Goal: Task Accomplishment & Management: Manage account settings

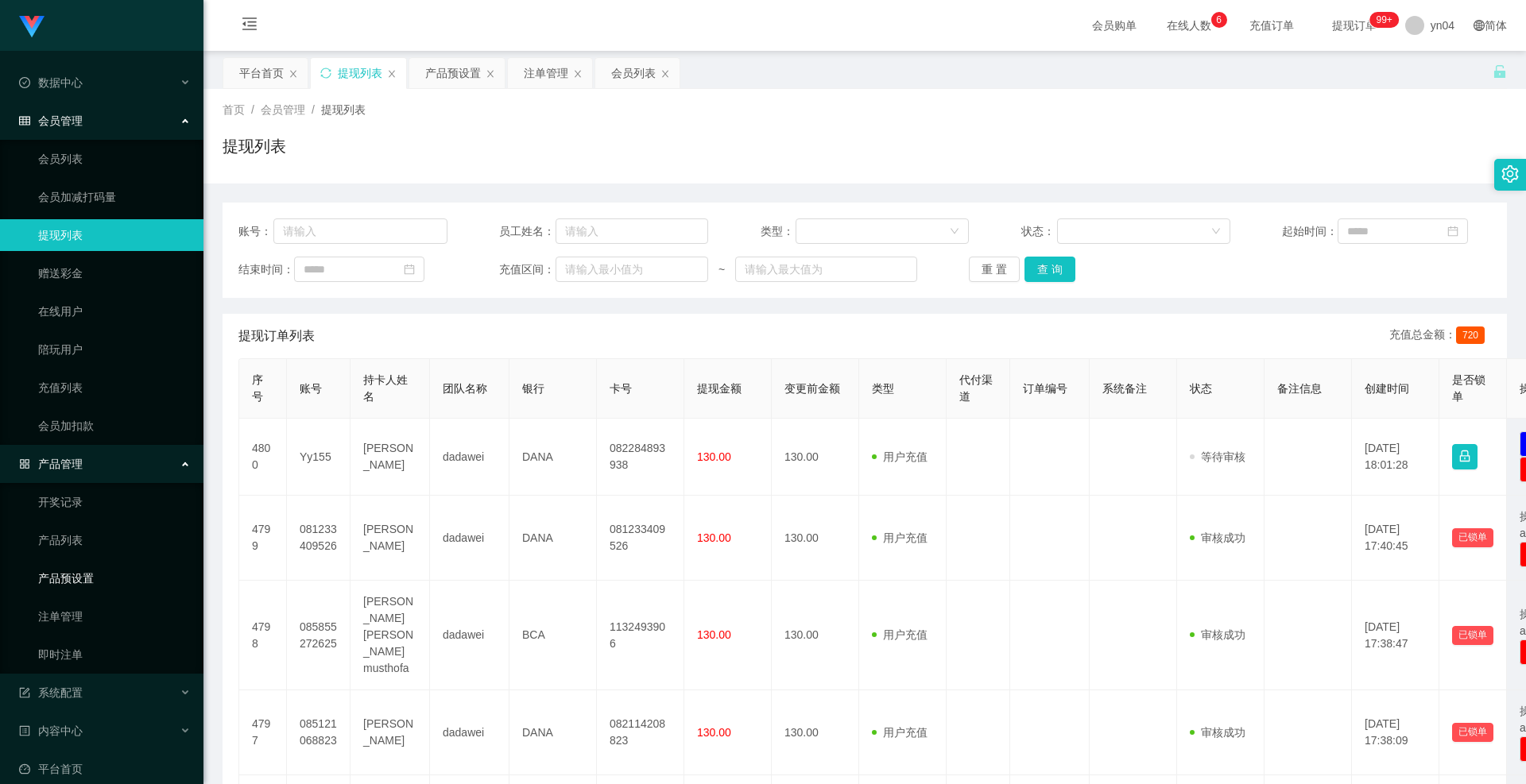
click at [77, 581] on link "产品预设置" at bounding box center [114, 578] width 152 height 32
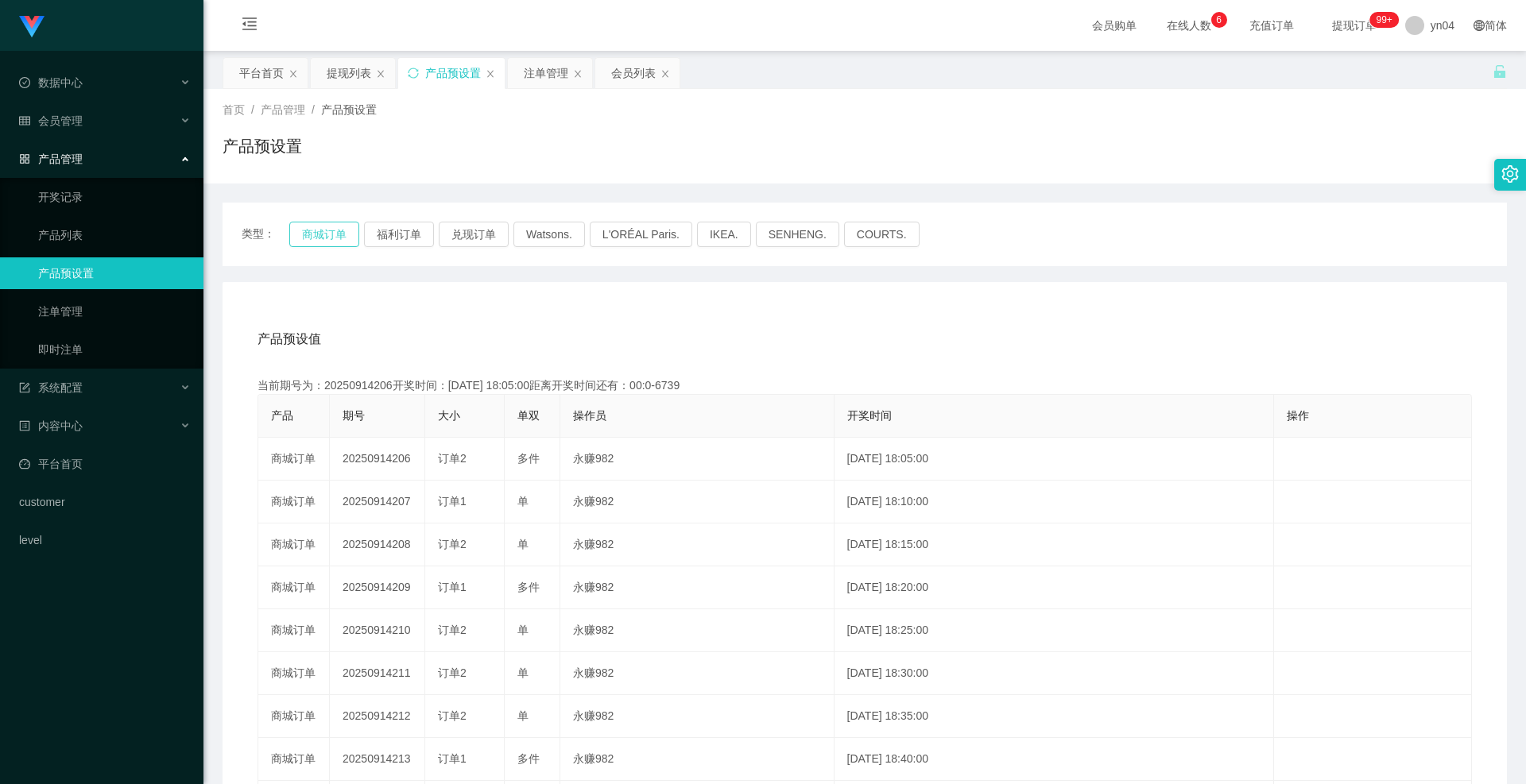
click at [321, 241] on button "商城订单" at bounding box center [325, 234] width 70 height 26
click at [114, 258] on link "产品预设置" at bounding box center [114, 274] width 152 height 32
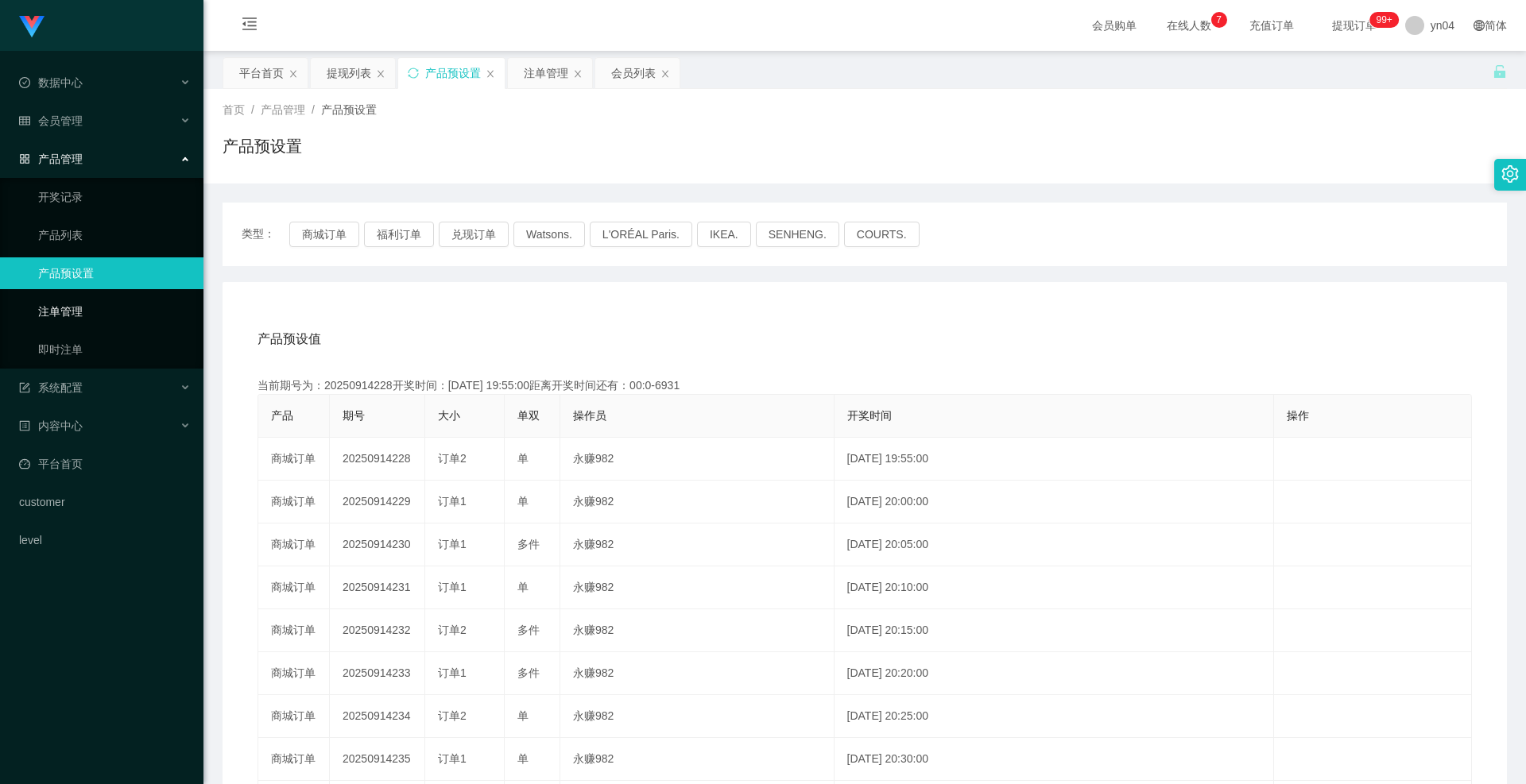
click at [92, 305] on link "注单管理" at bounding box center [114, 312] width 152 height 32
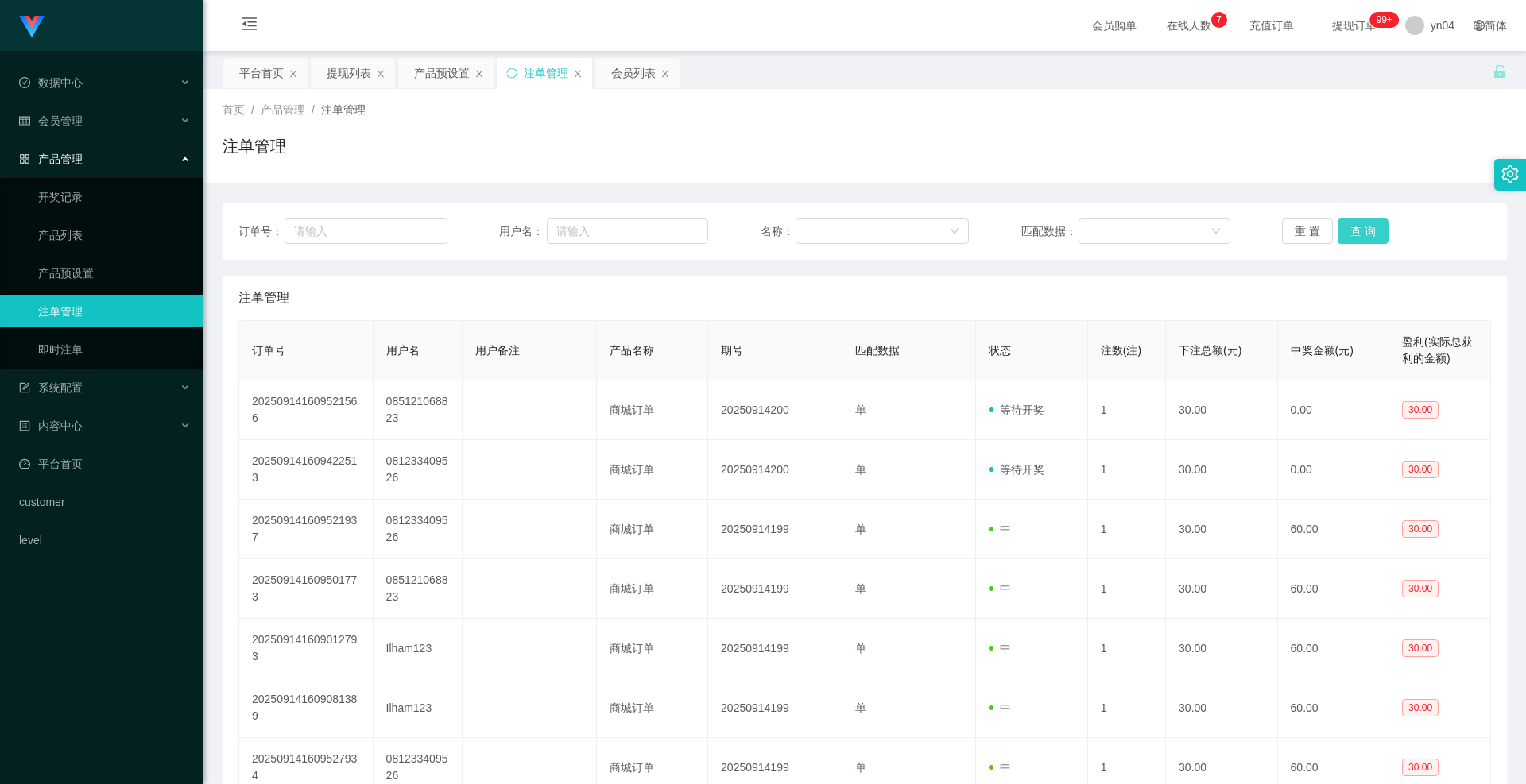
click at [1366, 238] on button "查 询" at bounding box center [1363, 231] width 51 height 26
click at [1363, 238] on div "重 置 查 询" at bounding box center [1386, 231] width 209 height 26
click at [1363, 238] on button "查 询" at bounding box center [1363, 231] width 51 height 26
click at [1362, 238] on div "重 置 查 询" at bounding box center [1386, 231] width 209 height 26
click at [1362, 238] on button "查 询" at bounding box center [1372, 231] width 69 height 26
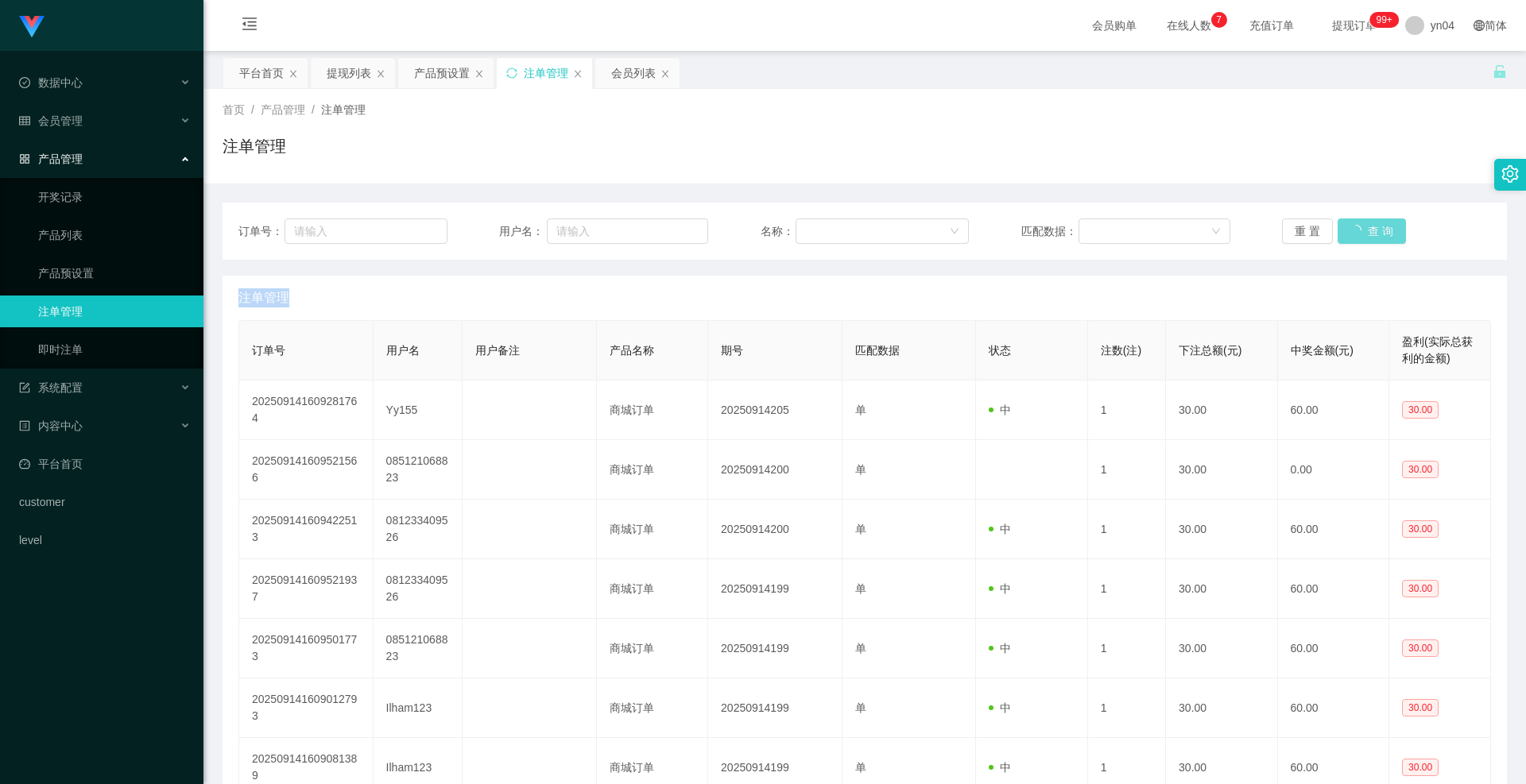
click at [1362, 238] on div "重 置 查 询" at bounding box center [1386, 231] width 209 height 26
click at [1362, 238] on button "查 询" at bounding box center [1363, 231] width 51 height 26
click at [1362, 238] on div "重 置 查 询" at bounding box center [1386, 231] width 209 height 26
click at [1362, 238] on button "查 询" at bounding box center [1372, 231] width 69 height 26
click at [1362, 238] on div "重 置 查 询" at bounding box center [1386, 231] width 209 height 26
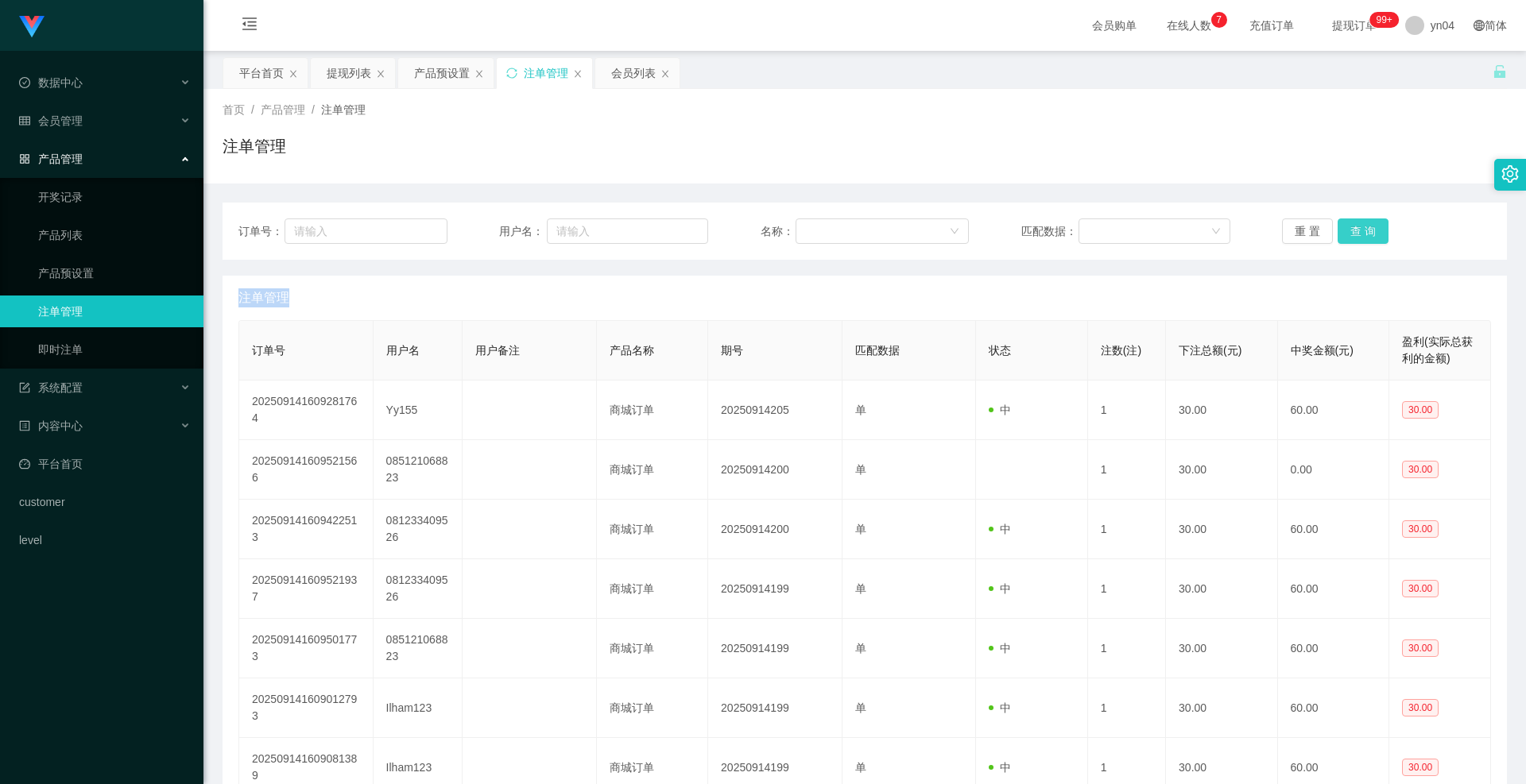
click at [1362, 238] on button "查 询" at bounding box center [1363, 231] width 51 height 26
click at [1362, 238] on div "重 置 查 询" at bounding box center [1386, 231] width 209 height 26
click at [1362, 238] on button "查 询" at bounding box center [1363, 231] width 51 height 26
click at [1362, 238] on div "重 置 查 询" at bounding box center [1386, 231] width 209 height 26
click at [1350, 231] on button "查 询" at bounding box center [1363, 231] width 51 height 26
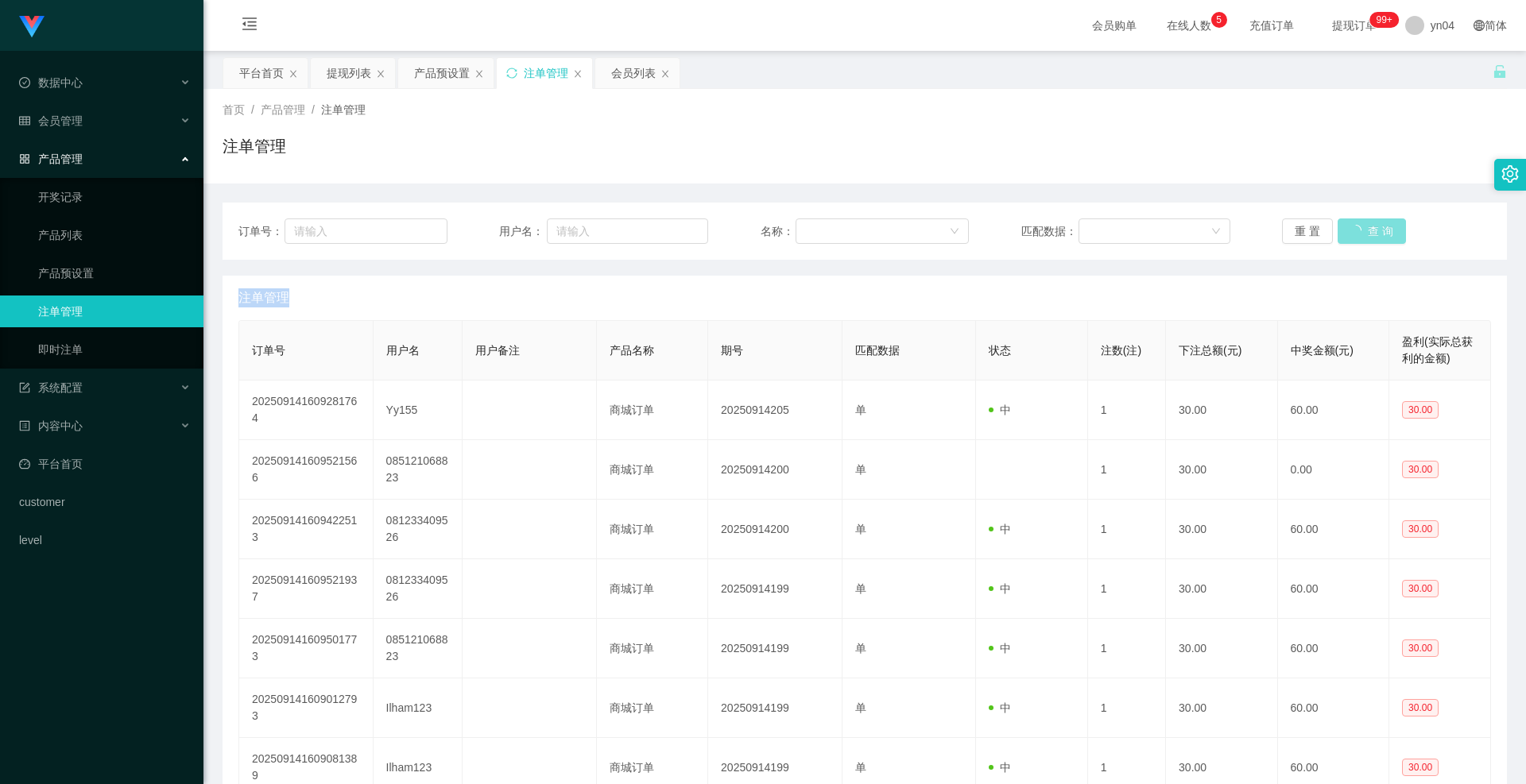
click at [1350, 231] on div "重 置 查 询" at bounding box center [1386, 231] width 209 height 26
click at [1350, 231] on button "查 询" at bounding box center [1372, 231] width 69 height 26
click at [1350, 231] on div "重 置 查 询" at bounding box center [1386, 231] width 209 height 26
click at [98, 280] on link "产品预设置" at bounding box center [114, 274] width 152 height 32
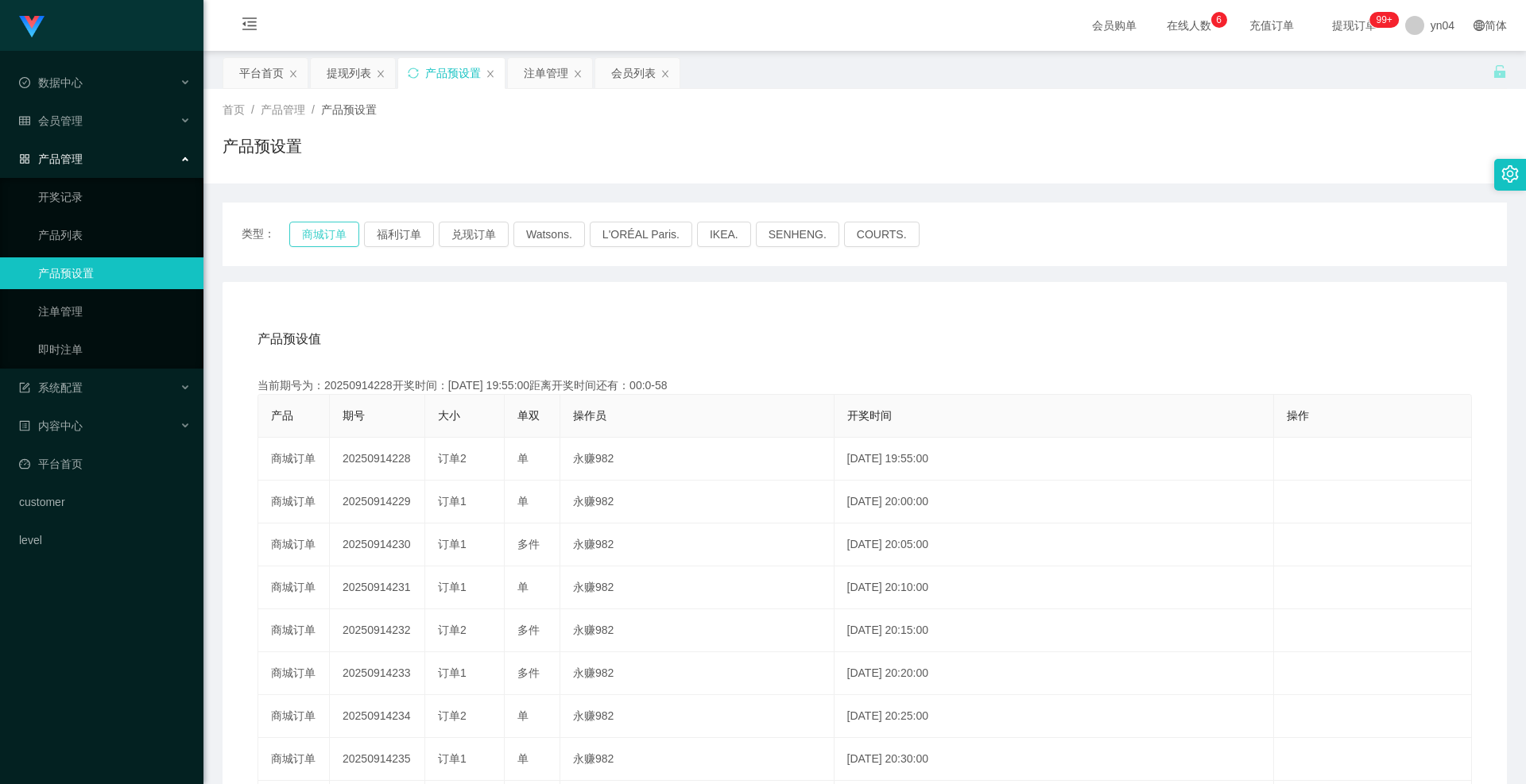
click at [312, 223] on button "商城订单" at bounding box center [325, 234] width 70 height 26
click at [313, 223] on button "商城订单" at bounding box center [325, 234] width 70 height 26
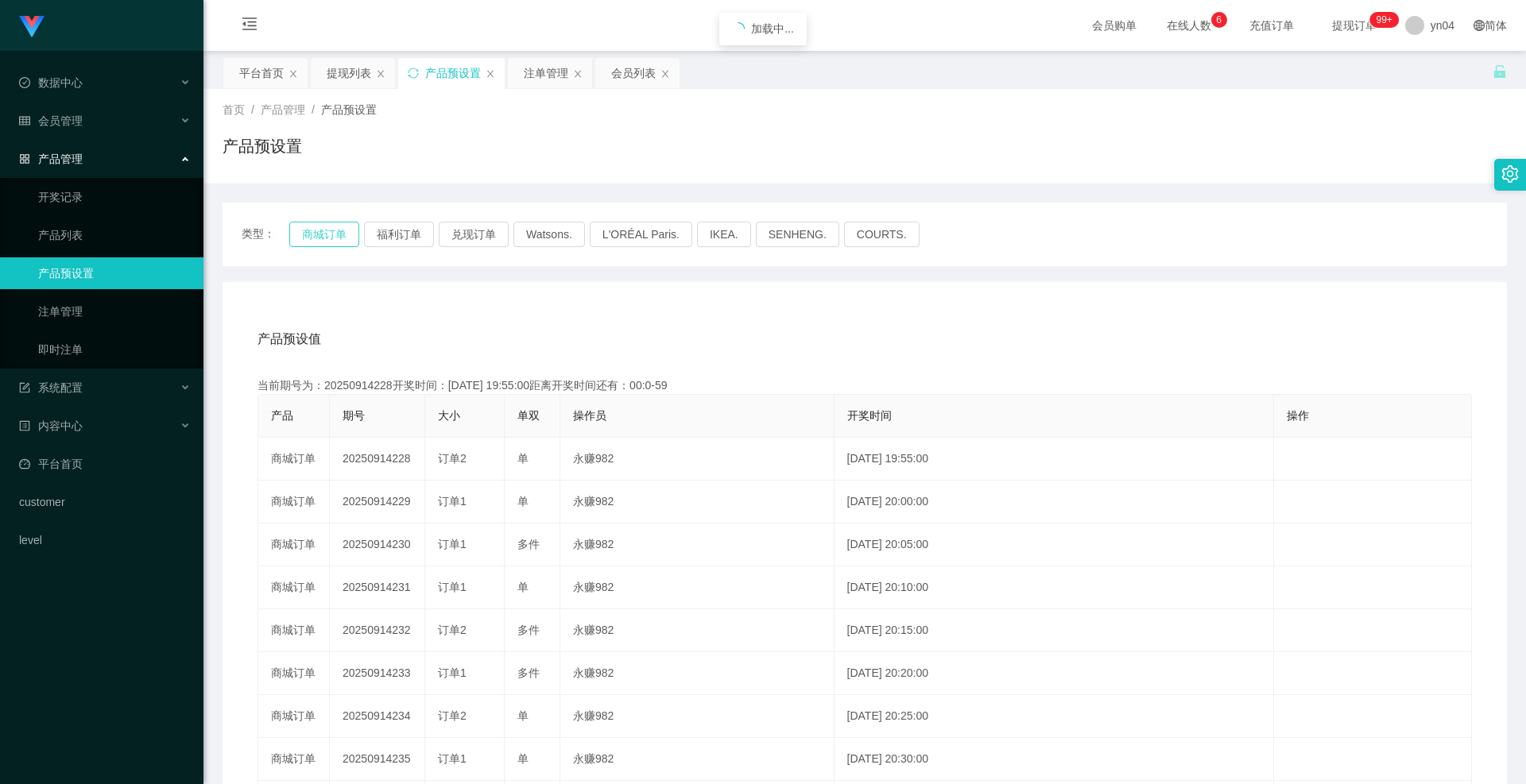
click at [313, 223] on button "商城订单" at bounding box center [325, 234] width 70 height 26
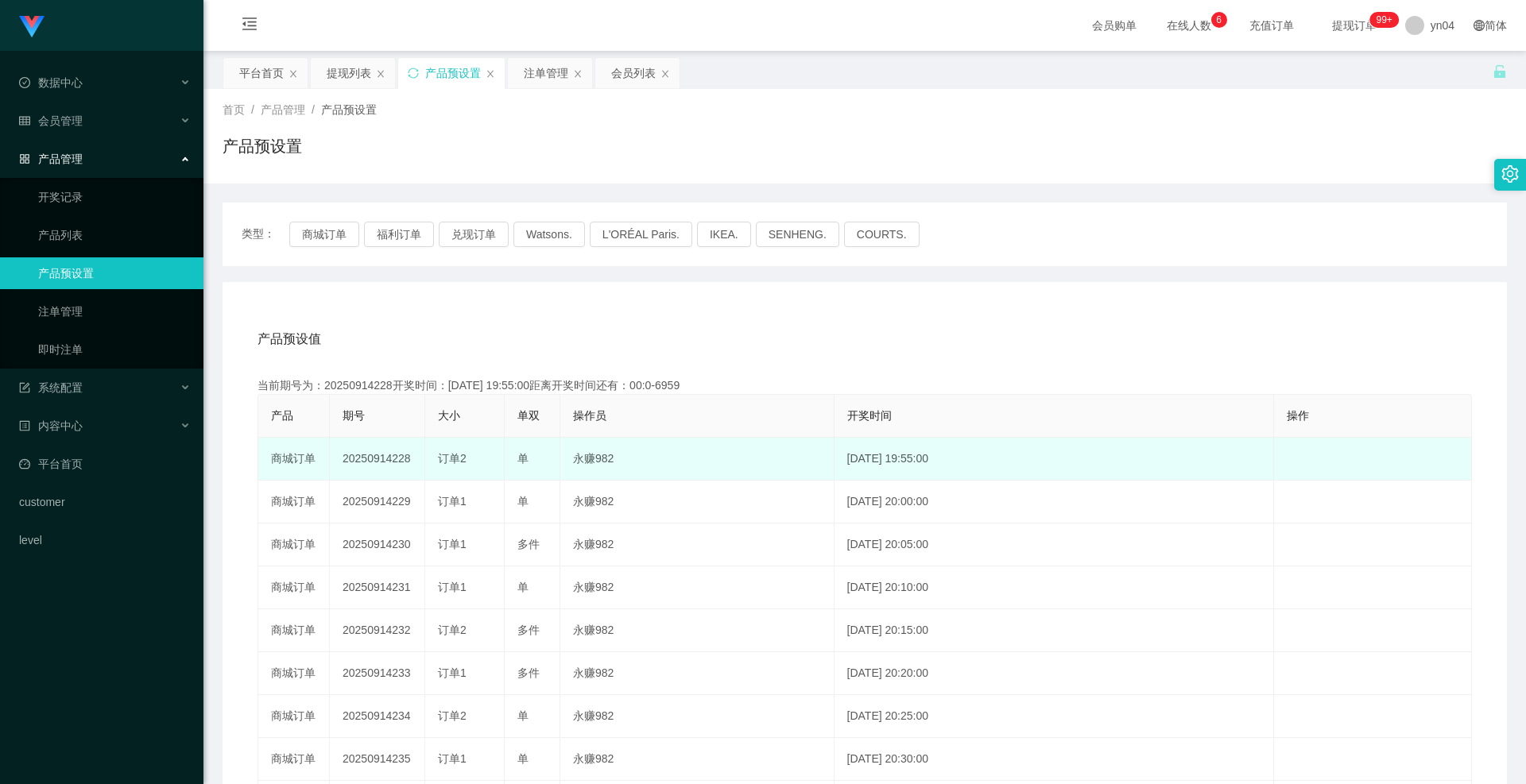
click at [388, 464] on td "20250914228" at bounding box center [378, 459] width 96 height 43
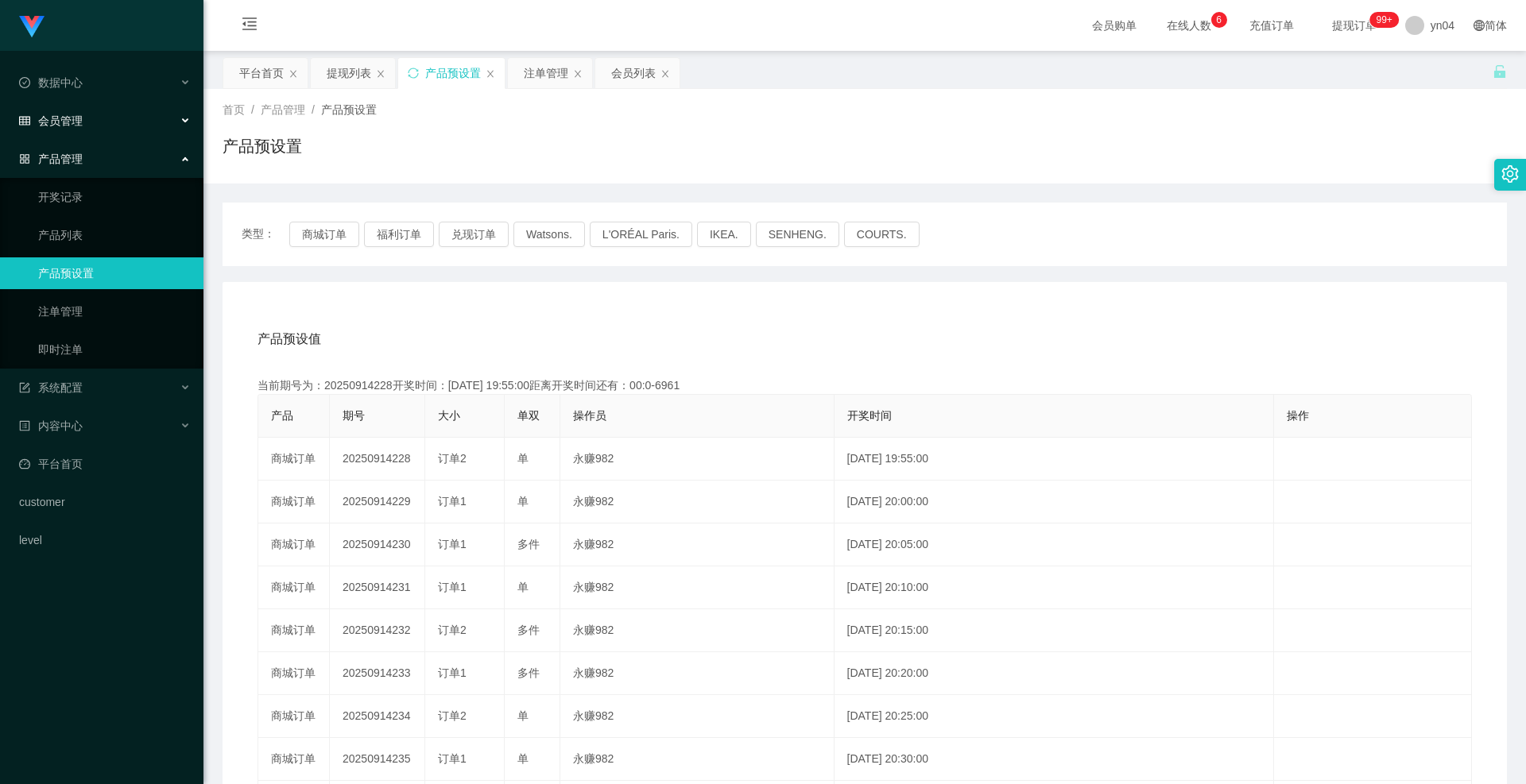
click at [77, 131] on div "会员管理" at bounding box center [101, 121] width 203 height 32
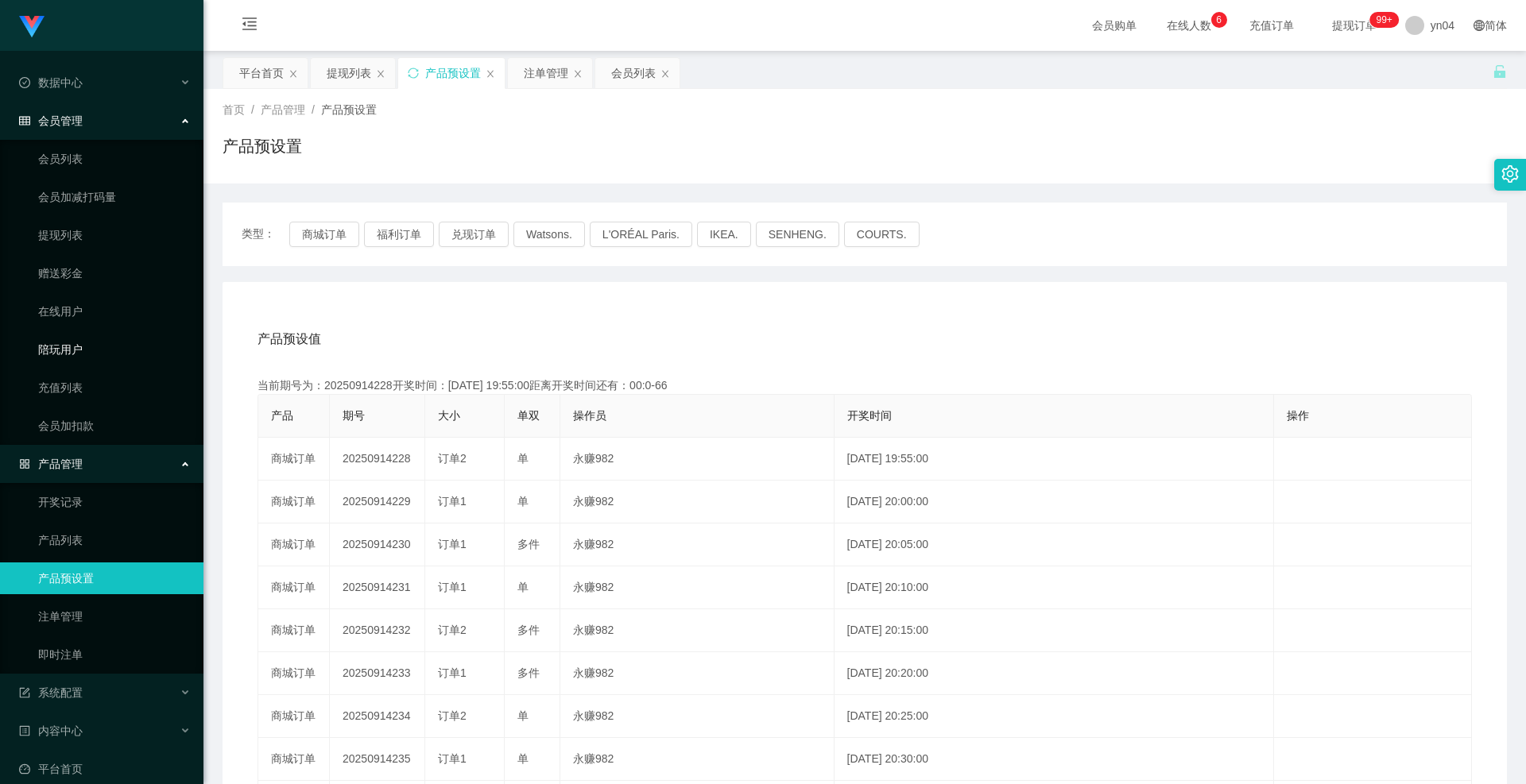
scroll to position [93, 0]
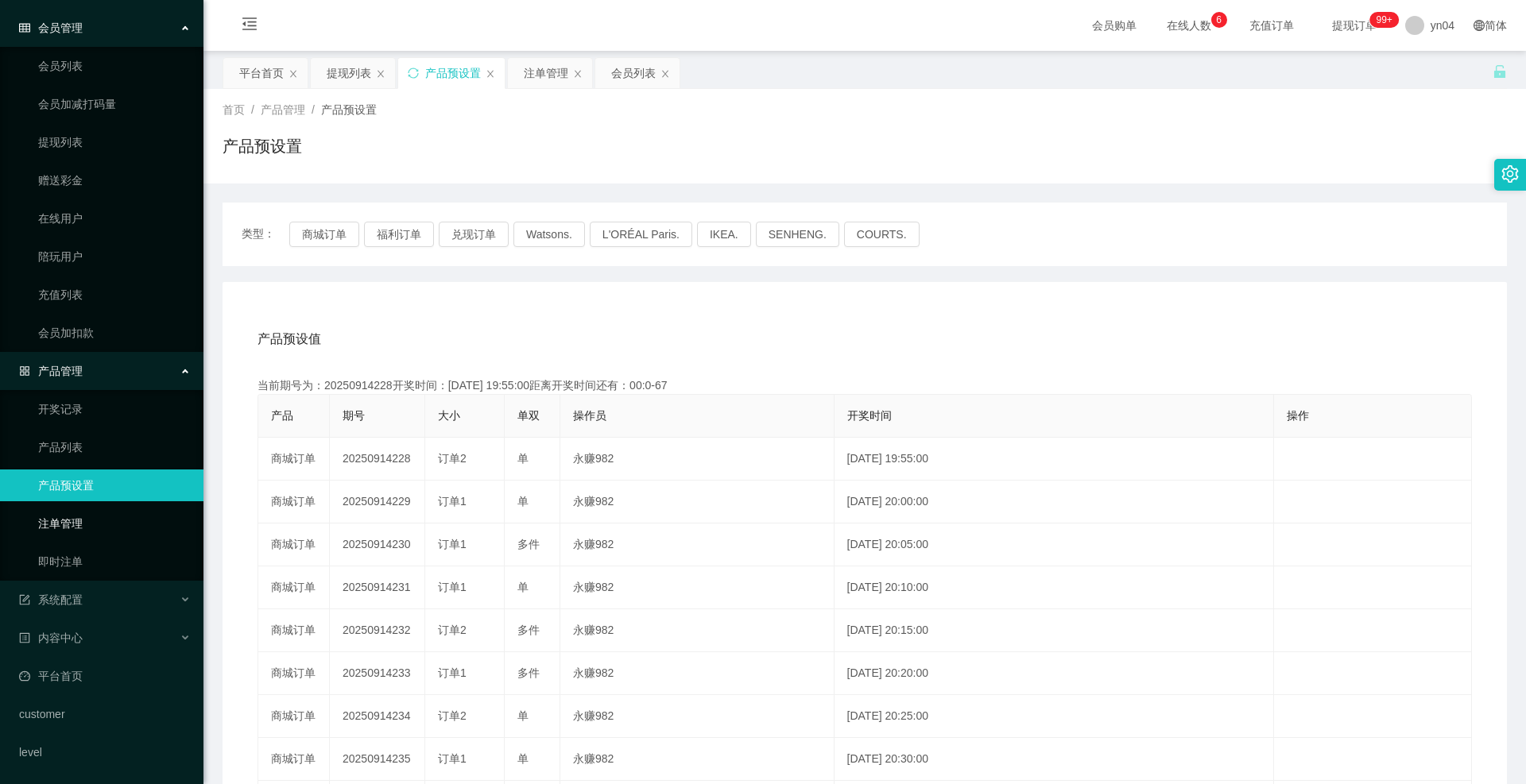
click at [81, 513] on link "注单管理" at bounding box center [114, 524] width 152 height 32
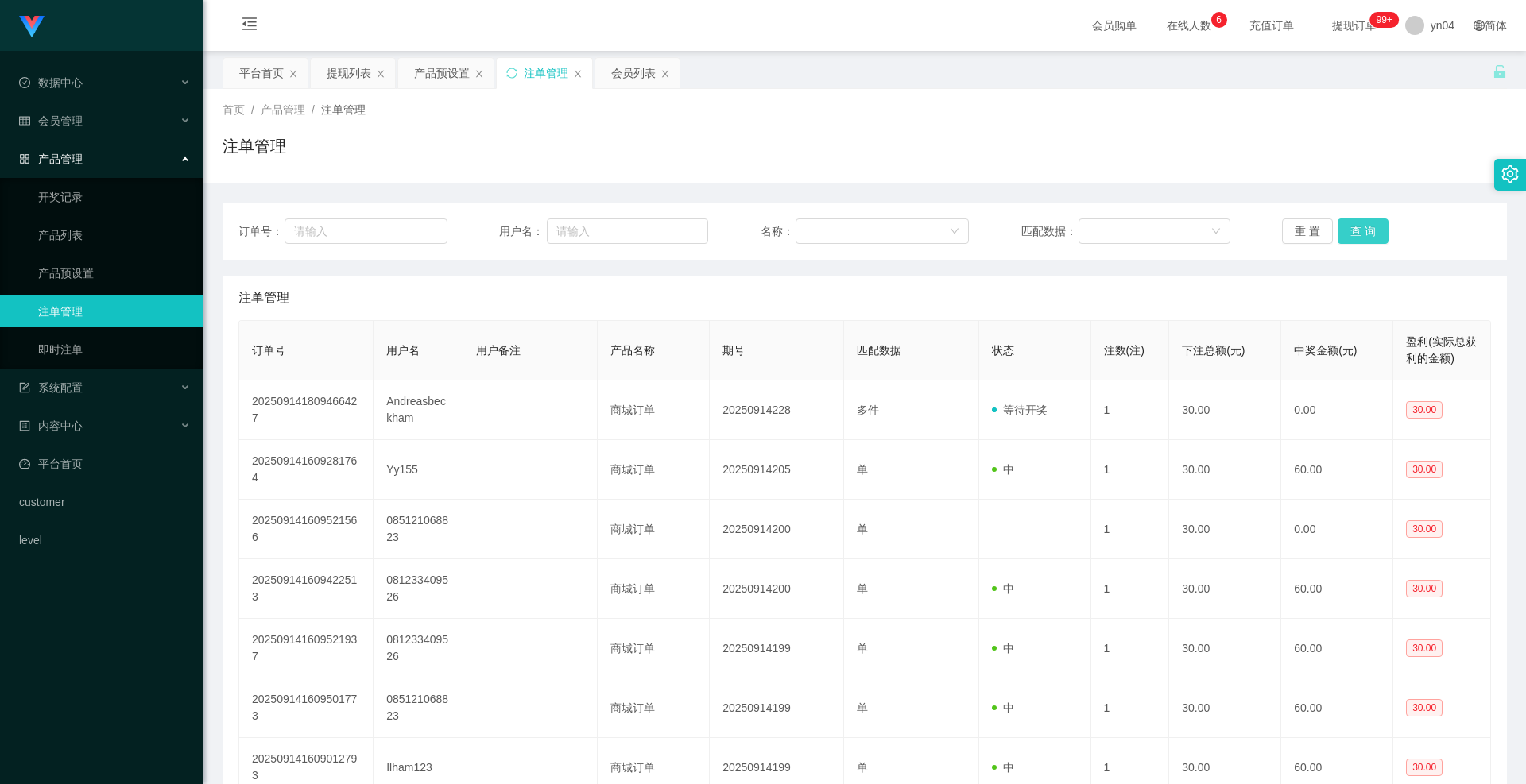
click at [1355, 228] on button "查 询" at bounding box center [1363, 231] width 51 height 26
click at [1355, 228] on div "重 置 查 询" at bounding box center [1386, 231] width 209 height 26
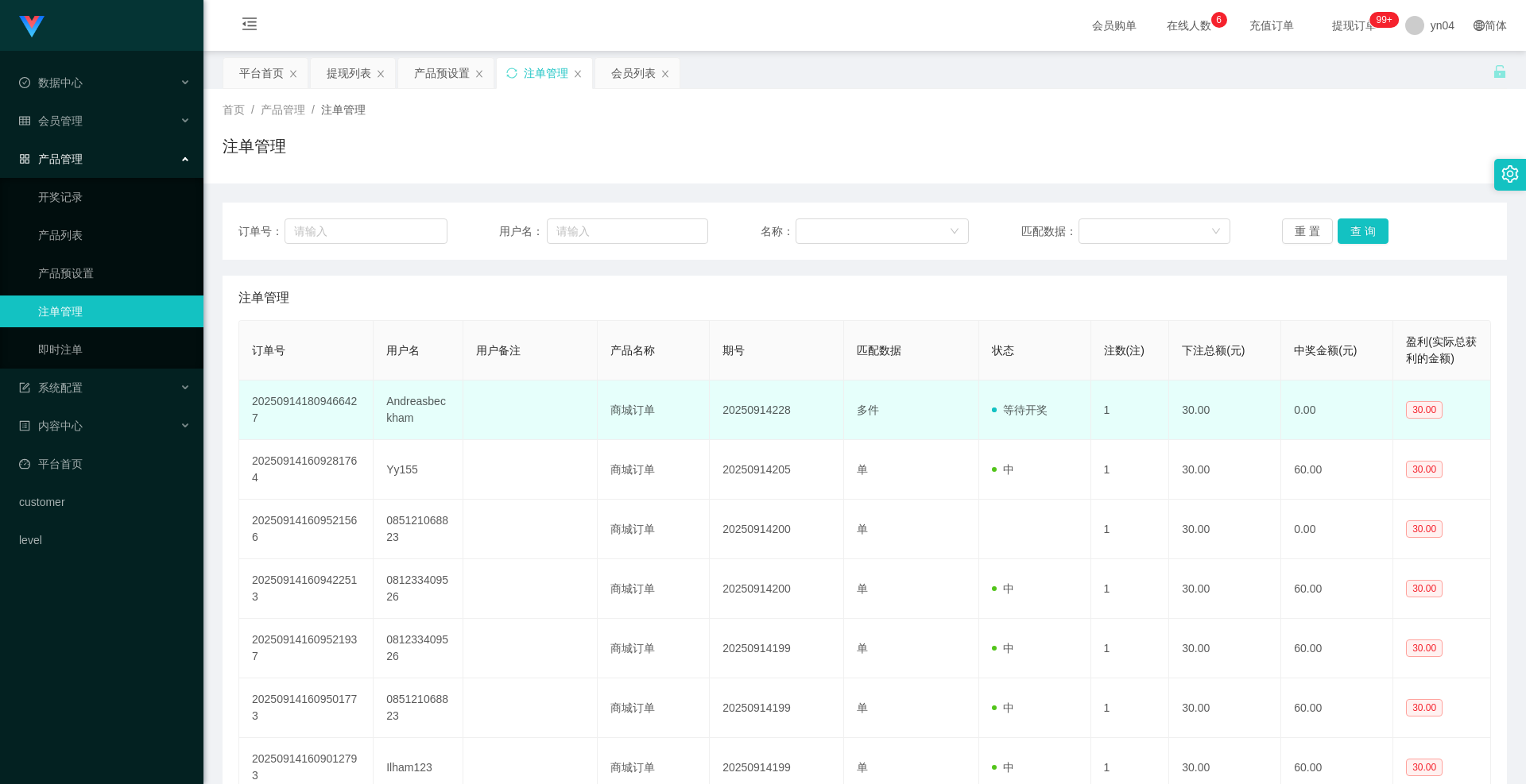
click at [401, 412] on td "Andreasbeckham" at bounding box center [418, 410] width 90 height 60
copy td "Andreasbeckham"
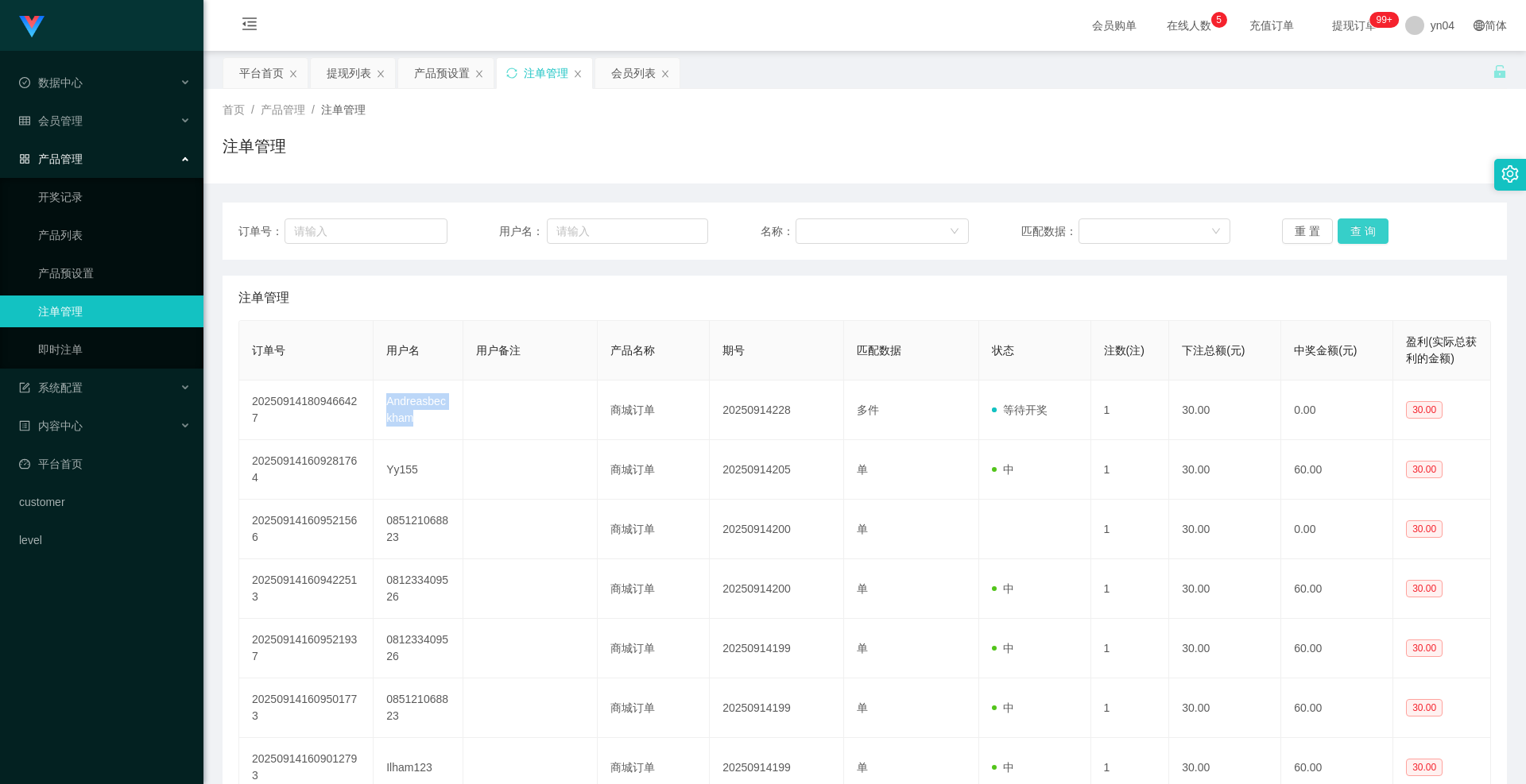
click at [1364, 233] on button "查 询" at bounding box center [1363, 231] width 51 height 26
click at [1364, 233] on div "重 置 查 询" at bounding box center [1386, 231] width 209 height 26
click at [1364, 233] on button "查 询" at bounding box center [1363, 231] width 51 height 26
click at [86, 134] on div "会员管理" at bounding box center [101, 121] width 203 height 32
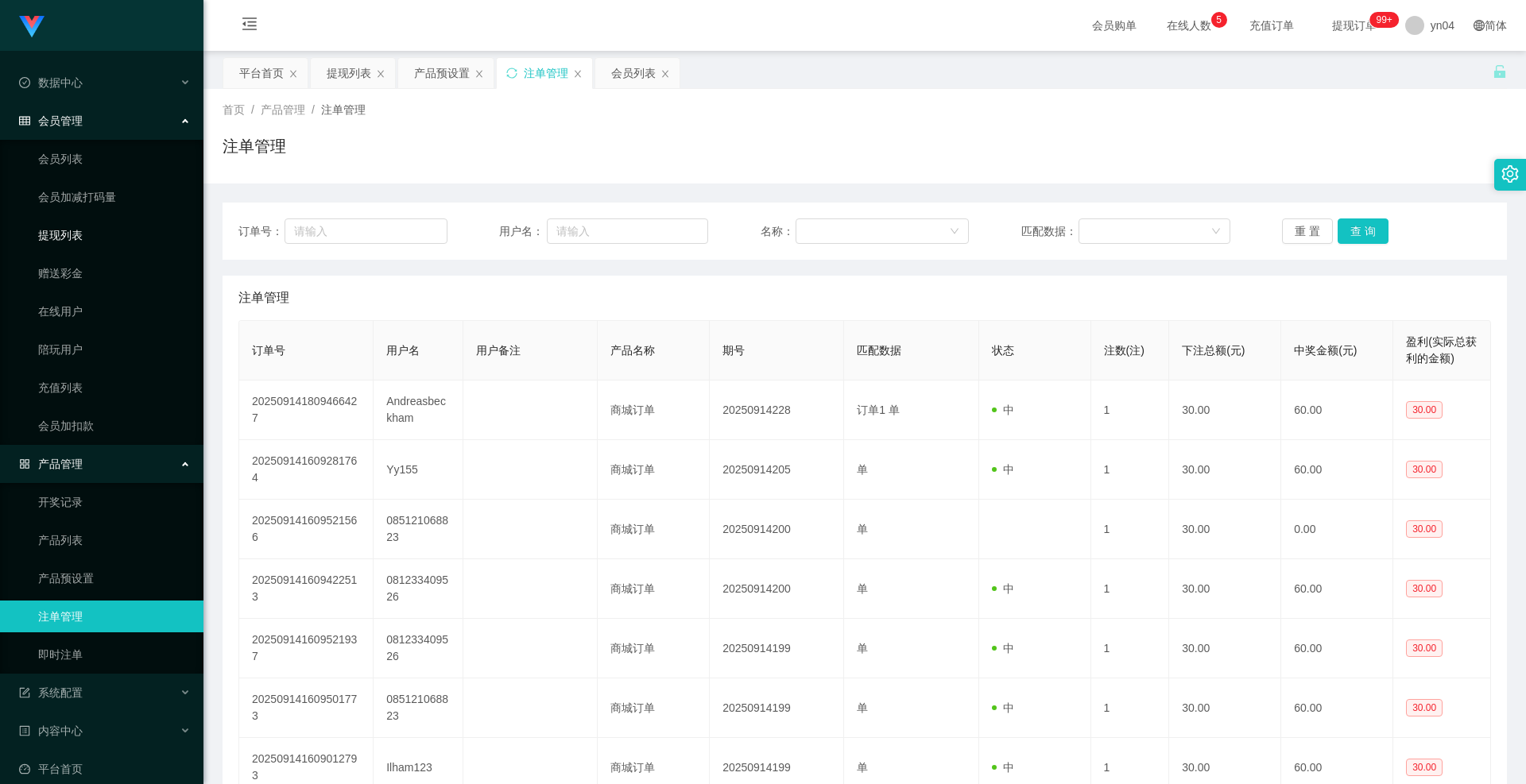
click at [77, 231] on link "提现列表" at bounding box center [114, 235] width 152 height 32
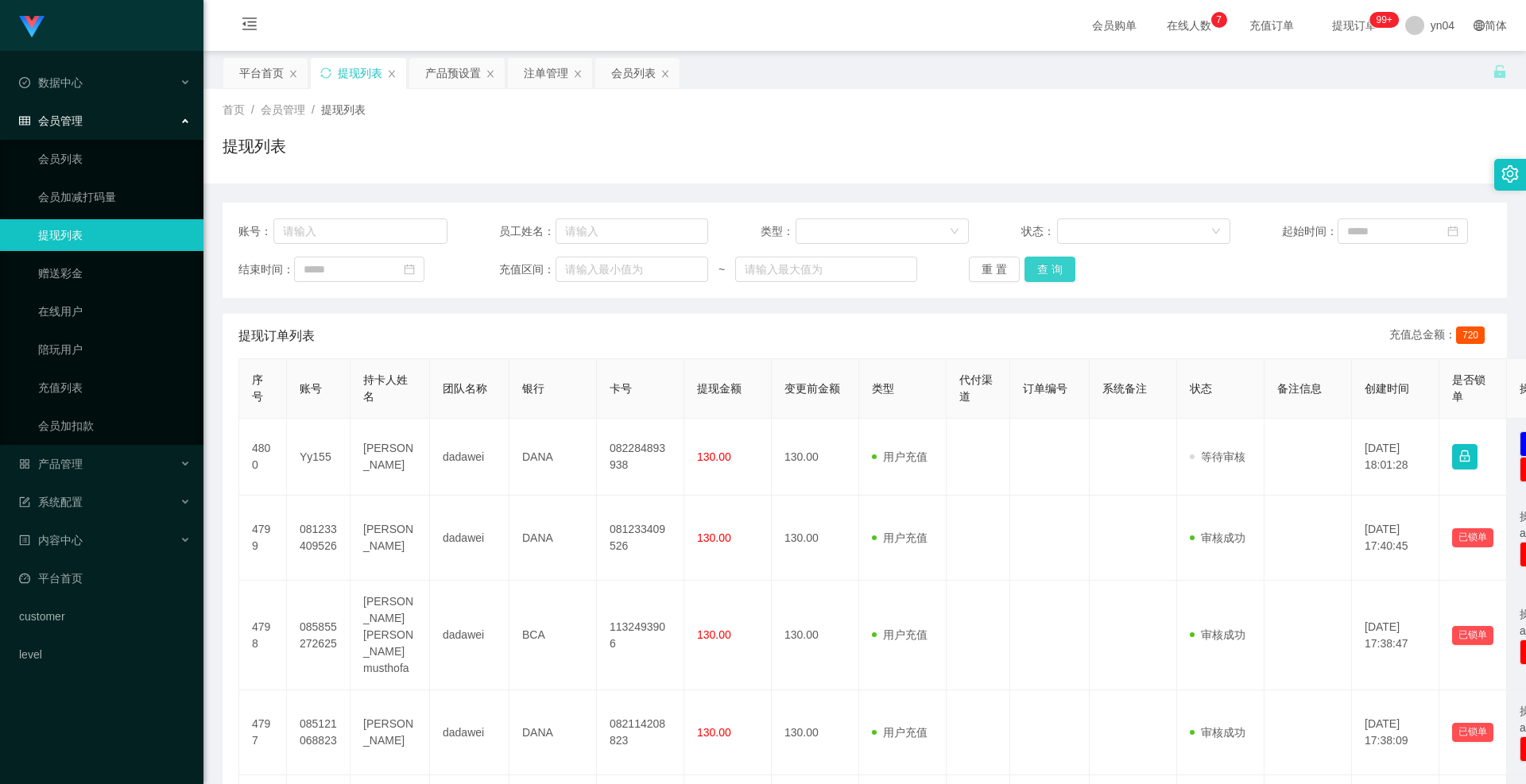
click at [1047, 270] on button "查 询" at bounding box center [1050, 270] width 51 height 26
click at [1047, 270] on div "重 置 查 询" at bounding box center [1074, 270] width 209 height 26
click at [1047, 270] on button "查 询" at bounding box center [1059, 270] width 69 height 26
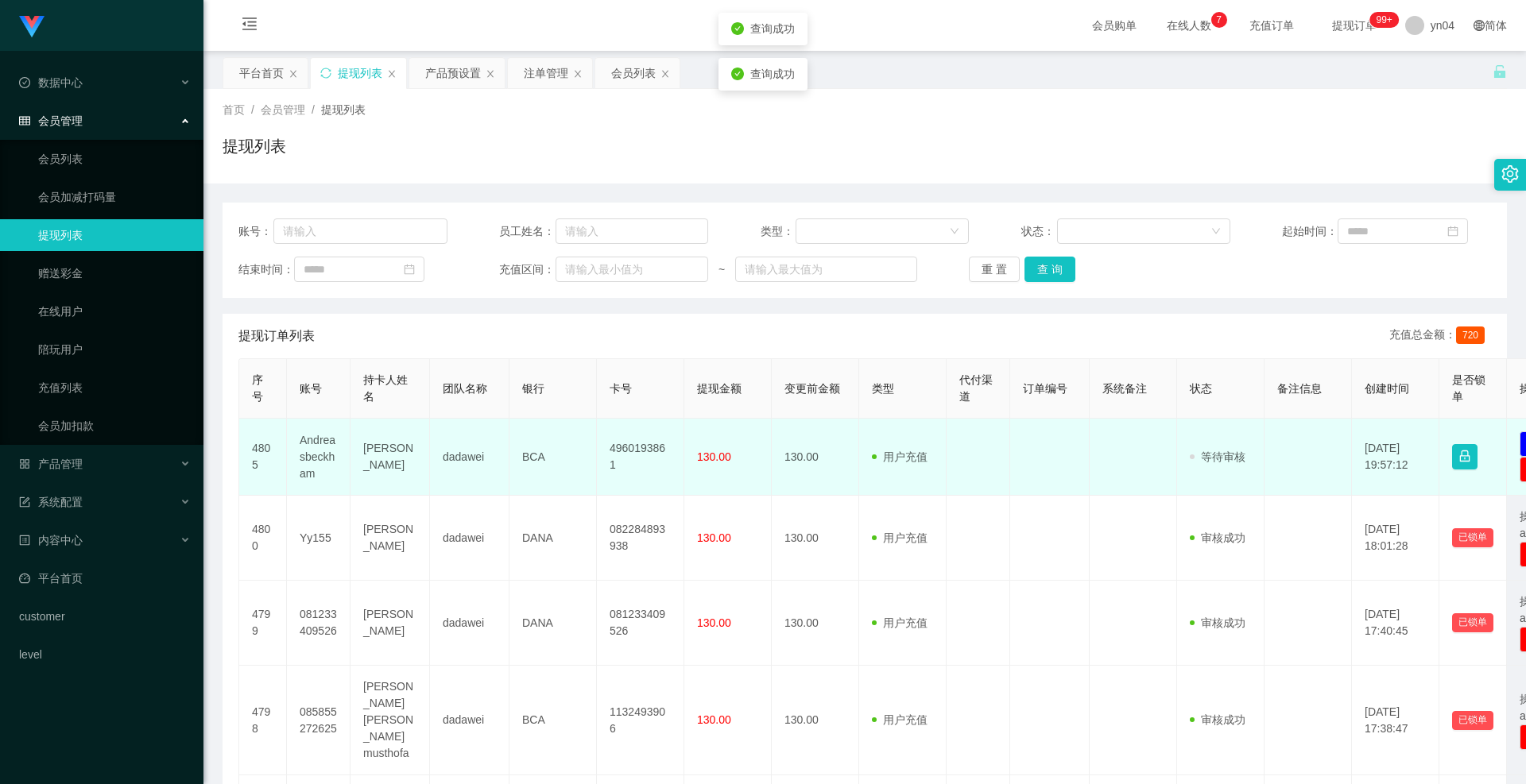
click at [304, 457] on td "Andreasbeckham" at bounding box center [319, 457] width 64 height 77
copy td "Andreasbeckham"
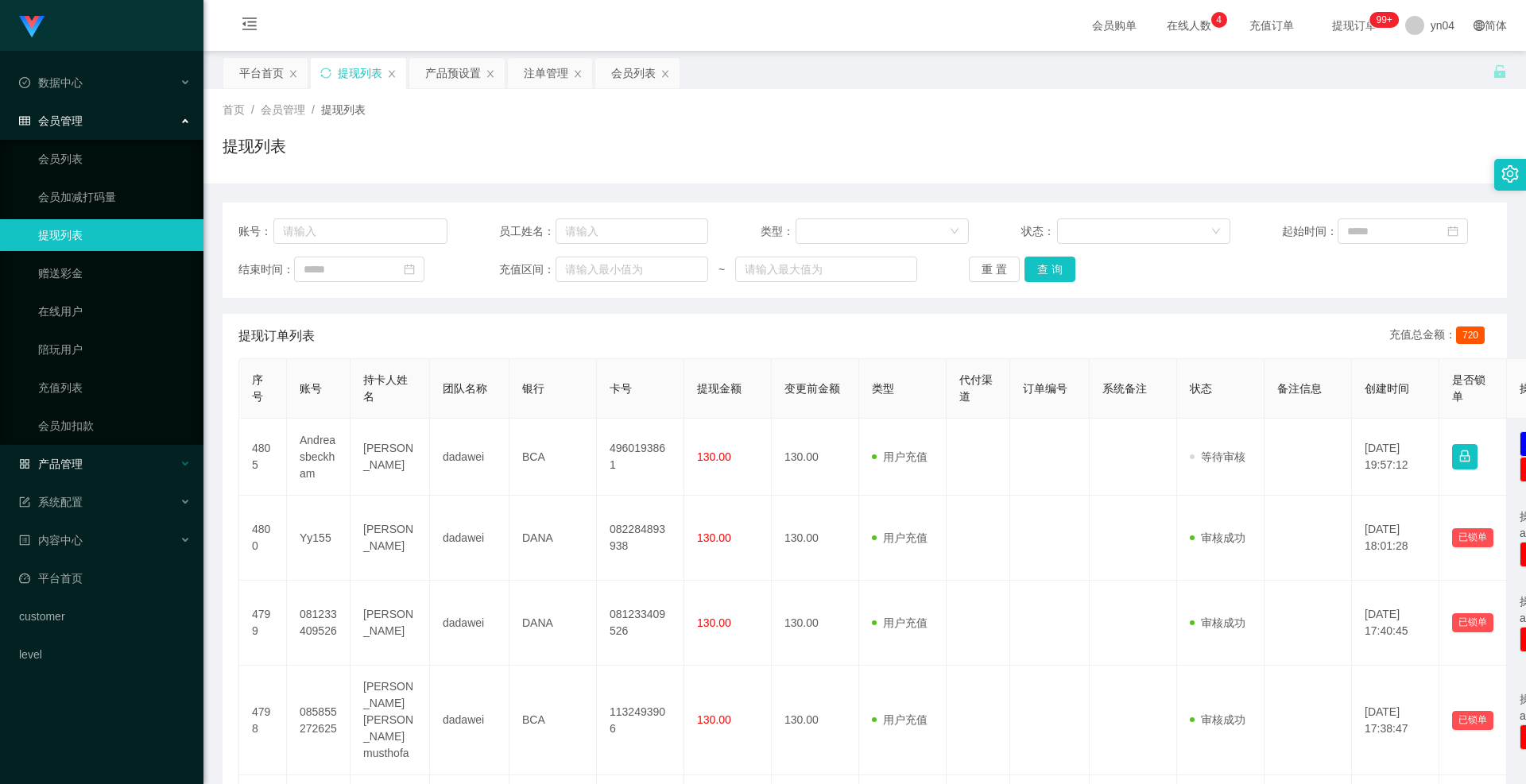
click at [97, 459] on div "产品管理" at bounding box center [101, 464] width 203 height 32
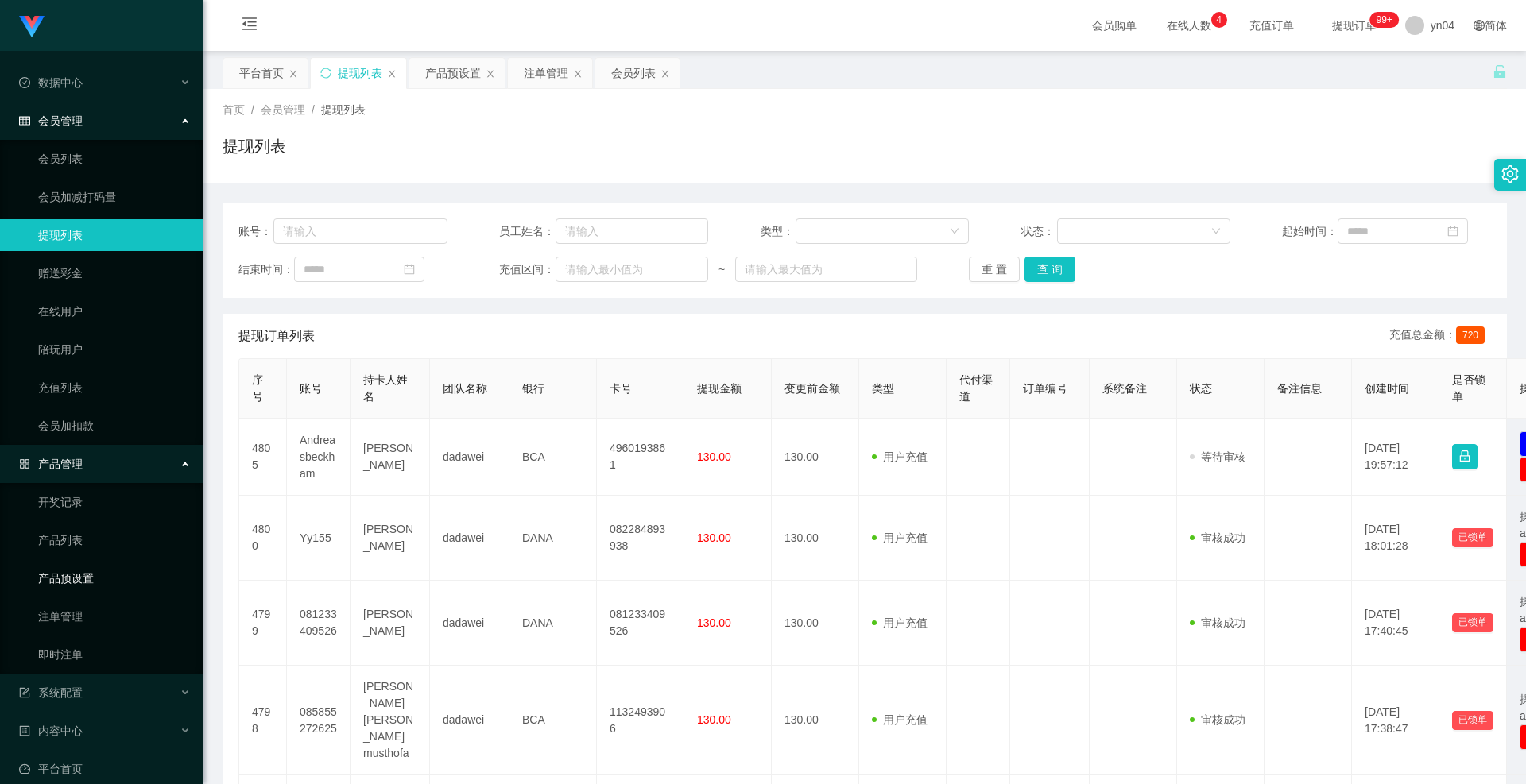
click at [78, 577] on link "产品预设置" at bounding box center [114, 578] width 152 height 32
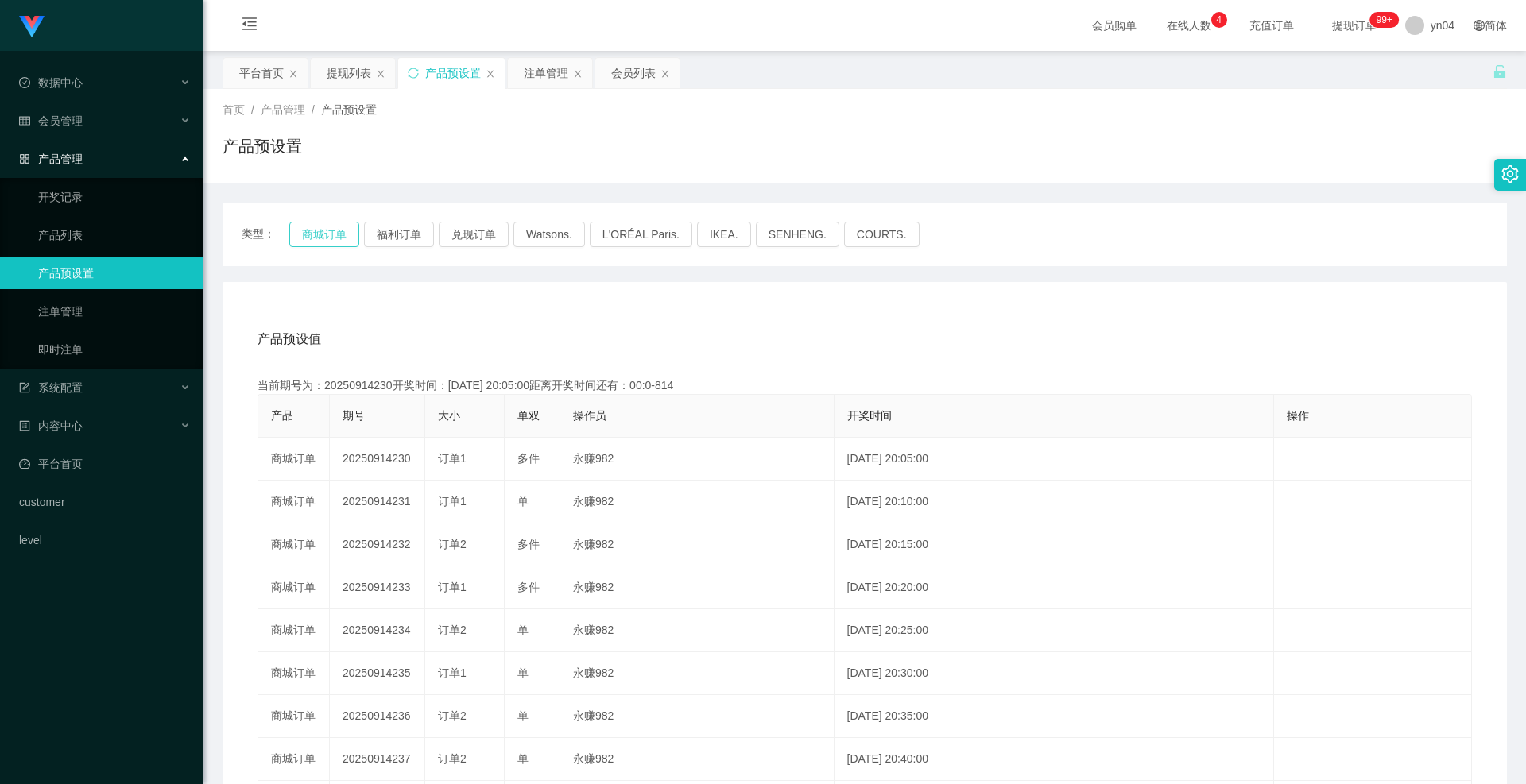
click at [347, 229] on button "商城订单" at bounding box center [325, 234] width 70 height 26
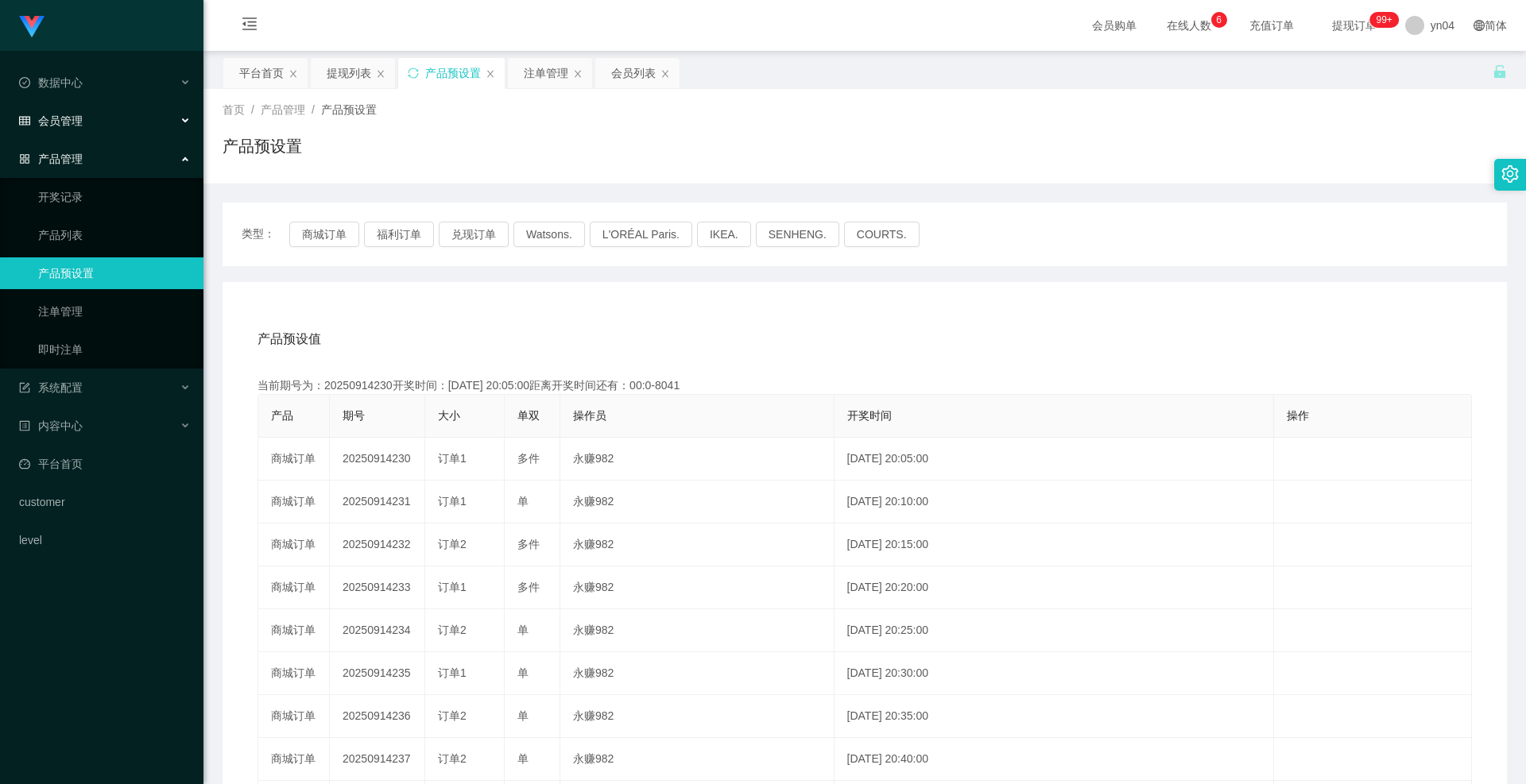
click at [94, 125] on div "会员管理" at bounding box center [101, 121] width 203 height 32
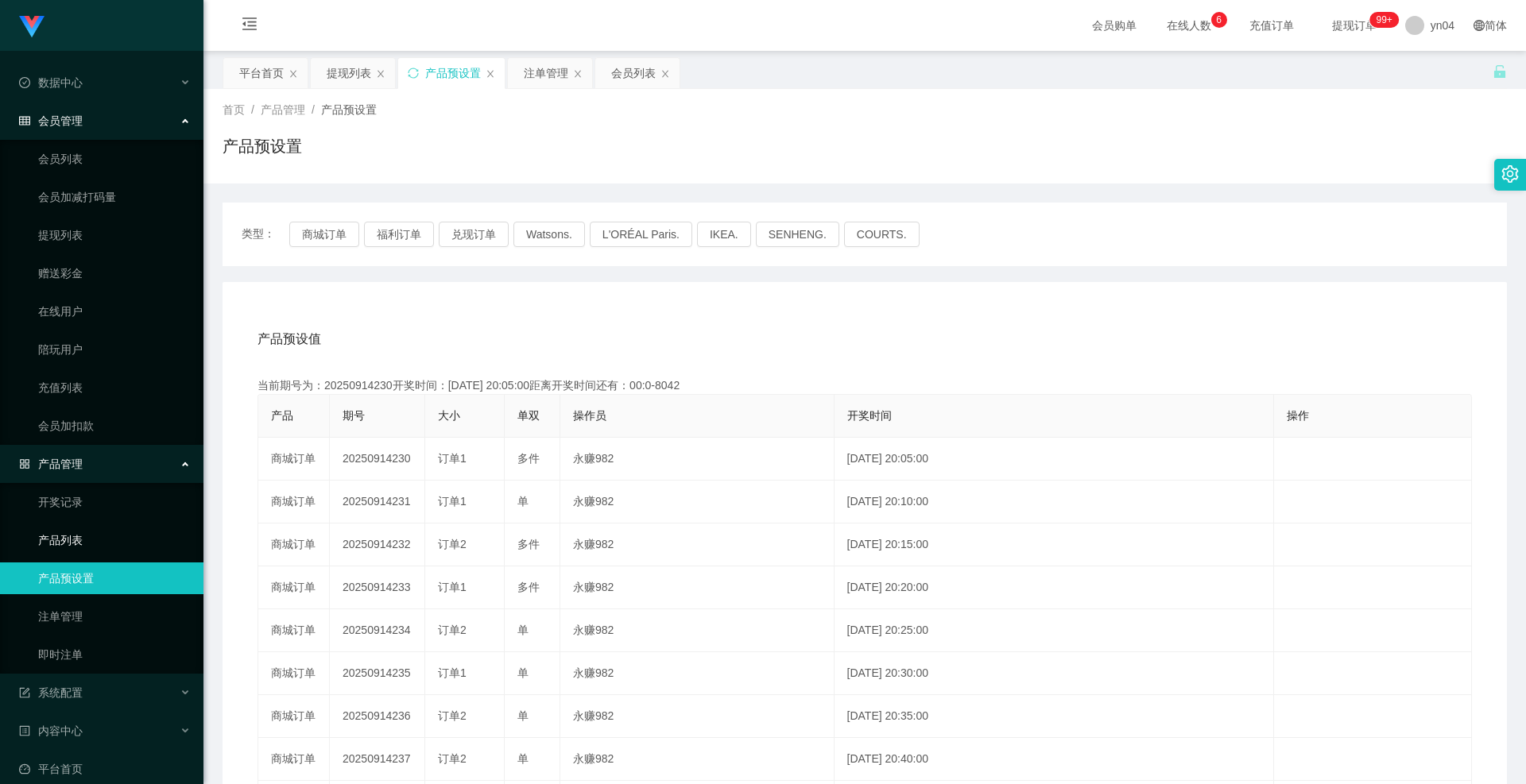
scroll to position [93, 0]
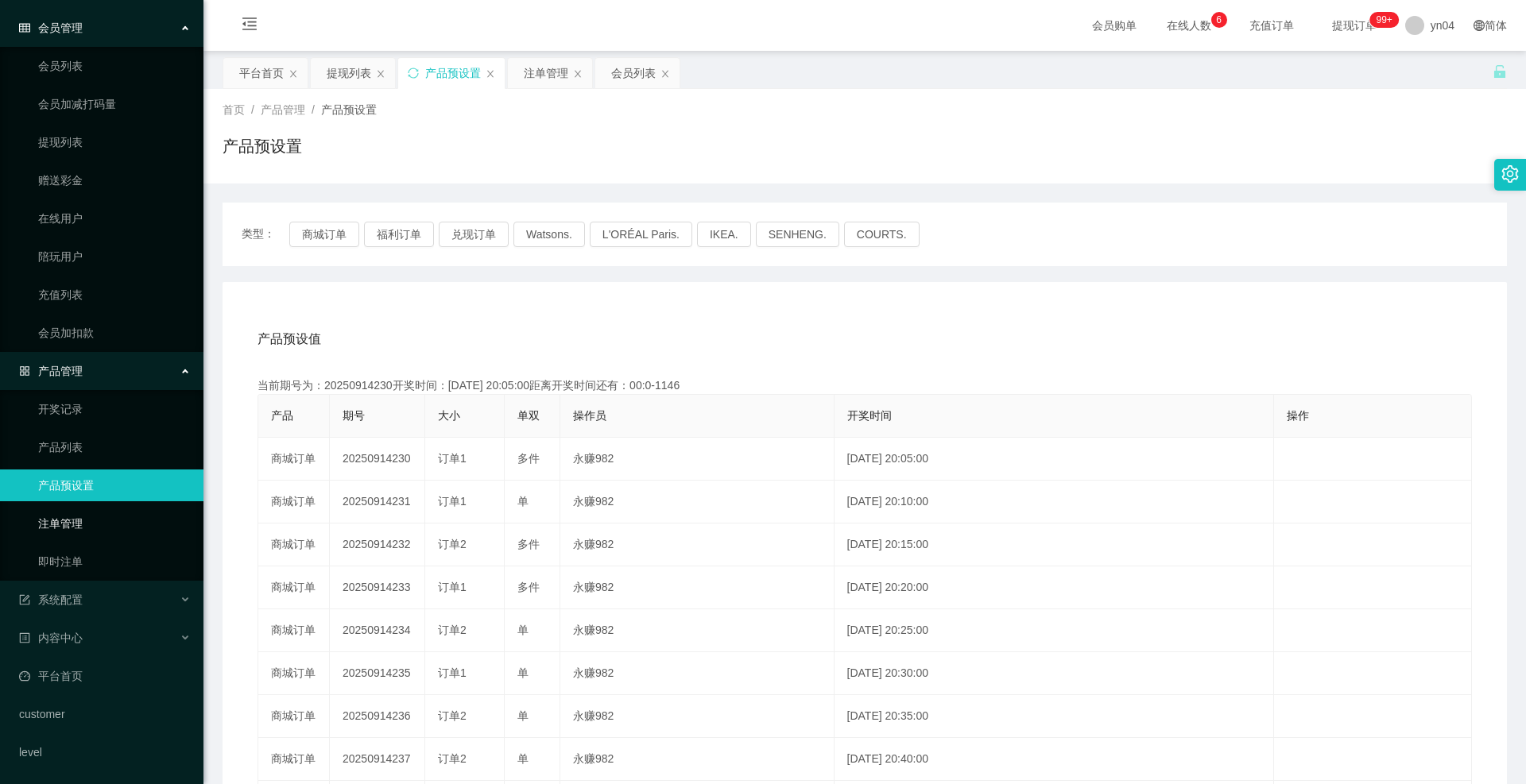
click at [86, 515] on link "注单管理" at bounding box center [114, 524] width 152 height 32
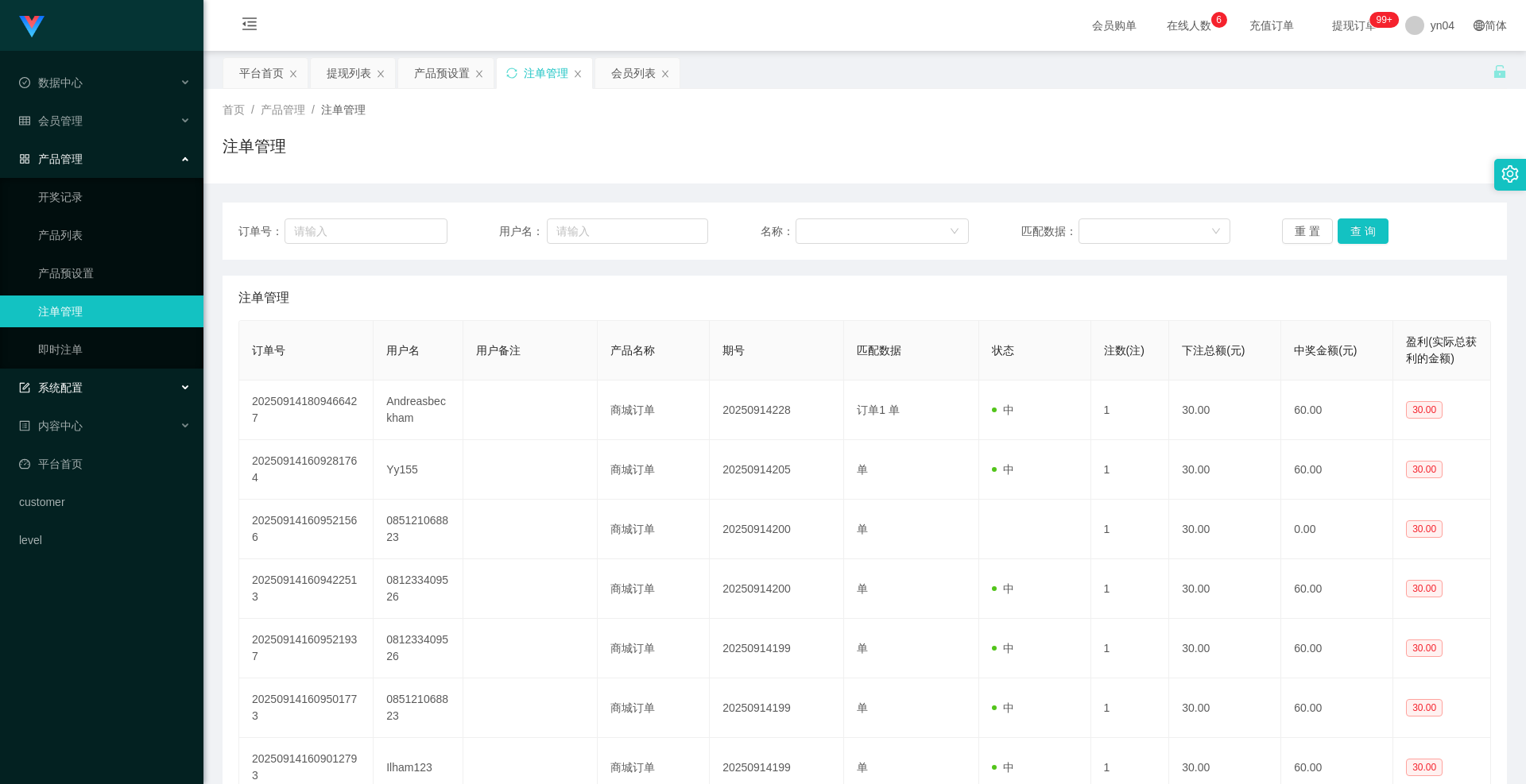
click at [89, 394] on div "系统配置" at bounding box center [101, 388] width 203 height 32
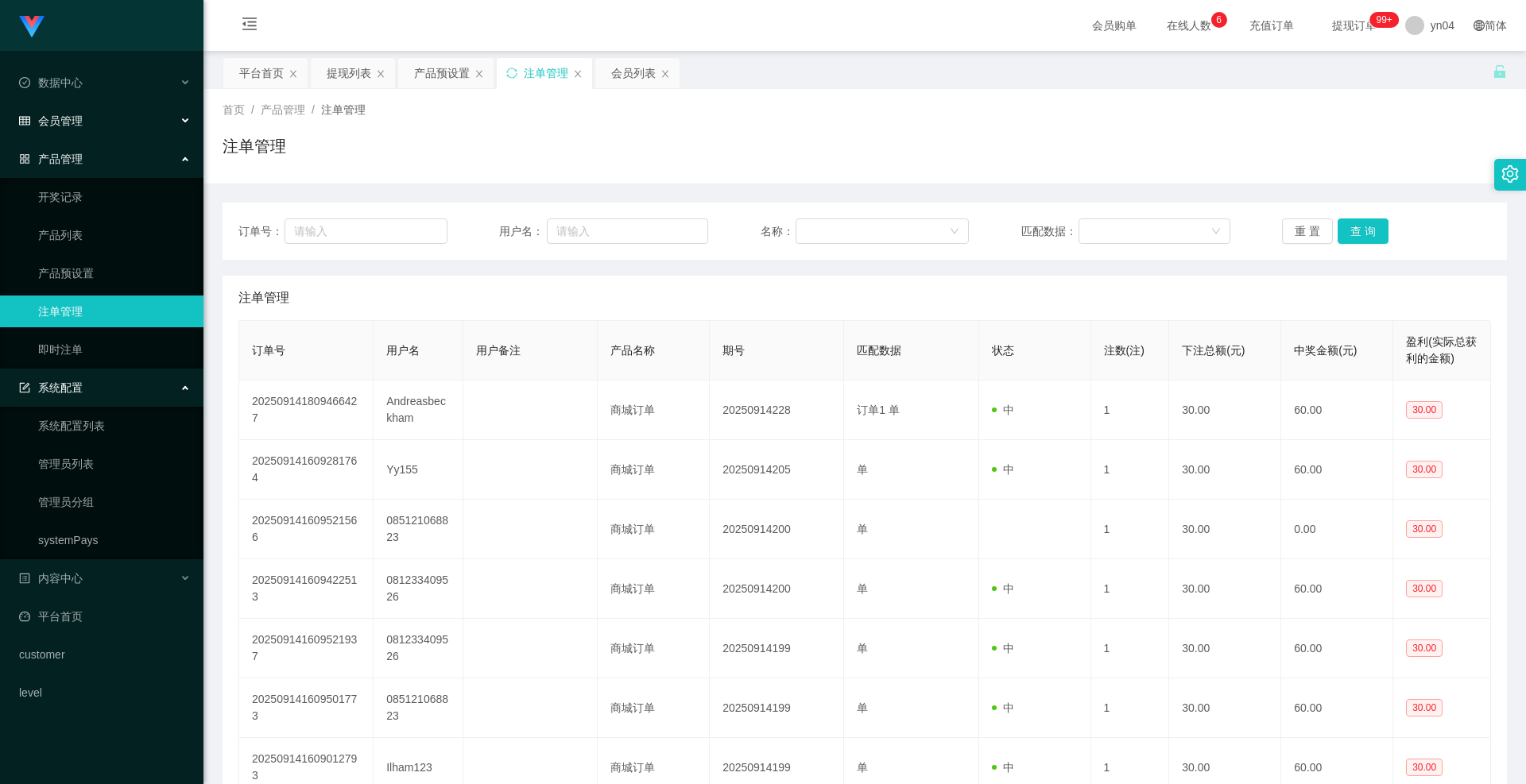
click at [76, 126] on span "会员管理" at bounding box center [51, 120] width 64 height 13
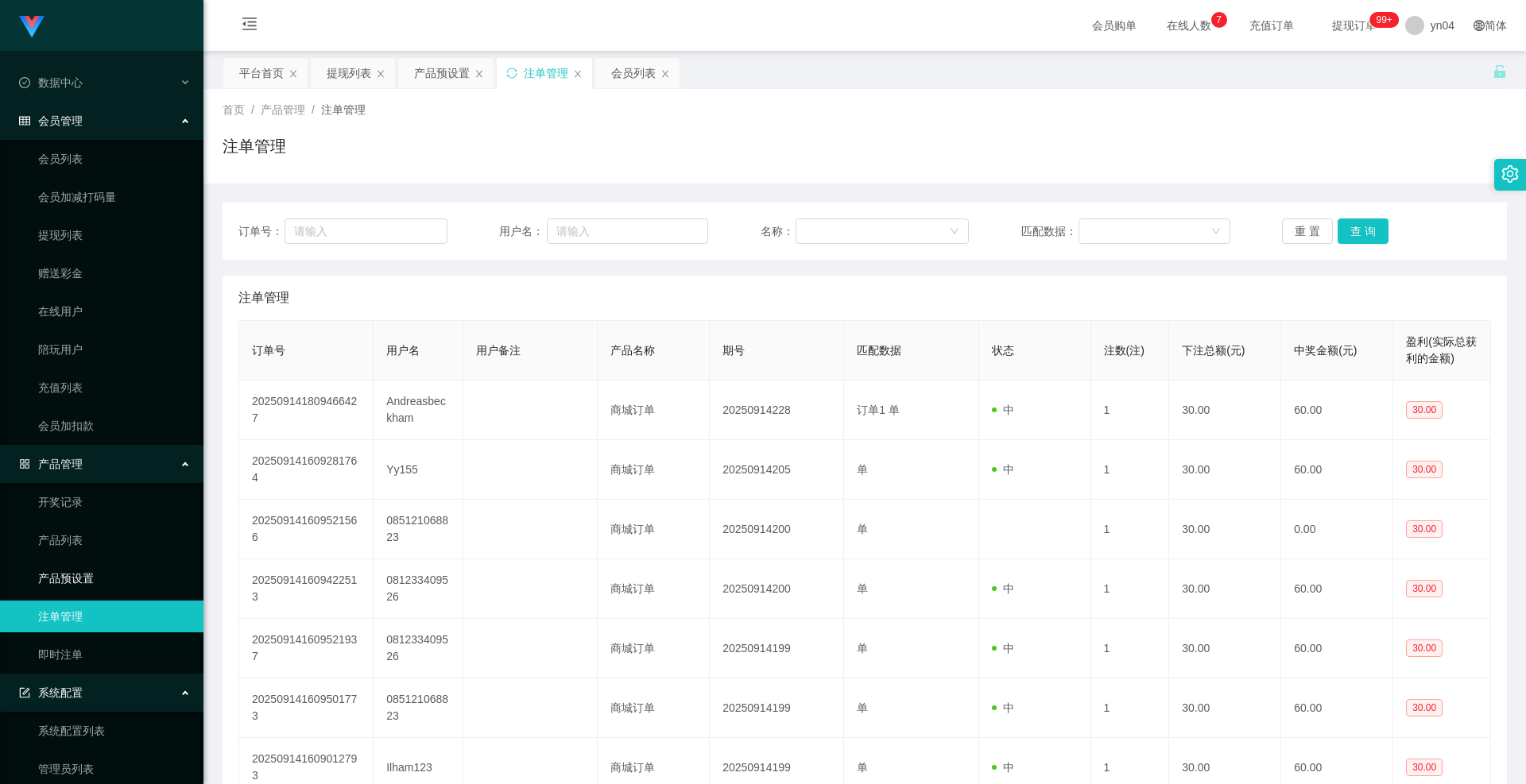
click at [77, 571] on link "产品预设置" at bounding box center [114, 578] width 152 height 32
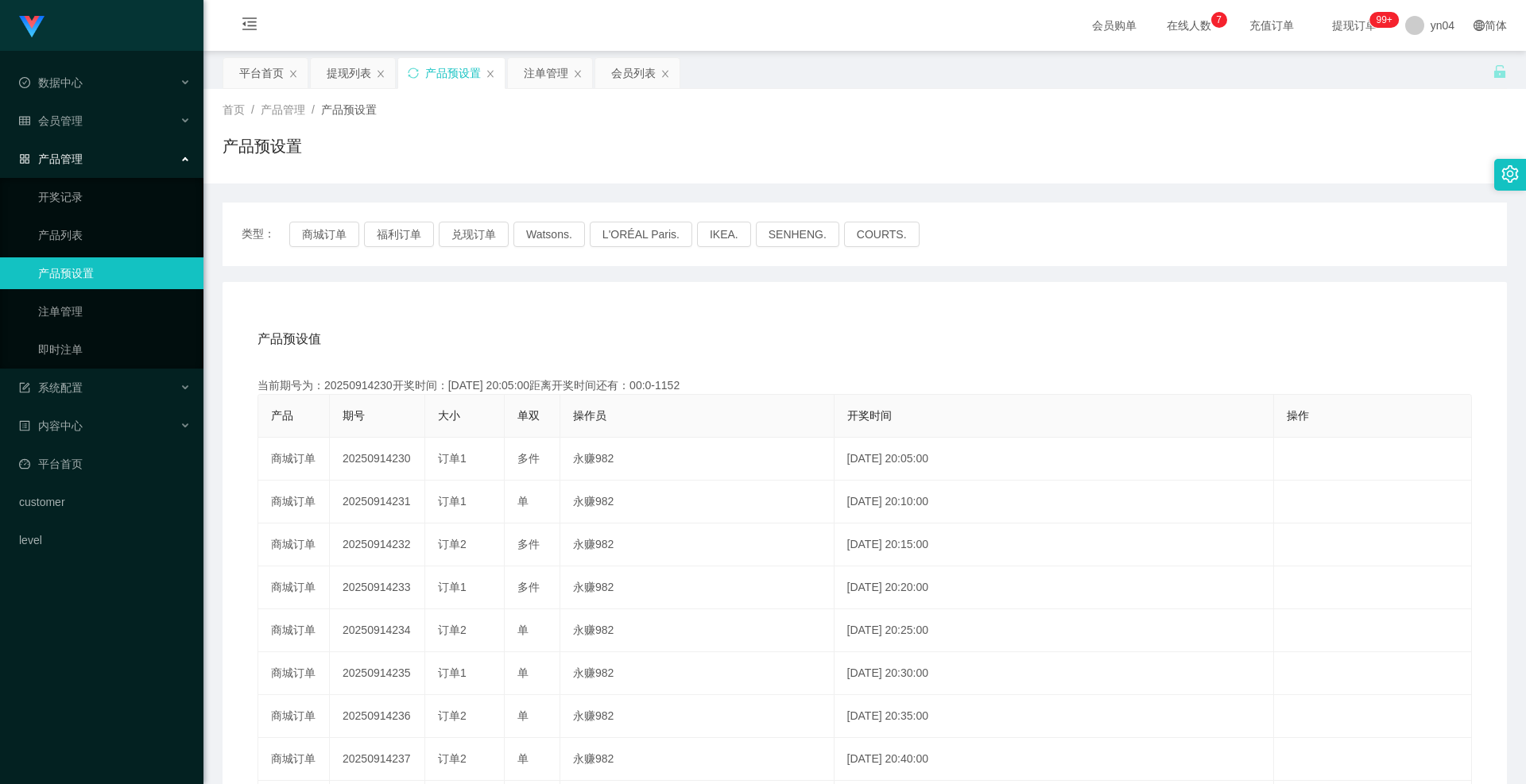
click at [329, 250] on div "类型： 商城订单 福利订单 兑现订单 Watsons. L'ORÉAL Paris. IKEA. [GEOGRAPHIC_DATA]. COURTS." at bounding box center [865, 234] width 1284 height 64
click at [329, 237] on button "商城订单" at bounding box center [325, 234] width 70 height 26
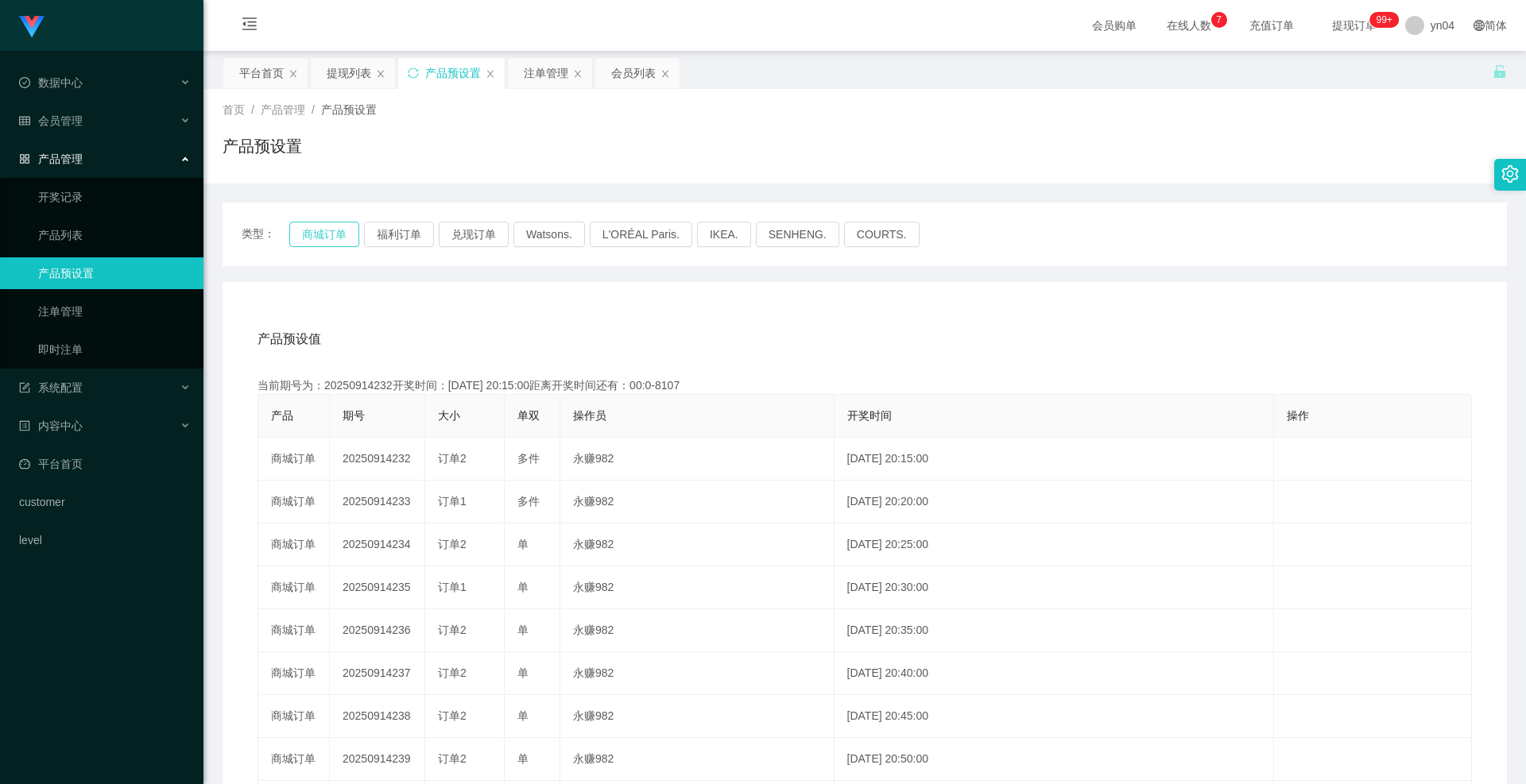
click at [309, 238] on button "商城订单" at bounding box center [325, 234] width 70 height 26
click at [308, 238] on button "商城订单" at bounding box center [325, 234] width 70 height 26
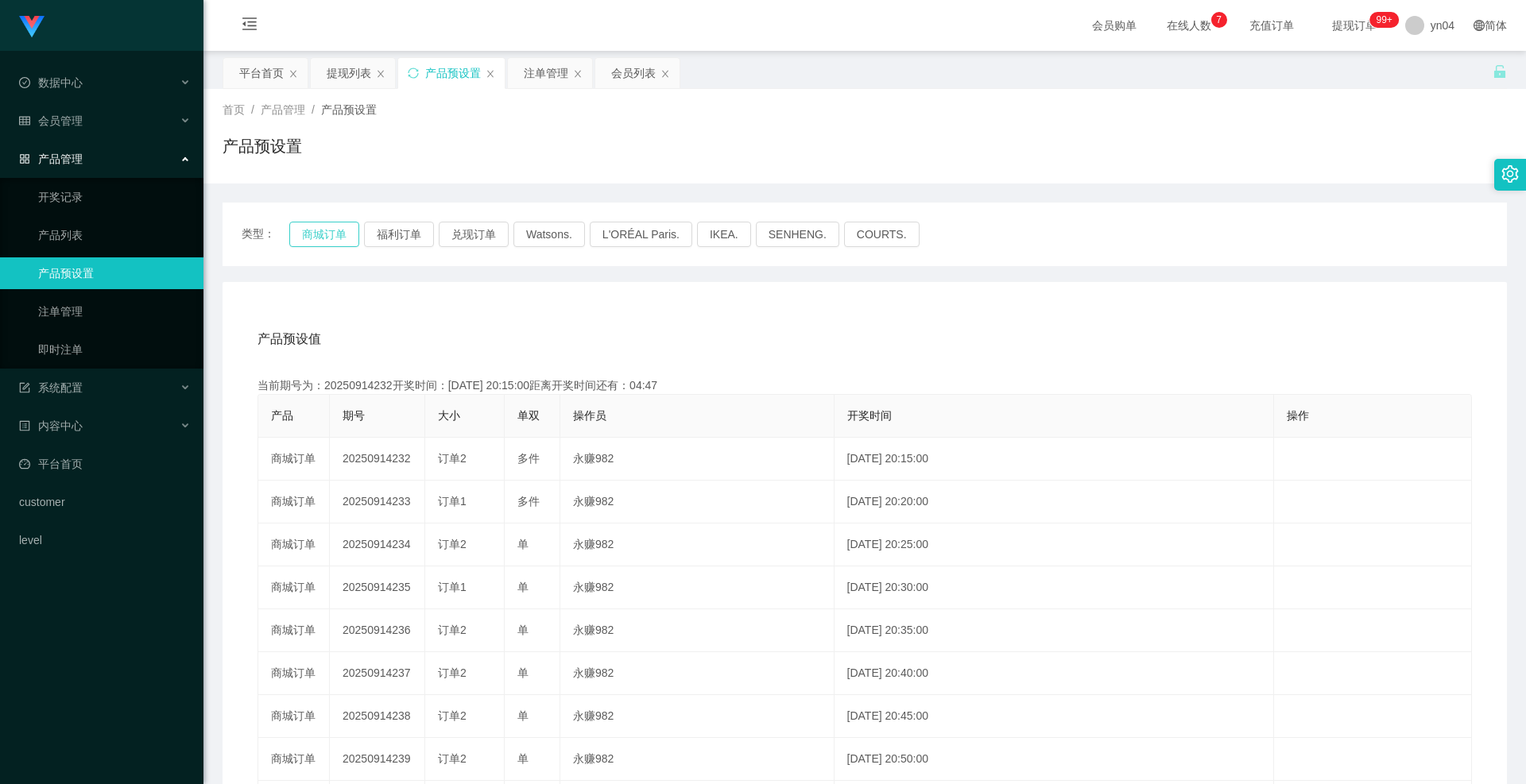
click at [308, 238] on button "商城订单" at bounding box center [325, 234] width 70 height 26
click at [120, 284] on link "产品预设置" at bounding box center [114, 274] width 152 height 32
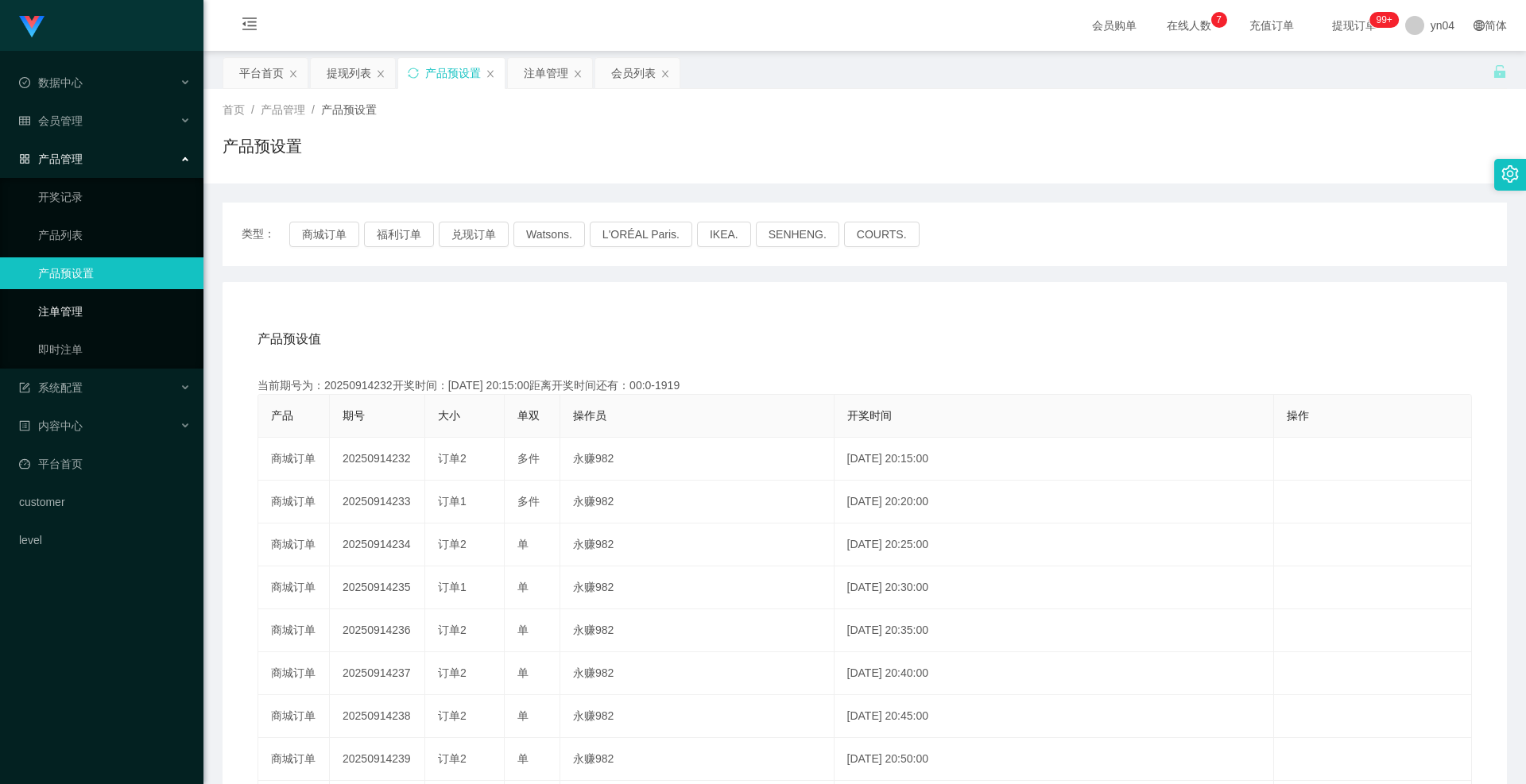
click at [107, 309] on link "注单管理" at bounding box center [114, 312] width 152 height 32
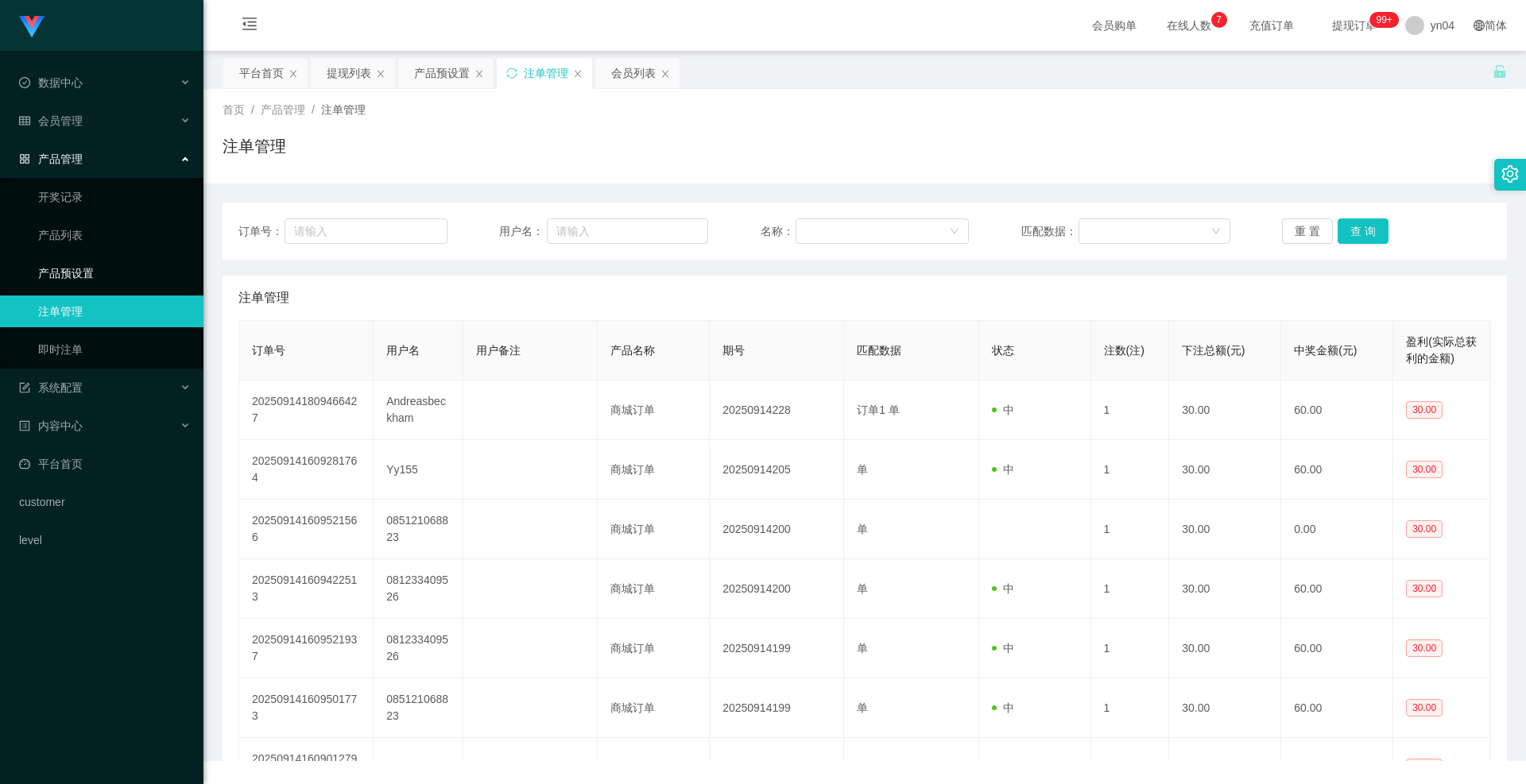
click at [108, 271] on link "产品预设置" at bounding box center [114, 274] width 152 height 32
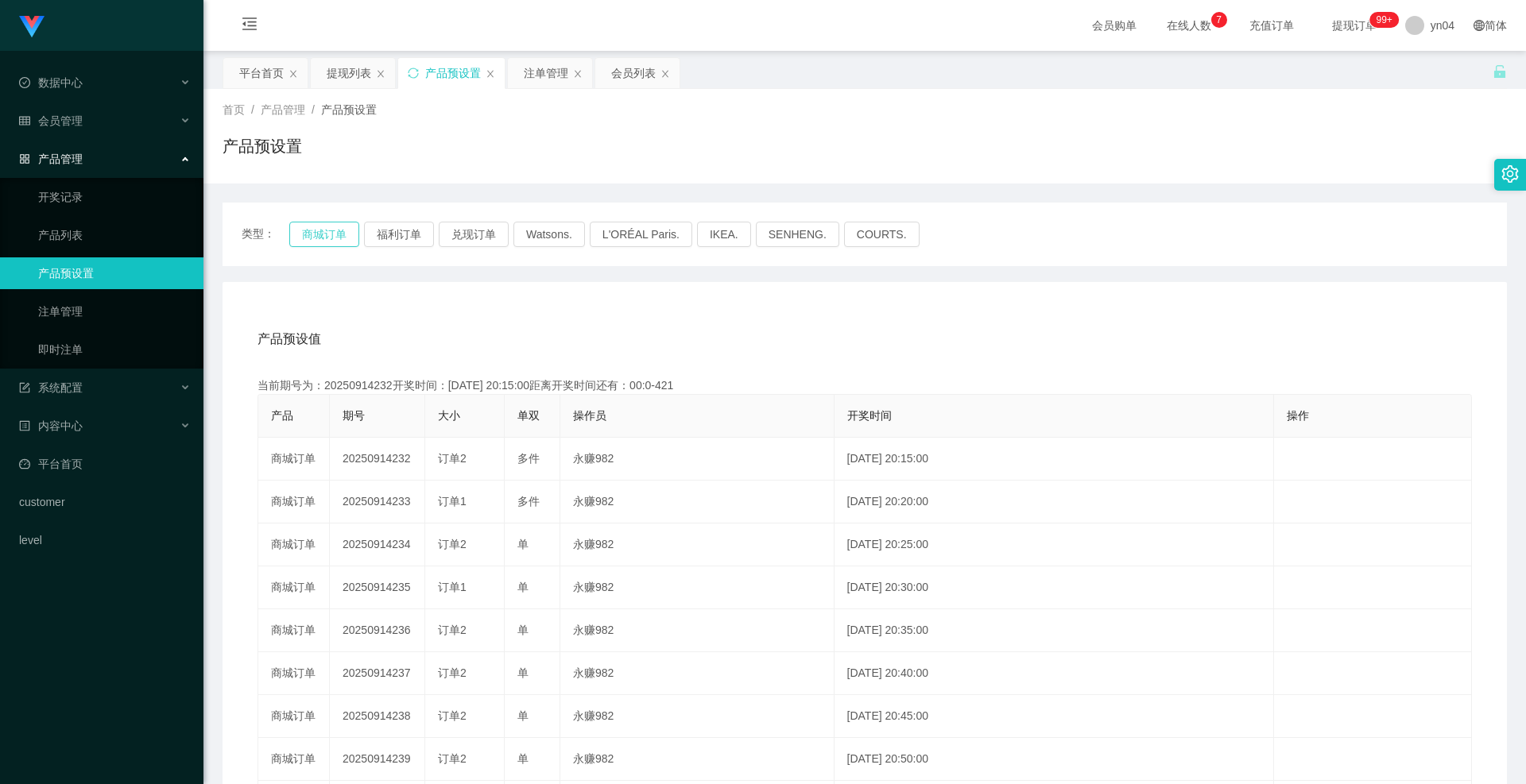
click at [313, 238] on button "商城订单" at bounding box center [325, 234] width 70 height 26
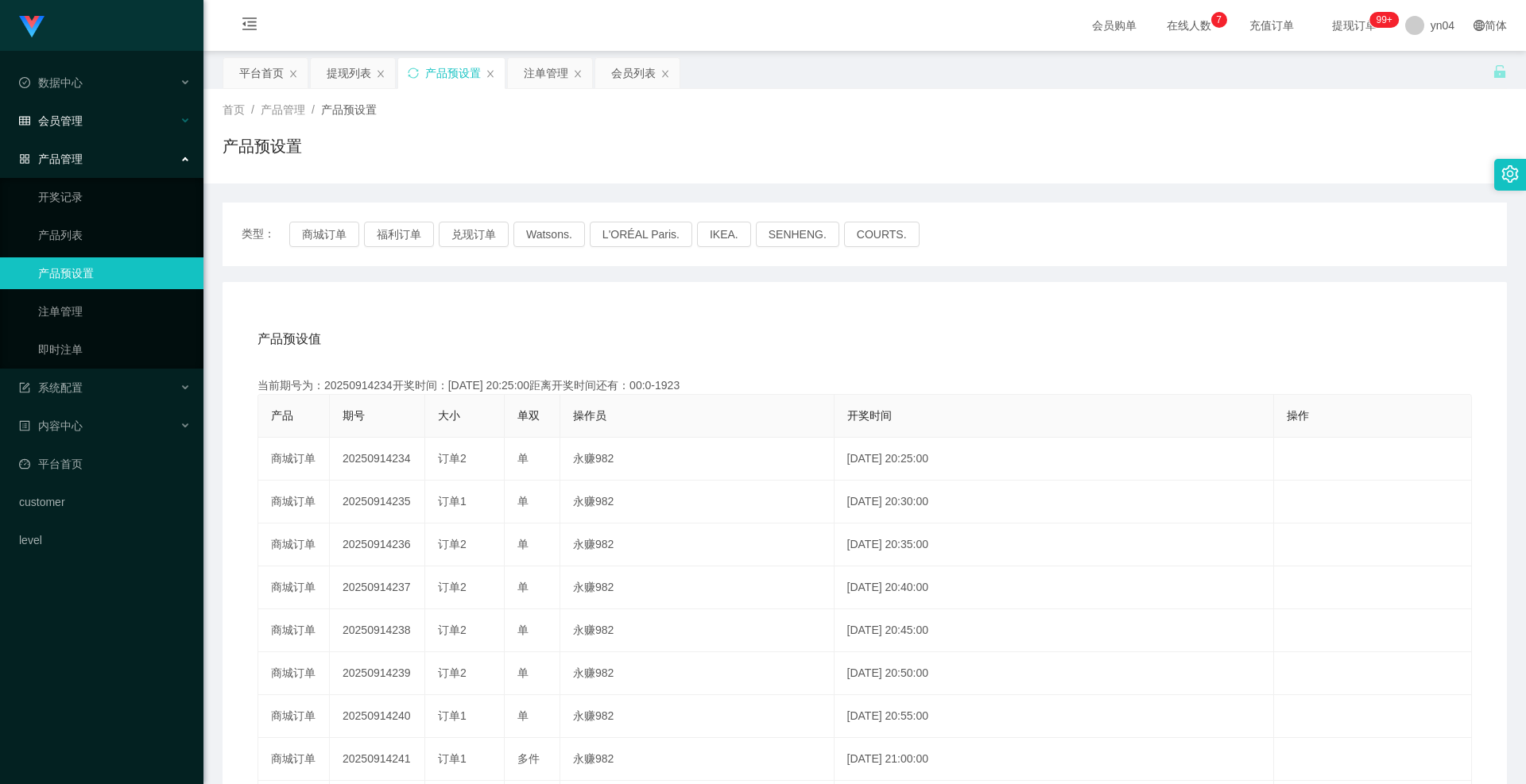
click at [79, 121] on span "会员管理" at bounding box center [51, 120] width 64 height 13
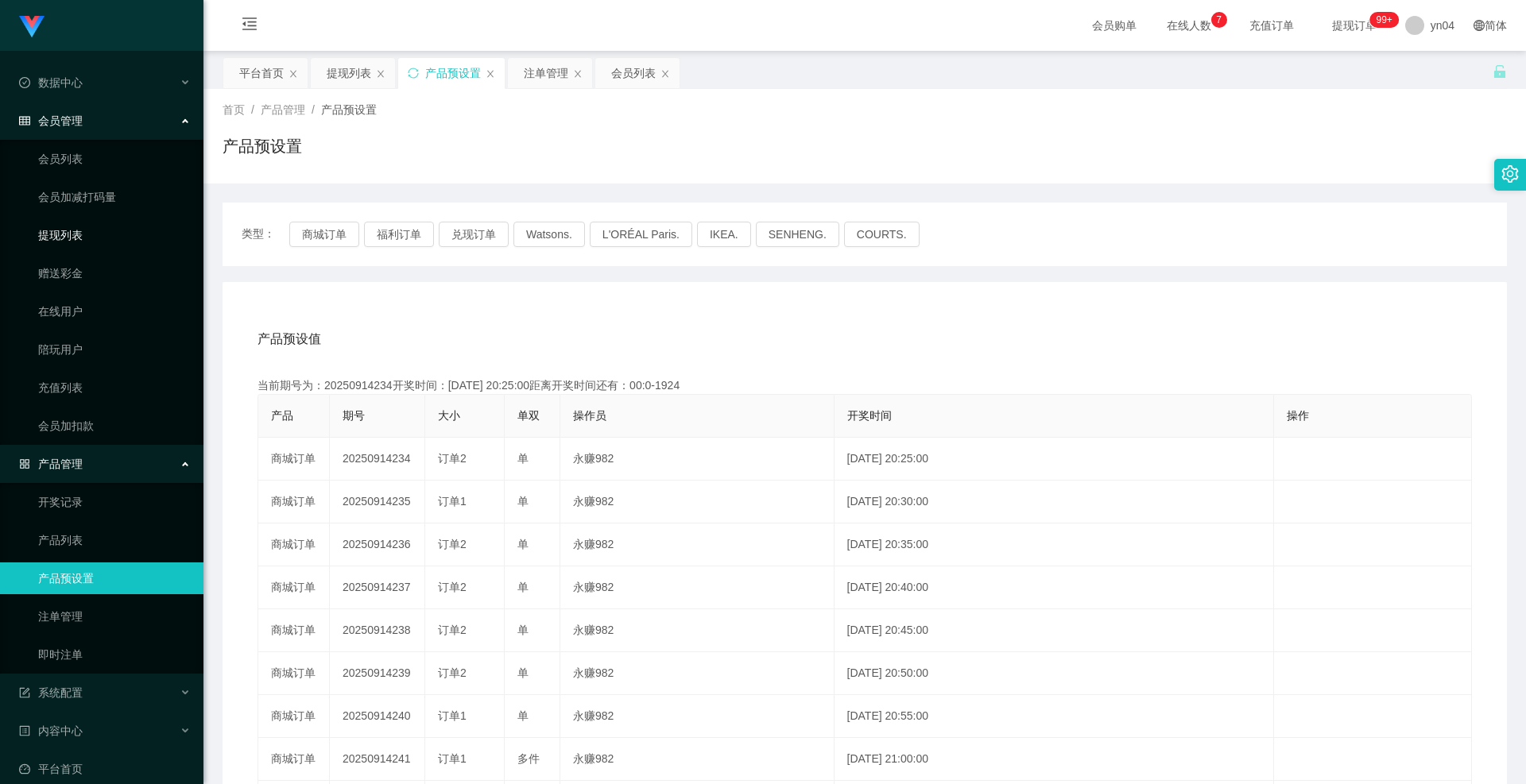
click at [65, 241] on link "提现列表" at bounding box center [114, 235] width 152 height 32
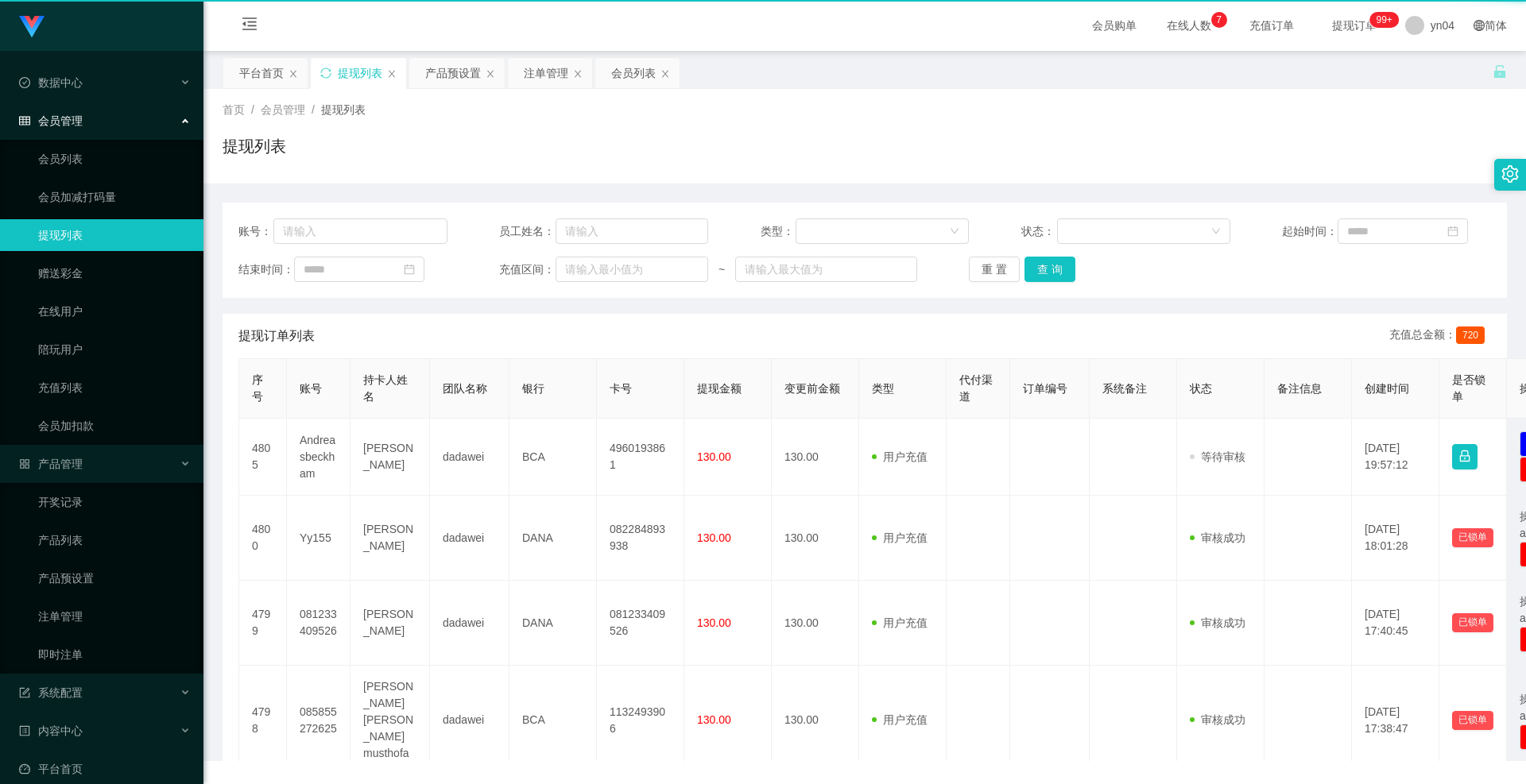
click at [64, 241] on link "提现列表" at bounding box center [114, 235] width 152 height 32
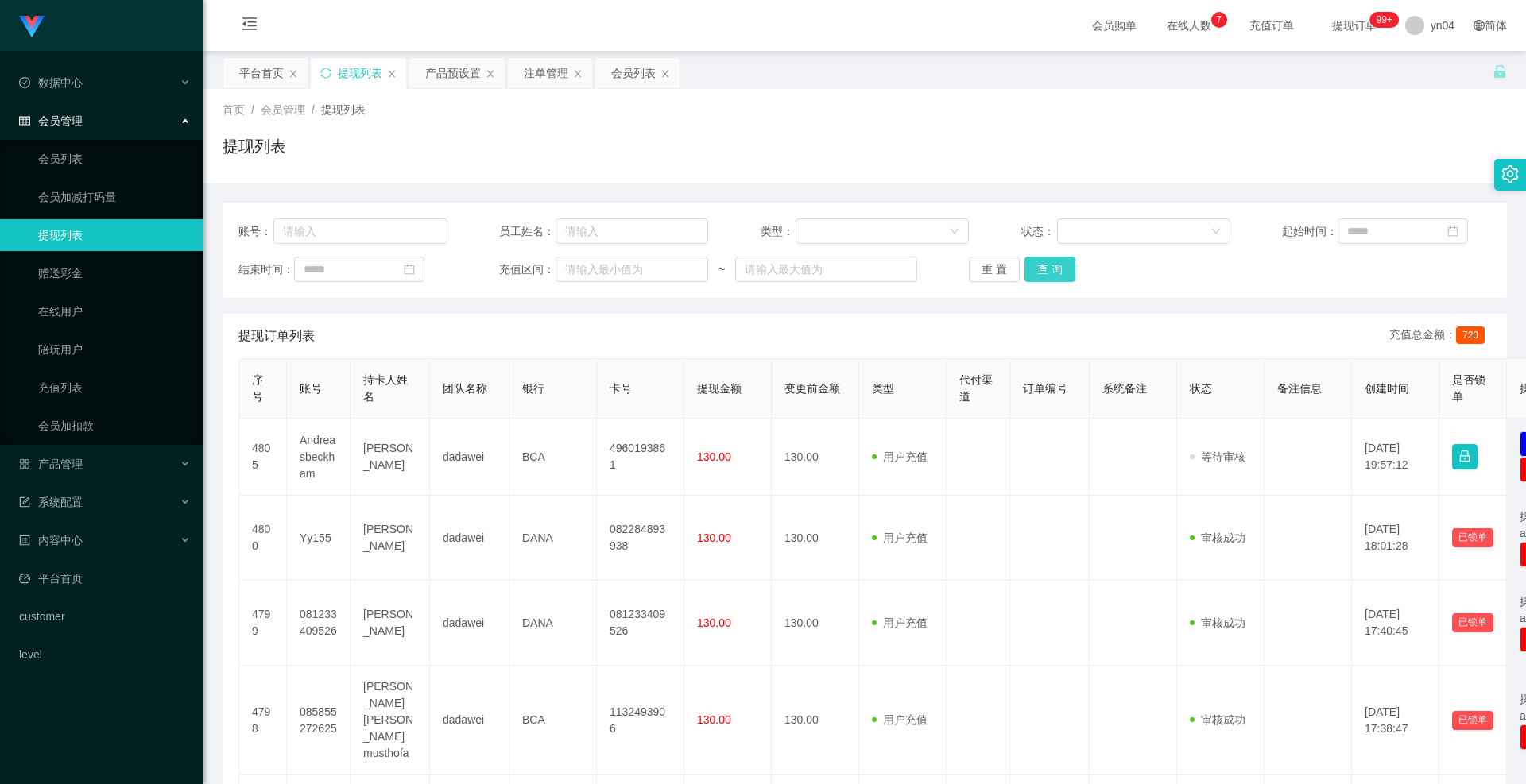
click at [1051, 273] on button "查 询" at bounding box center [1050, 270] width 51 height 26
click at [1050, 273] on div "重 置 查 询" at bounding box center [1074, 270] width 209 height 26
click at [1048, 273] on div "重 置 查 询" at bounding box center [1074, 270] width 209 height 26
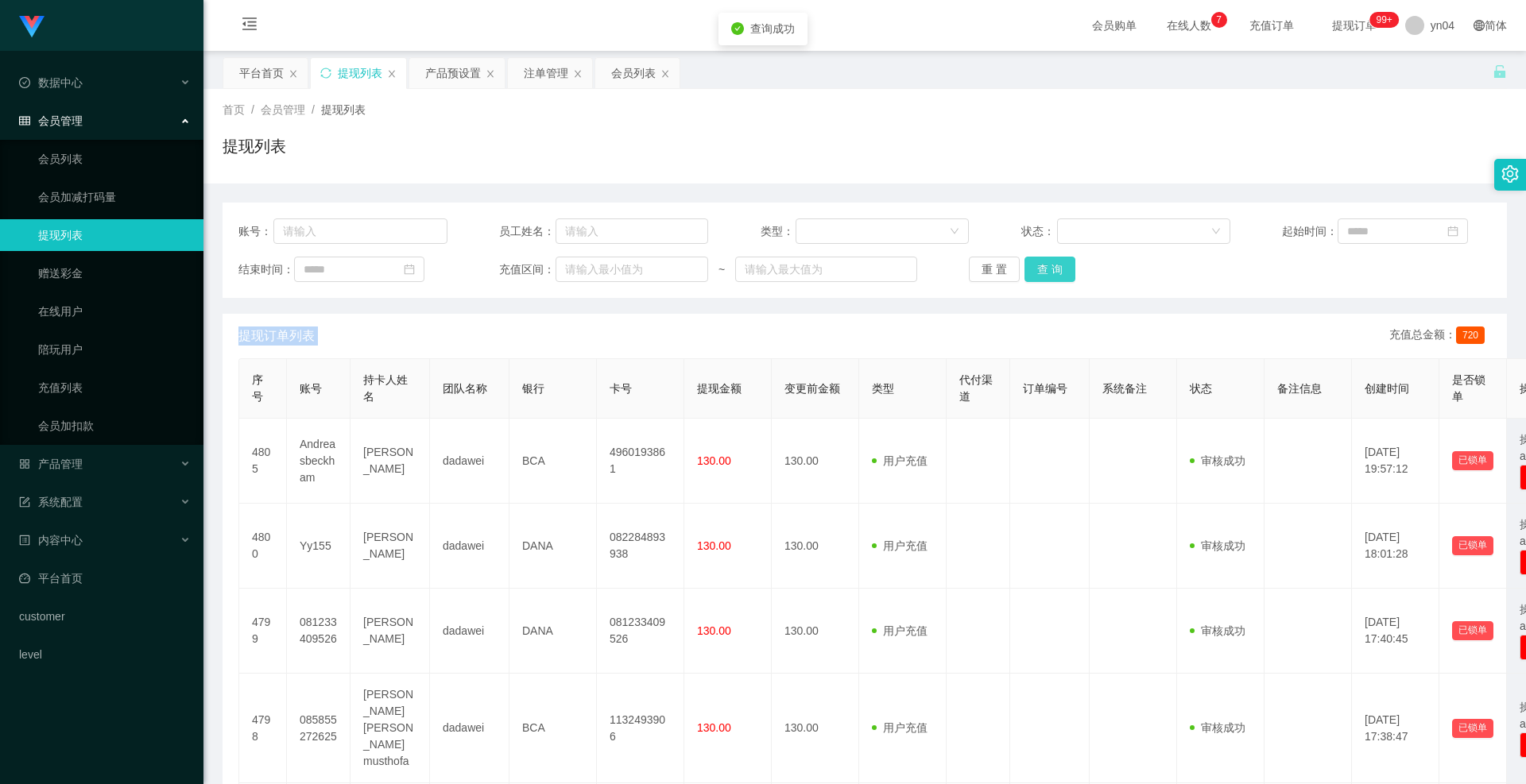
click at [1047, 273] on button "查 询" at bounding box center [1050, 270] width 51 height 26
click at [1047, 273] on div "重 置 查 询" at bounding box center [1074, 270] width 209 height 26
click at [1046, 273] on button "查 询" at bounding box center [1050, 270] width 51 height 26
click at [1046, 273] on div "重 置 查 询" at bounding box center [1074, 270] width 209 height 26
click at [1046, 273] on button "查 询" at bounding box center [1050, 270] width 51 height 26
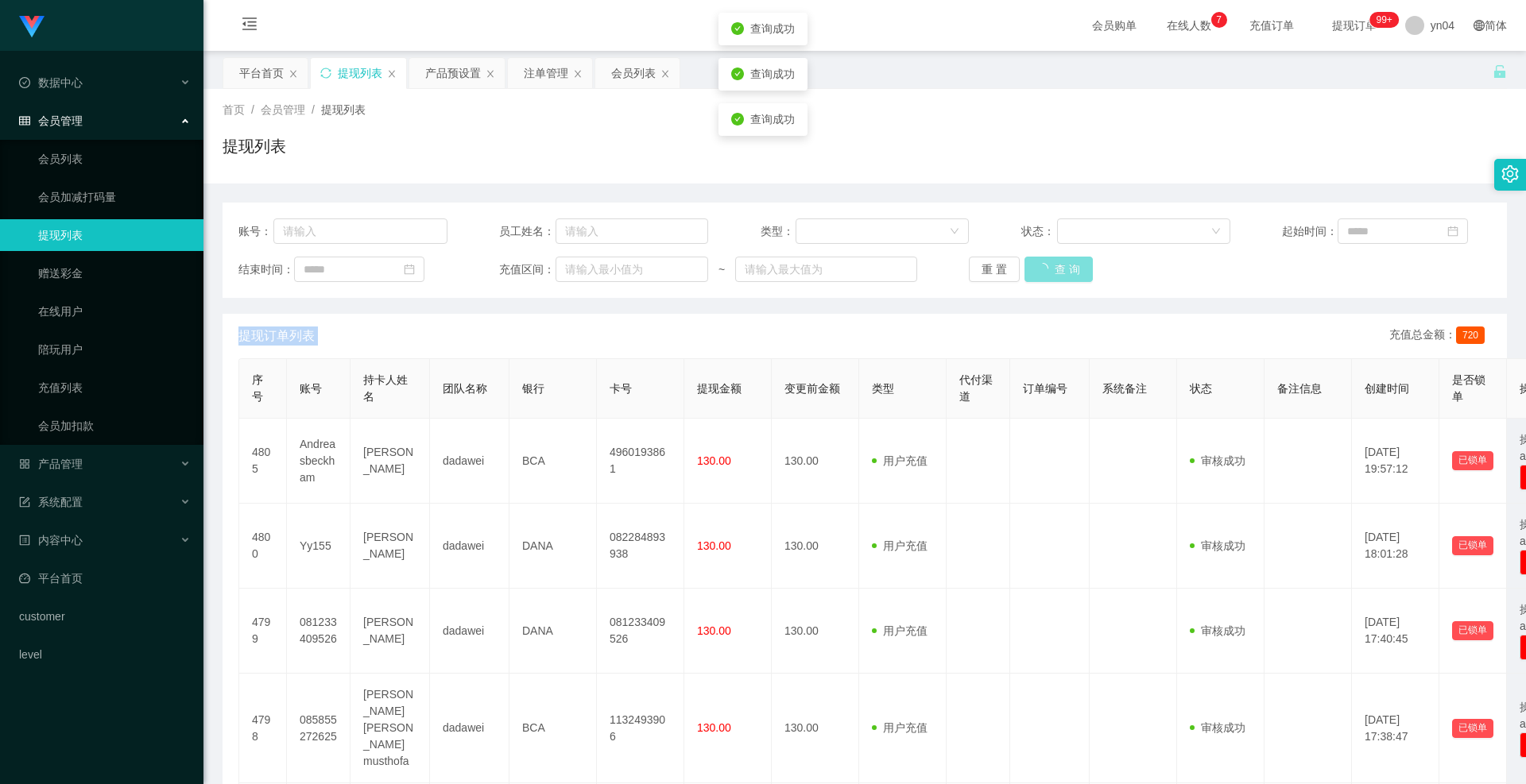
click at [1046, 273] on div "重 置 查 询" at bounding box center [1074, 270] width 209 height 26
click at [1046, 273] on button "查 询" at bounding box center [1050, 270] width 51 height 26
click at [1036, 266] on button "查 询" at bounding box center [1050, 270] width 51 height 26
click at [1036, 266] on div "重 置 查 询" at bounding box center [1074, 270] width 209 height 26
click at [1036, 266] on button "查 询" at bounding box center [1050, 270] width 51 height 26
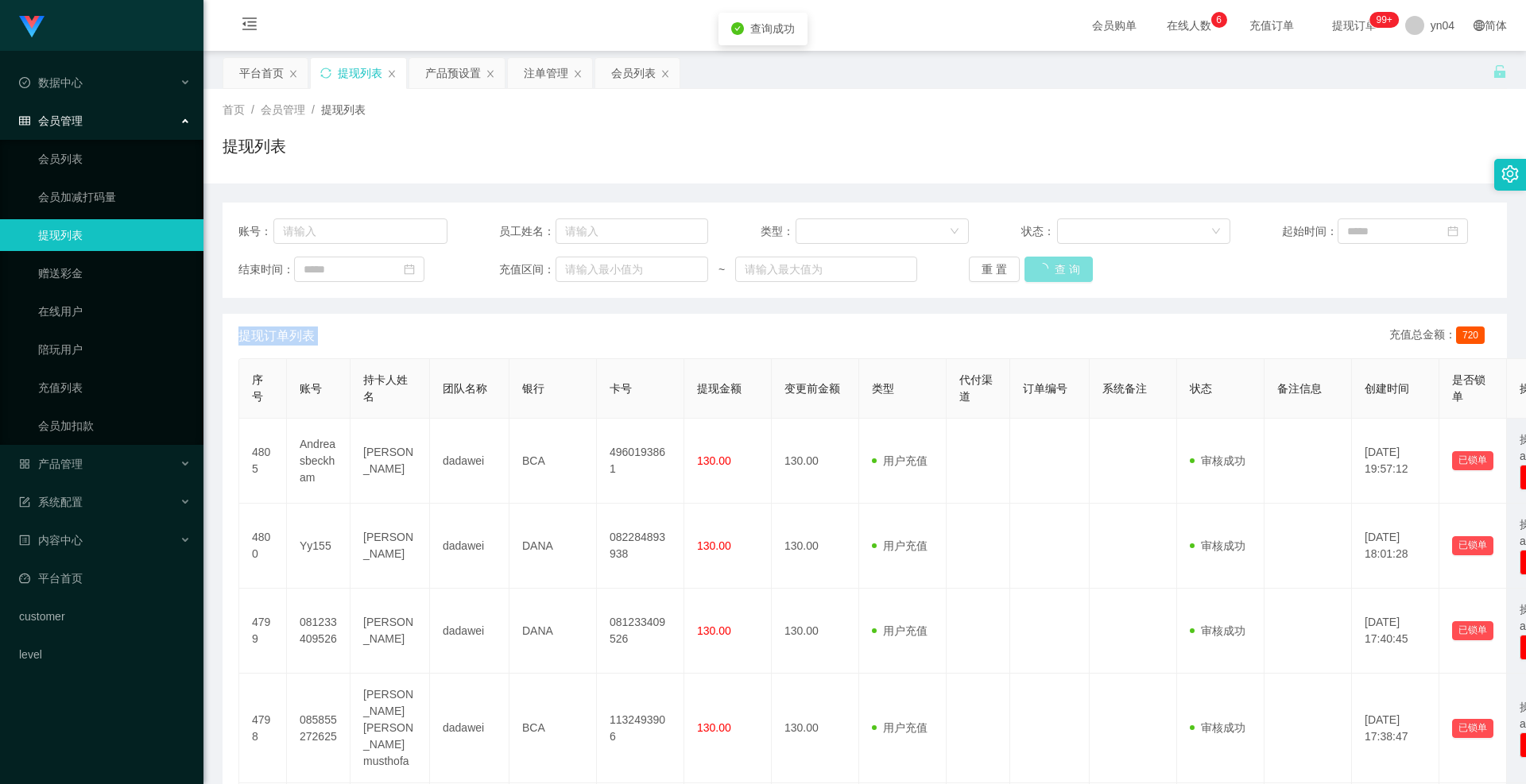
click at [1036, 266] on div "重 置 查 询" at bounding box center [1074, 270] width 209 height 26
click at [108, 148] on link "会员列表" at bounding box center [114, 159] width 152 height 32
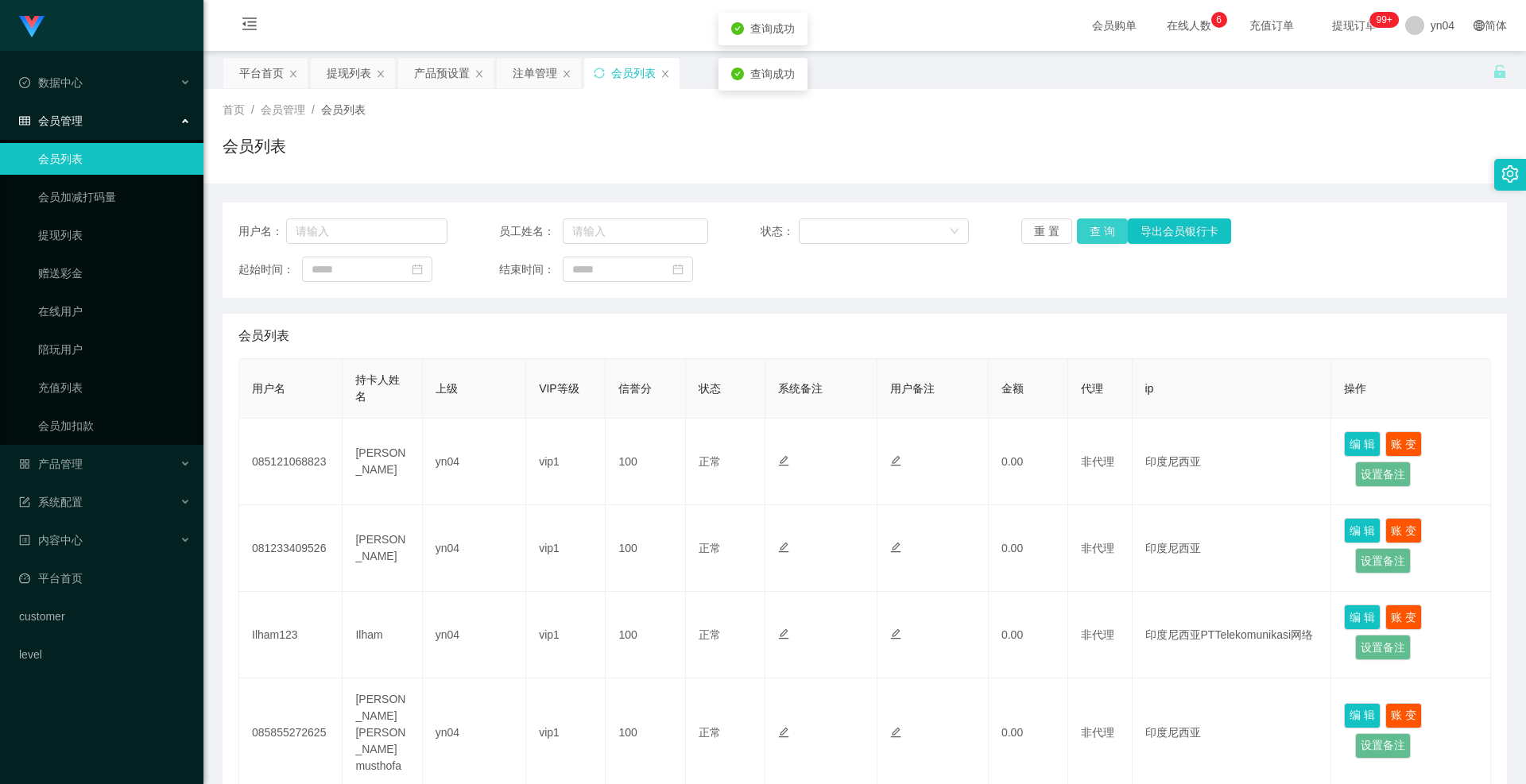
click at [1098, 234] on button "查 询" at bounding box center [1102, 231] width 51 height 26
click at [1098, 232] on div "重 置 查 询 导出会员银行卡" at bounding box center [1126, 231] width 209 height 26
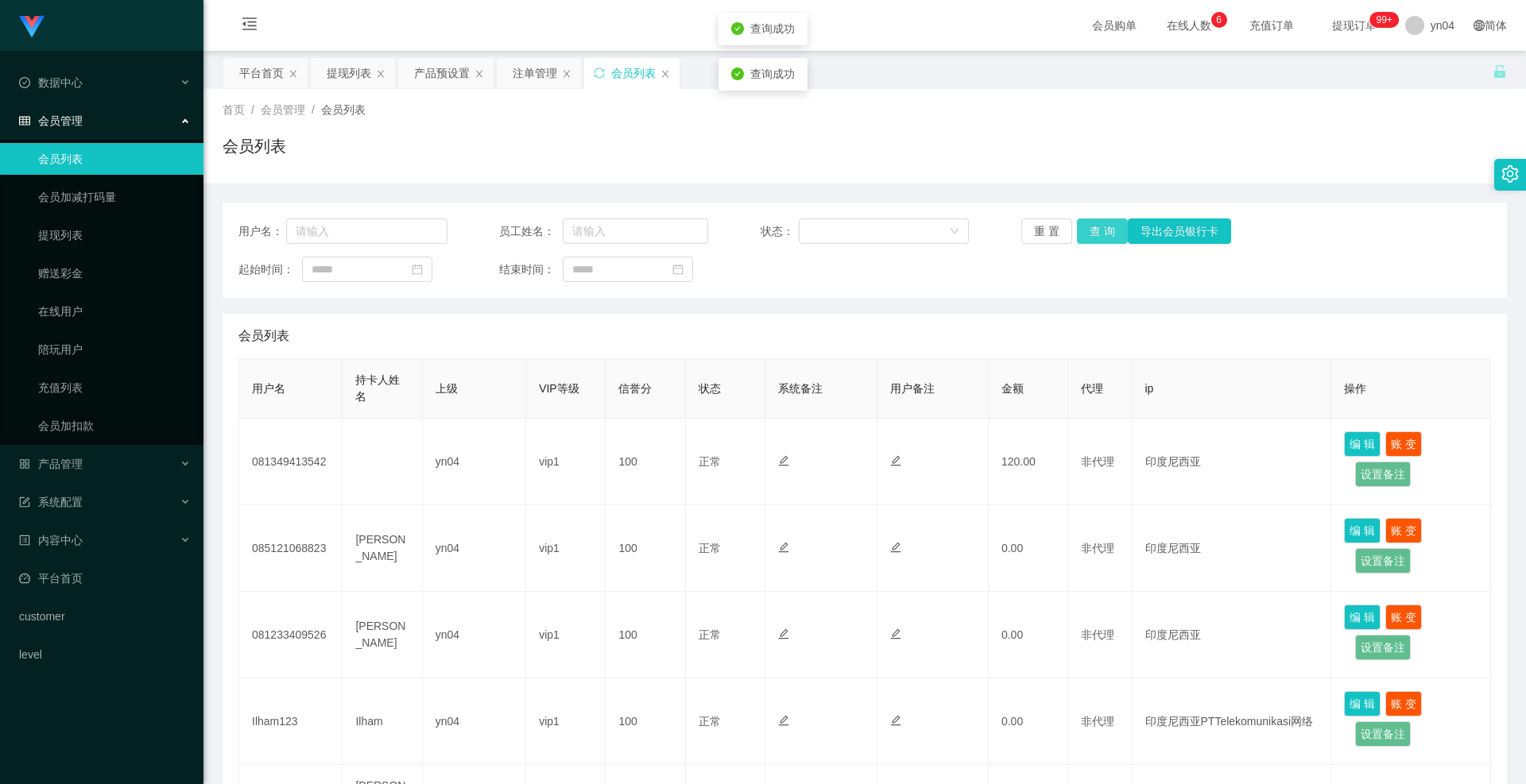
click at [1098, 232] on button "查 询" at bounding box center [1102, 231] width 51 height 26
click at [1098, 232] on div "重 置 查 询 导出会员银行卡" at bounding box center [1126, 231] width 209 height 26
click at [1098, 232] on button "查 询" at bounding box center [1111, 231] width 69 height 26
click at [1098, 232] on div "重 置 查 询 导出会员银行卡" at bounding box center [1126, 231] width 209 height 26
click at [1098, 232] on button "查 询" at bounding box center [1102, 231] width 51 height 26
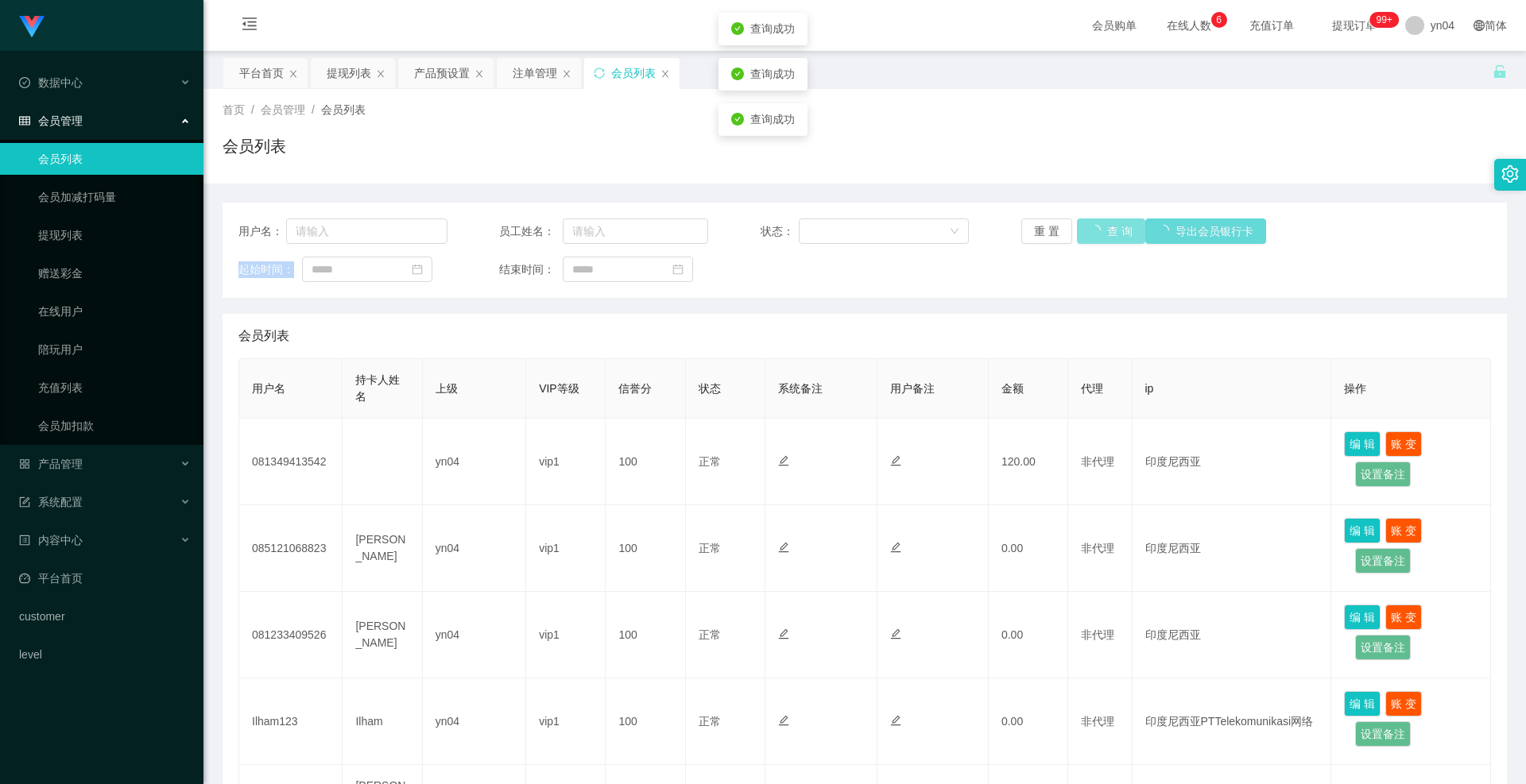
click at [1098, 232] on div "重 置 查 询 导出会员银行卡" at bounding box center [1126, 231] width 209 height 26
click at [1115, 232] on button "查 询" at bounding box center [1102, 231] width 51 height 26
click at [1115, 232] on div "重 置 查 询 导出会员银行卡" at bounding box center [1126, 231] width 209 height 26
click at [1115, 232] on button "查 询" at bounding box center [1111, 231] width 69 height 26
click at [1115, 232] on div "重 置 查 询 导出会员银行卡" at bounding box center [1126, 231] width 209 height 26
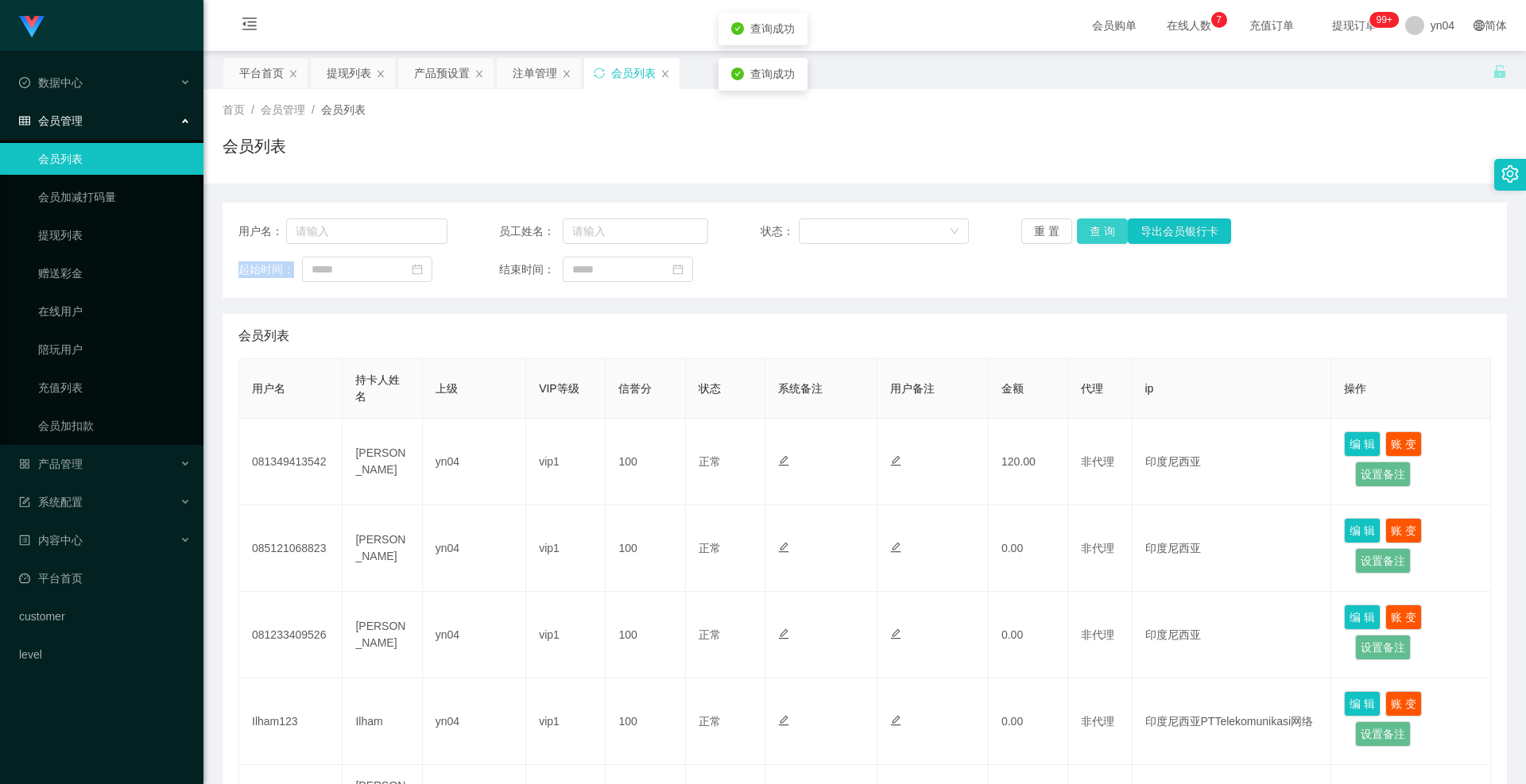
click at [1115, 232] on button "查 询" at bounding box center [1102, 231] width 51 height 26
click at [1115, 232] on div "重 置 查 询 导出会员银行卡" at bounding box center [1126, 231] width 209 height 26
click at [1115, 232] on button "查 询" at bounding box center [1102, 231] width 51 height 26
click at [1115, 232] on div "重 置 查 询 导出会员银行卡" at bounding box center [1126, 231] width 209 height 26
click at [1115, 232] on button "查 询" at bounding box center [1102, 231] width 51 height 26
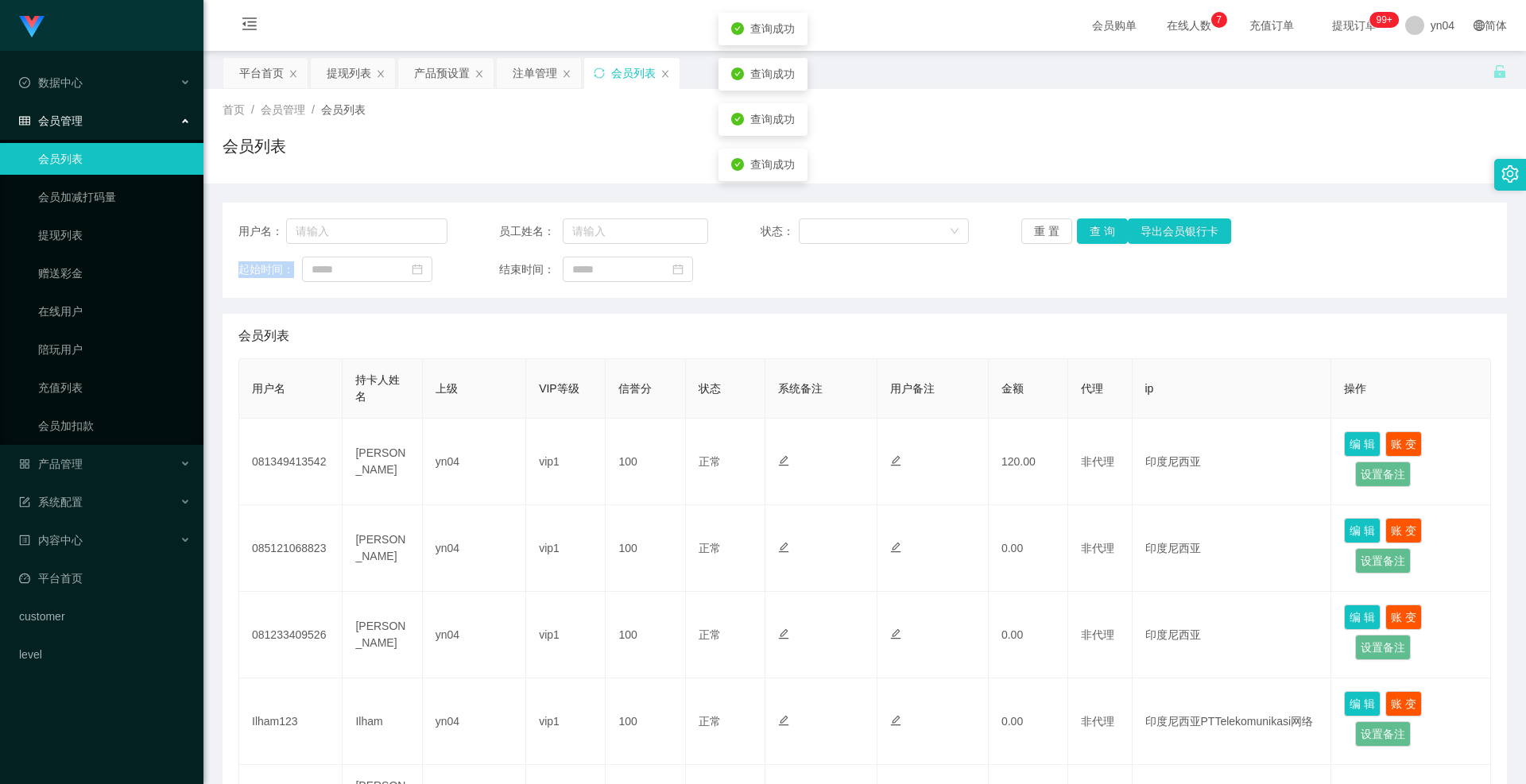
click at [1115, 232] on div "重 置 查 询 导出会员银行卡" at bounding box center [1126, 231] width 209 height 26
click at [1115, 232] on button "查 询" at bounding box center [1102, 231] width 51 height 26
click at [1109, 229] on button "查 询" at bounding box center [1102, 231] width 51 height 26
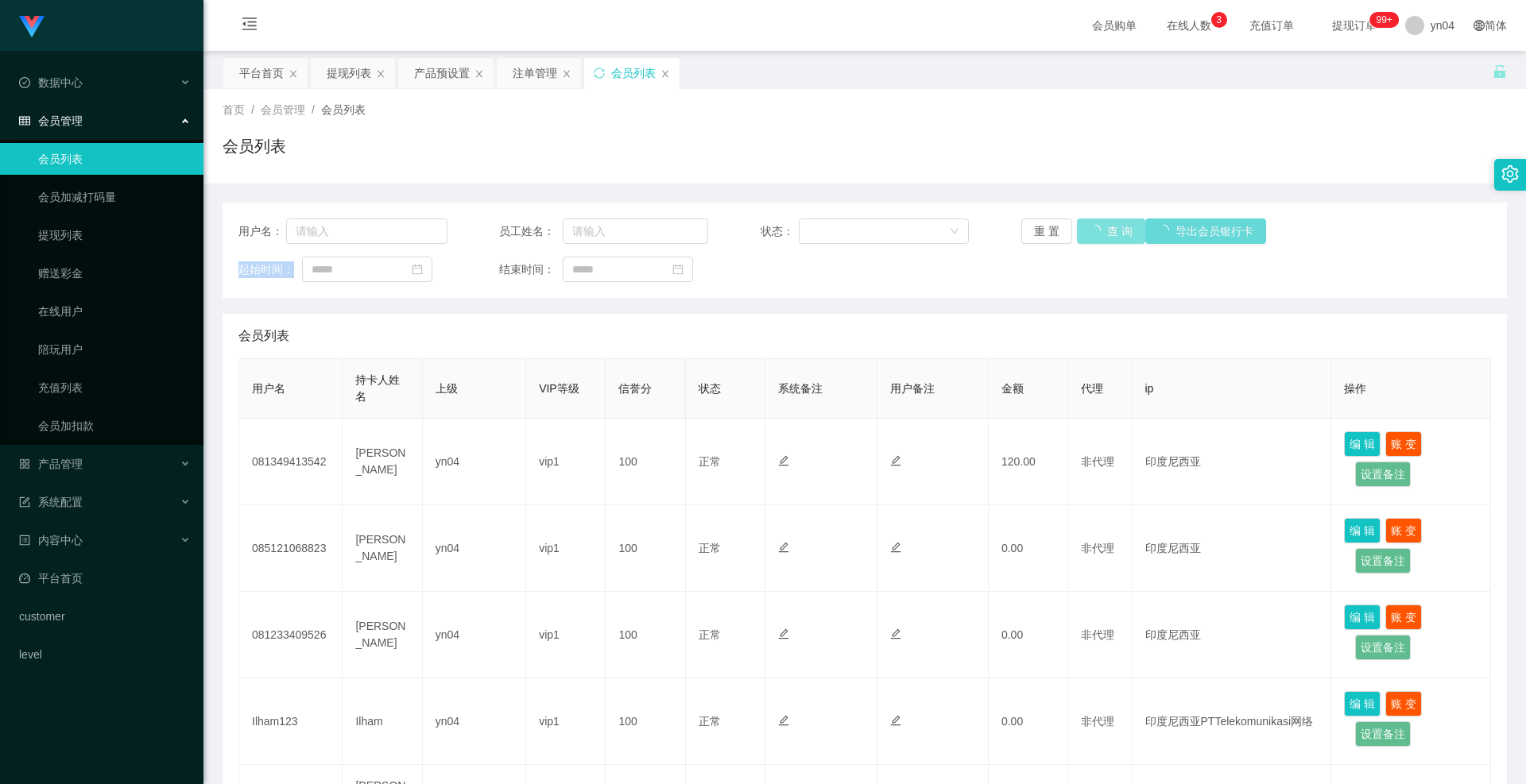
click at [1109, 229] on div "重 置 查 询 导出会员银行卡" at bounding box center [1126, 231] width 209 height 26
click at [1109, 229] on button "查 询" at bounding box center [1111, 231] width 69 height 26
click at [1109, 229] on div "重 置 查 询 导出会员银行卡" at bounding box center [1126, 231] width 209 height 26
click at [1109, 229] on button "查 询" at bounding box center [1102, 231] width 51 height 26
click at [1109, 229] on div "重 置 查 询 导出会员银行卡" at bounding box center [1126, 231] width 209 height 26
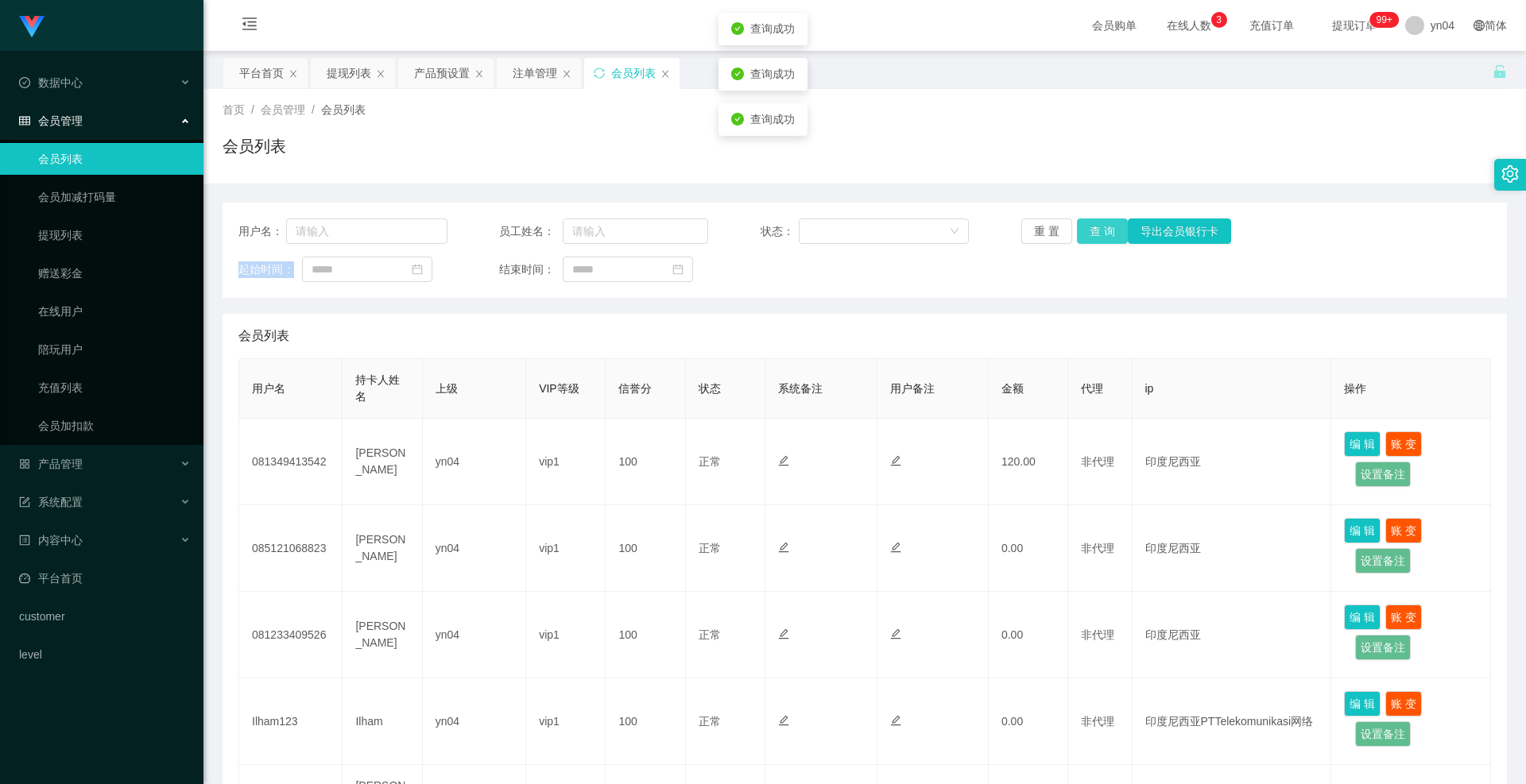
click at [1109, 229] on button "查 询" at bounding box center [1102, 231] width 51 height 26
click at [1109, 229] on div "重 置 查 询 导出会员银行卡" at bounding box center [1126, 231] width 209 height 26
click at [1109, 229] on button "查 询" at bounding box center [1102, 231] width 51 height 26
click at [1098, 226] on button "查 询" at bounding box center [1102, 231] width 51 height 26
click at [1098, 226] on div "重 置 查 询 导出会员银行卡" at bounding box center [1126, 231] width 209 height 26
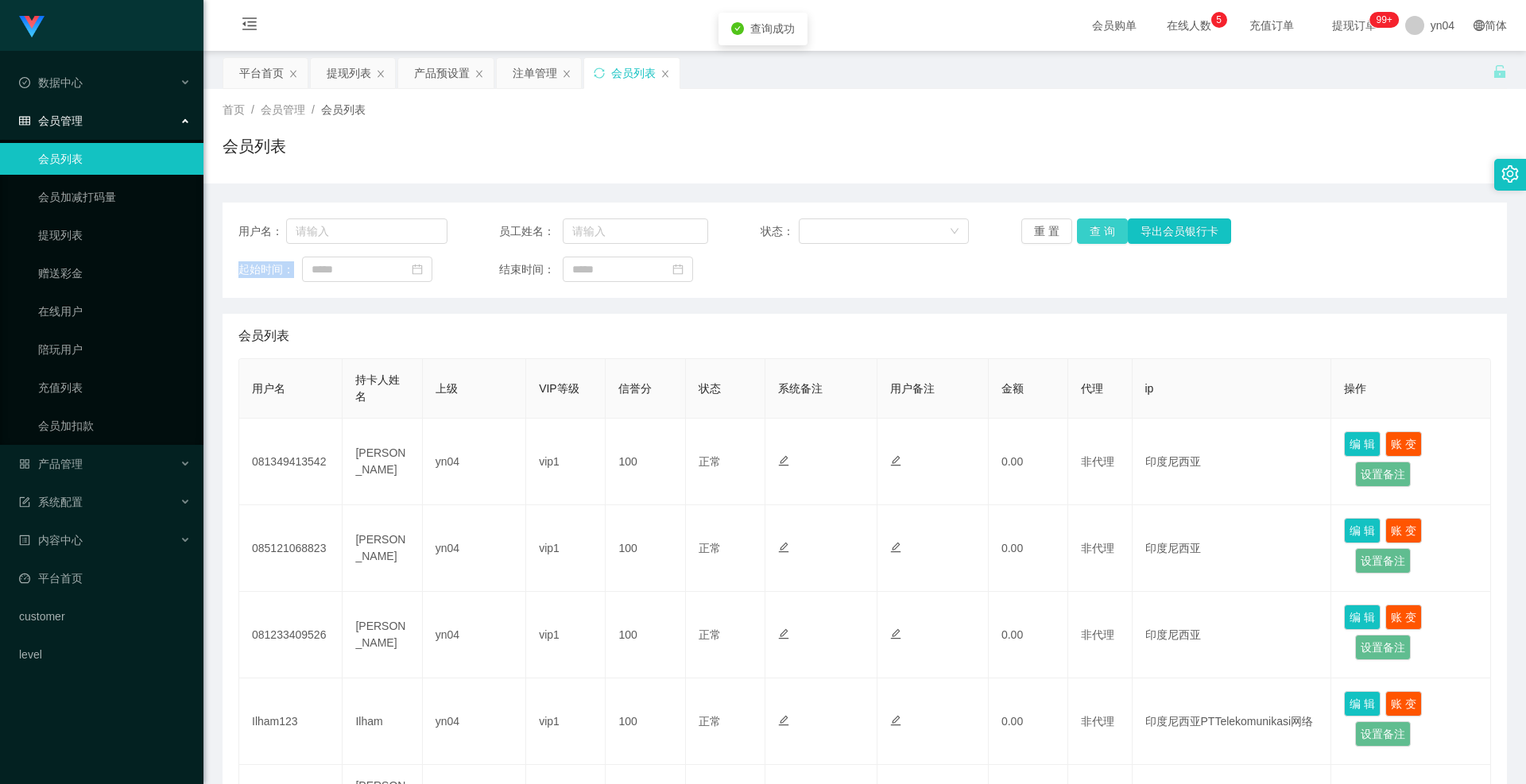
click at [1098, 226] on button "查 询" at bounding box center [1102, 231] width 51 height 26
click at [1098, 226] on div "重 置 查 询 导出会员银行卡" at bounding box center [1126, 231] width 209 height 26
click at [86, 239] on link "提现列表" at bounding box center [114, 235] width 152 height 32
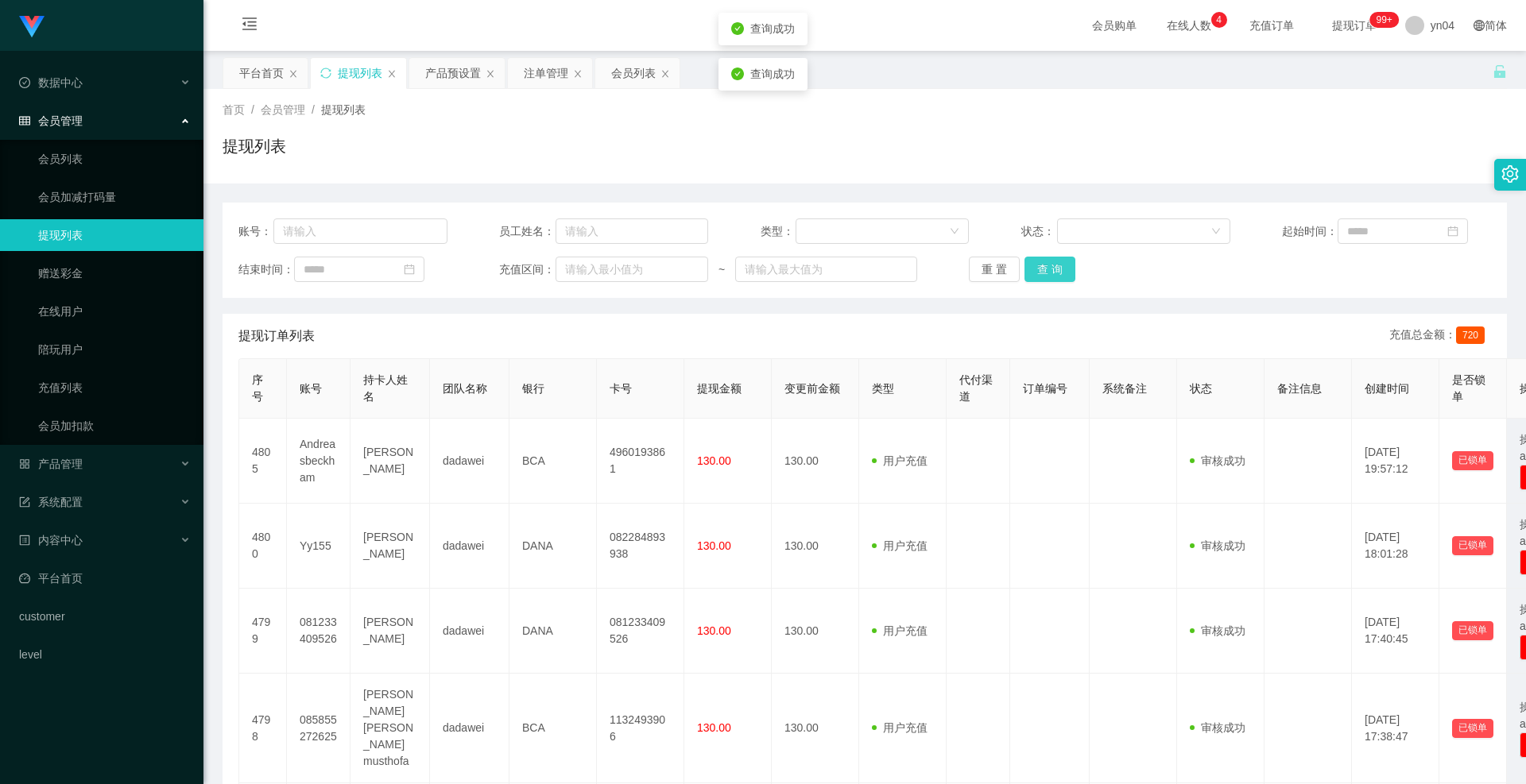
click at [1043, 268] on button "查 询" at bounding box center [1050, 270] width 51 height 26
click at [1042, 269] on div "重 置 查 询" at bounding box center [1074, 270] width 209 height 26
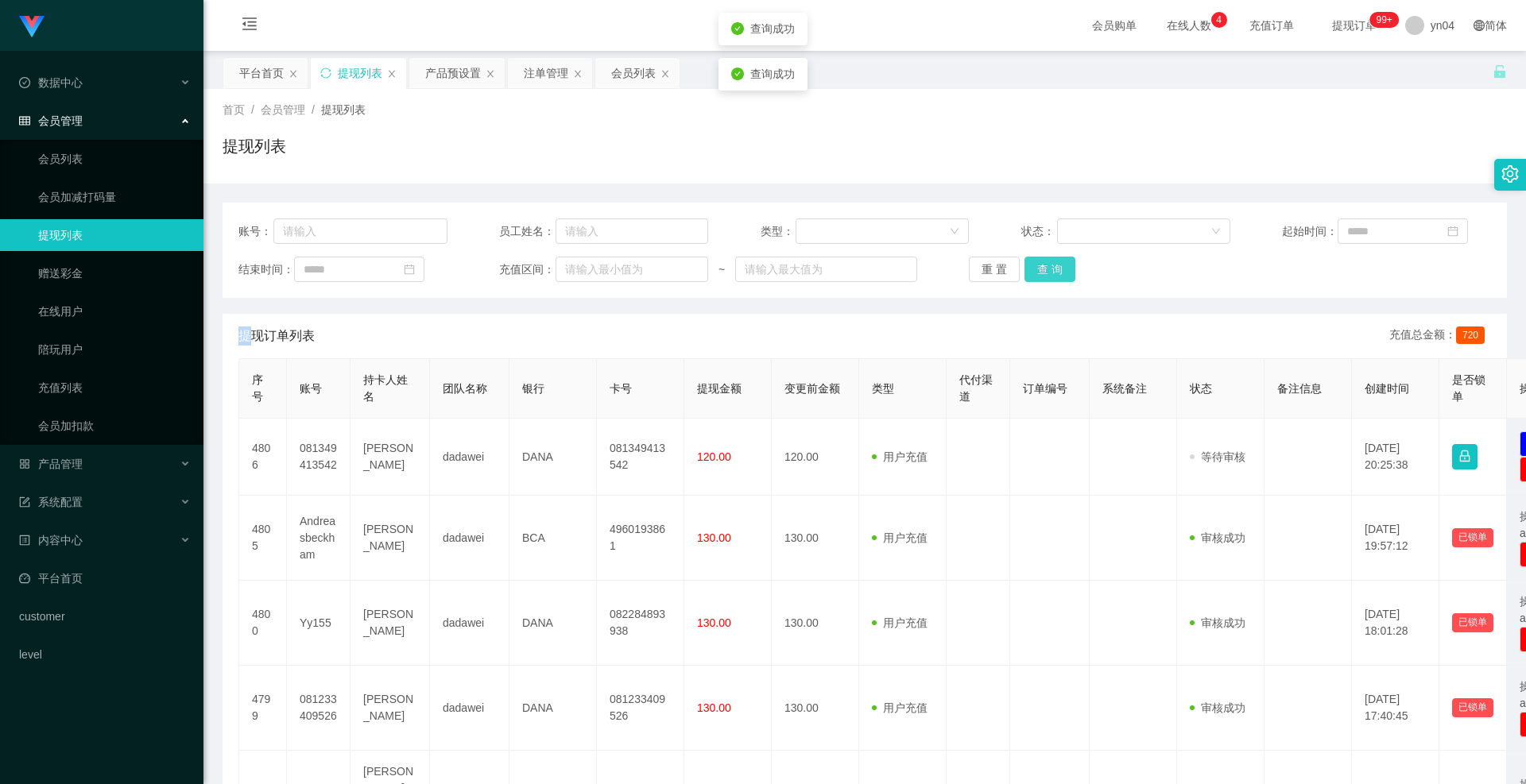
click at [1042, 269] on button "查 询" at bounding box center [1050, 270] width 51 height 26
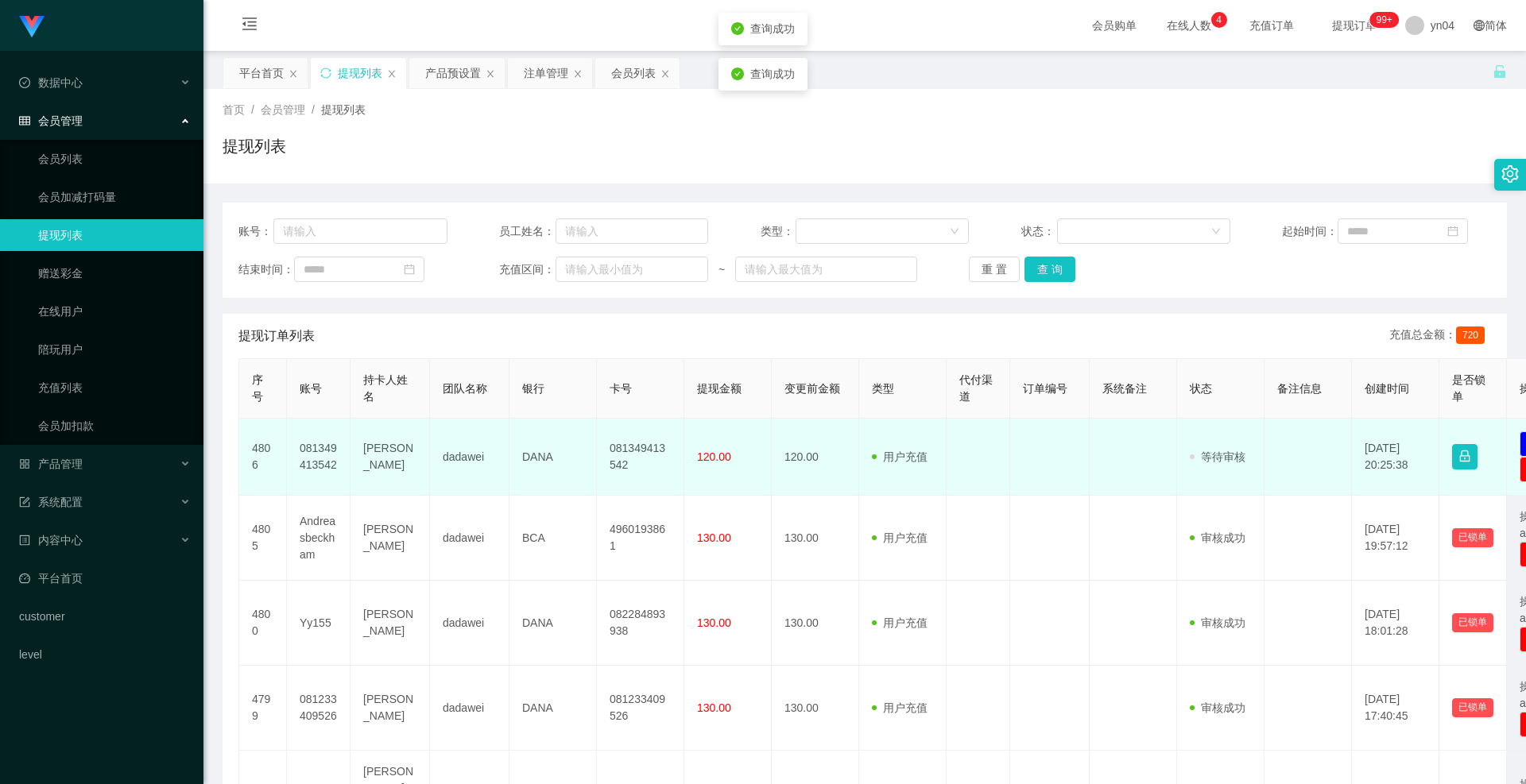
click at [321, 465] on td "081349413542" at bounding box center [319, 457] width 64 height 77
copy td "081349413542"
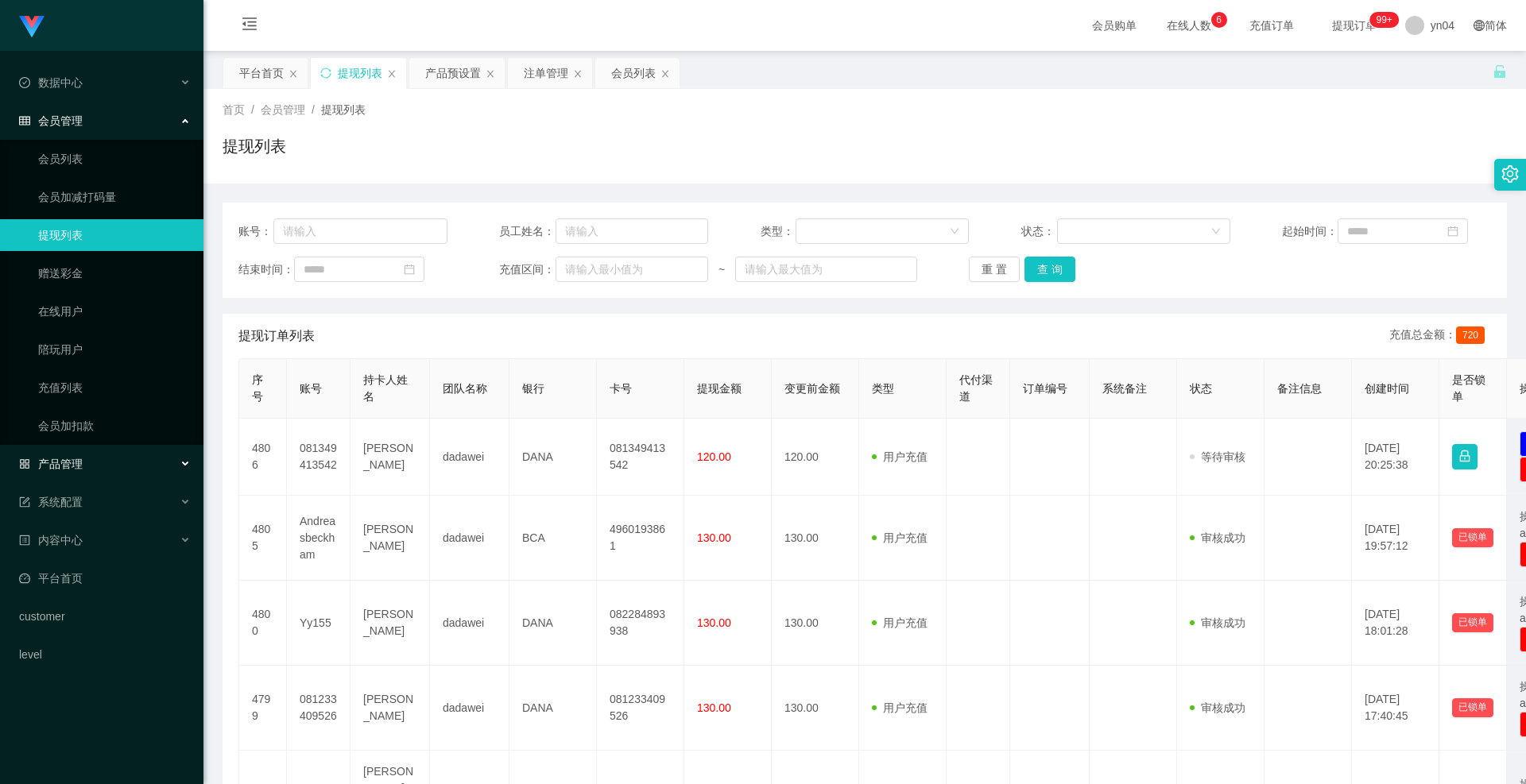
click at [71, 466] on span "产品管理" at bounding box center [51, 464] width 64 height 13
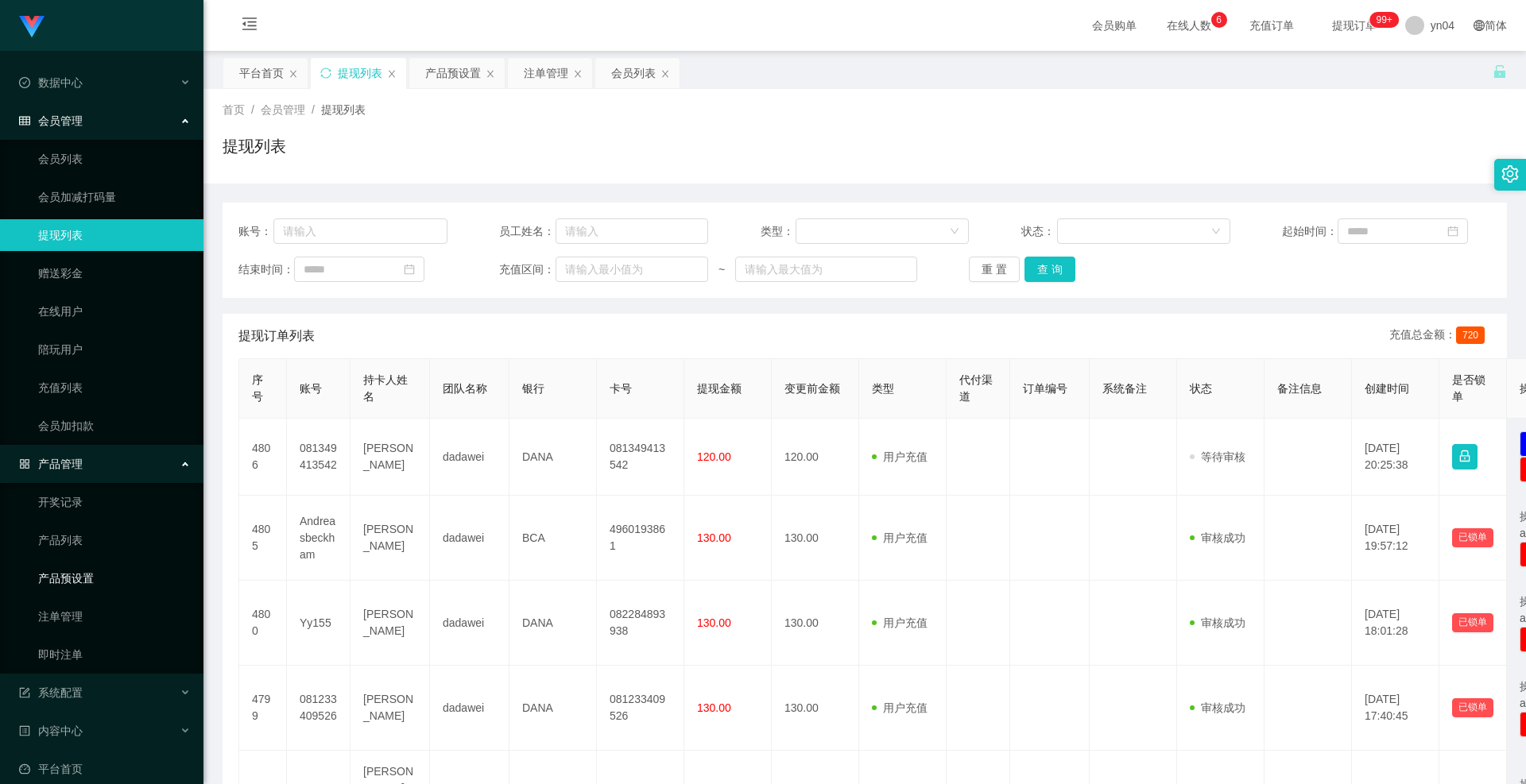
click at [79, 587] on link "产品预设置" at bounding box center [114, 578] width 152 height 32
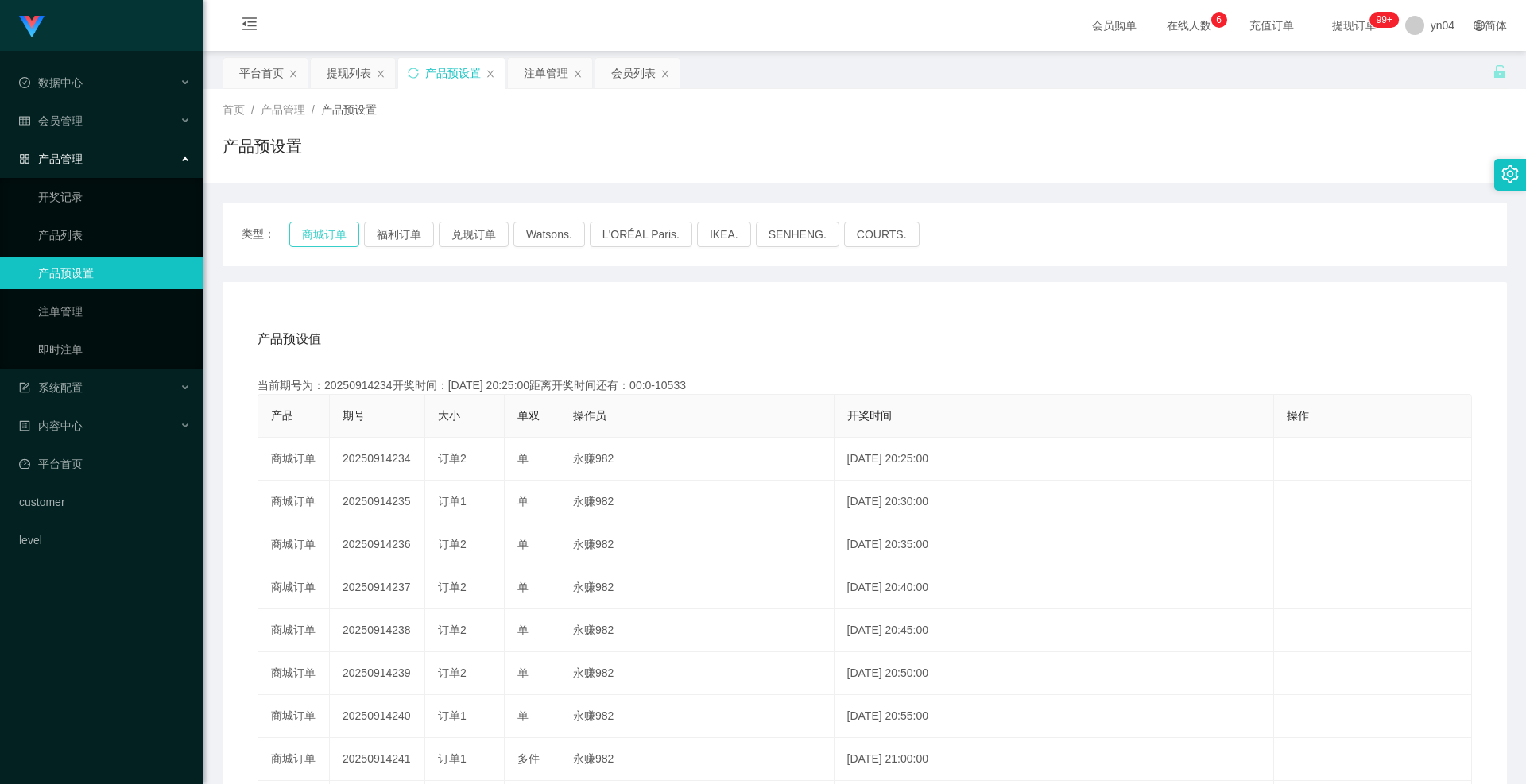
click at [307, 234] on button "商城订单" at bounding box center [325, 234] width 70 height 26
click at [71, 308] on link "注单管理" at bounding box center [114, 312] width 152 height 32
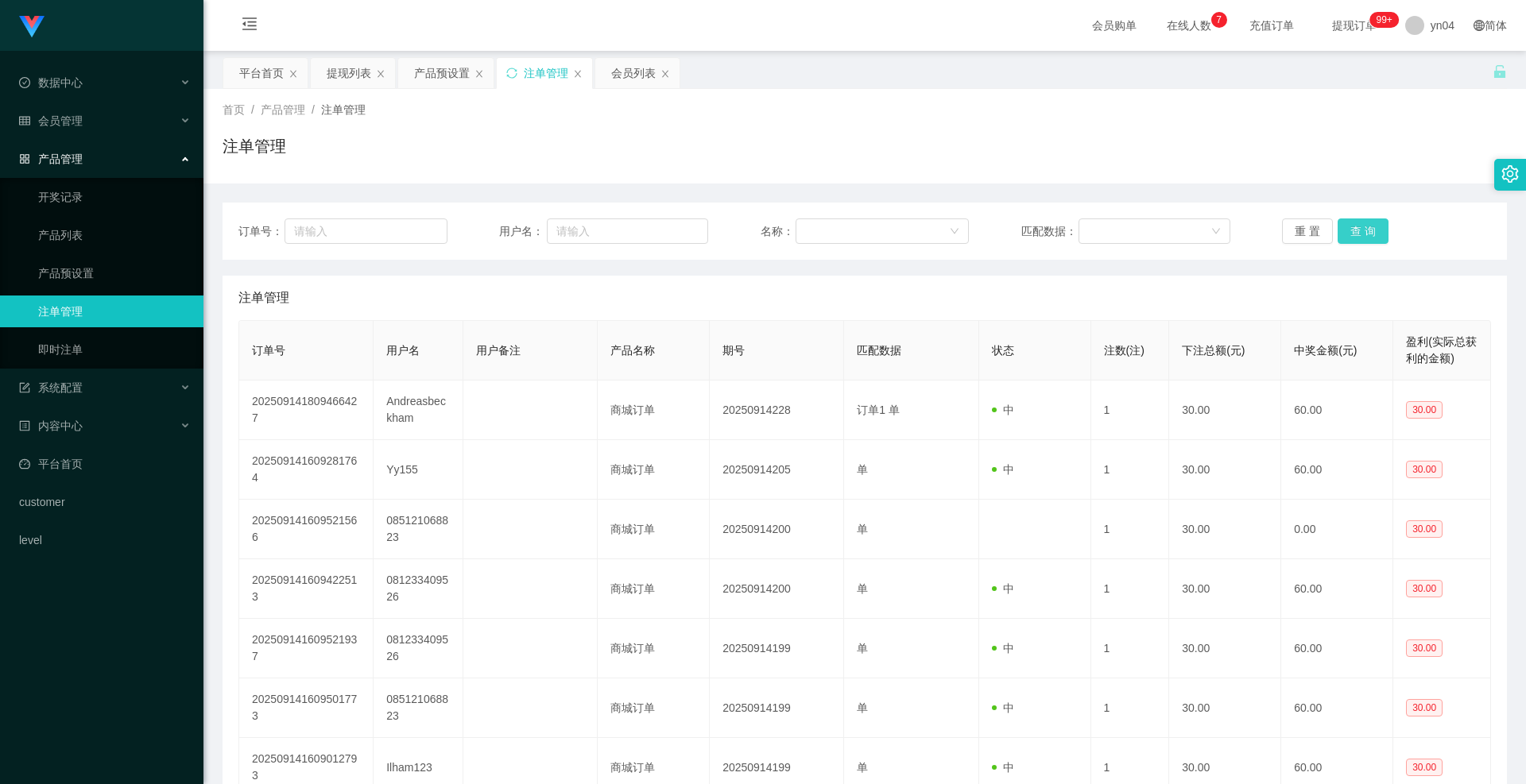
click at [1376, 240] on button "查 询" at bounding box center [1363, 231] width 51 height 26
click at [1375, 240] on div "重 置 查 询" at bounding box center [1386, 231] width 209 height 26
click at [1375, 240] on button "查 询" at bounding box center [1372, 231] width 69 height 26
click at [1374, 240] on div "重 置 查 询" at bounding box center [1386, 231] width 209 height 26
click at [1374, 240] on button "查 询" at bounding box center [1363, 231] width 51 height 26
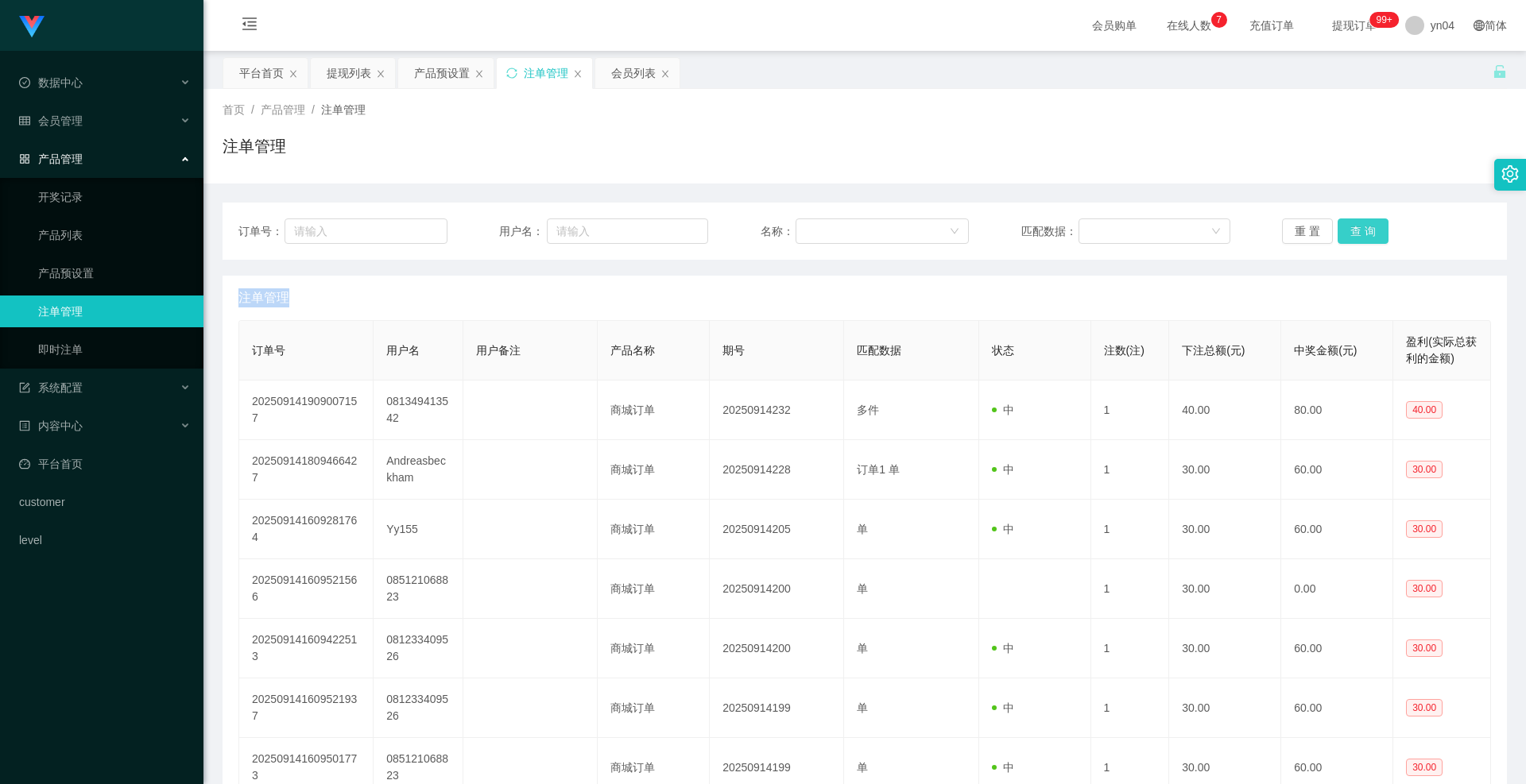
click at [1370, 240] on button "查 询" at bounding box center [1363, 231] width 51 height 26
click at [1370, 240] on div "重 置 查 询" at bounding box center [1386, 231] width 209 height 26
click at [1370, 240] on button "查 询" at bounding box center [1372, 231] width 69 height 26
click at [1361, 235] on button "查 询" at bounding box center [1363, 231] width 51 height 26
click at [1361, 235] on div "重 置 查 询" at bounding box center [1386, 231] width 209 height 26
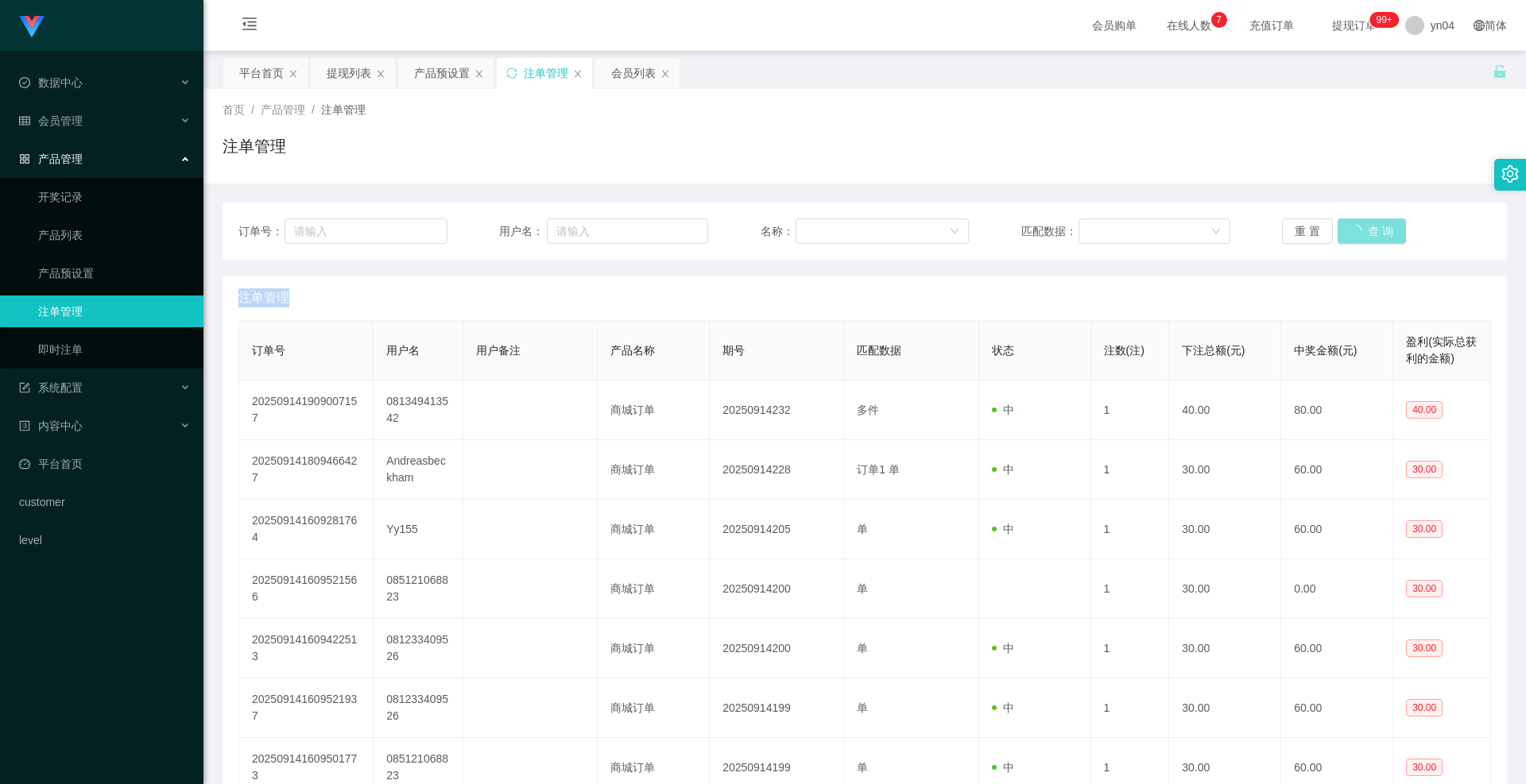
click at [1361, 235] on button "查 询" at bounding box center [1372, 231] width 69 height 26
click at [1361, 235] on div "重 置 查 询" at bounding box center [1386, 231] width 209 height 26
click at [1370, 234] on button "查 询" at bounding box center [1363, 231] width 51 height 26
click at [1370, 234] on div "重 置 查 询" at bounding box center [1386, 231] width 209 height 26
click at [1370, 234] on button "查 询" at bounding box center [1363, 231] width 51 height 26
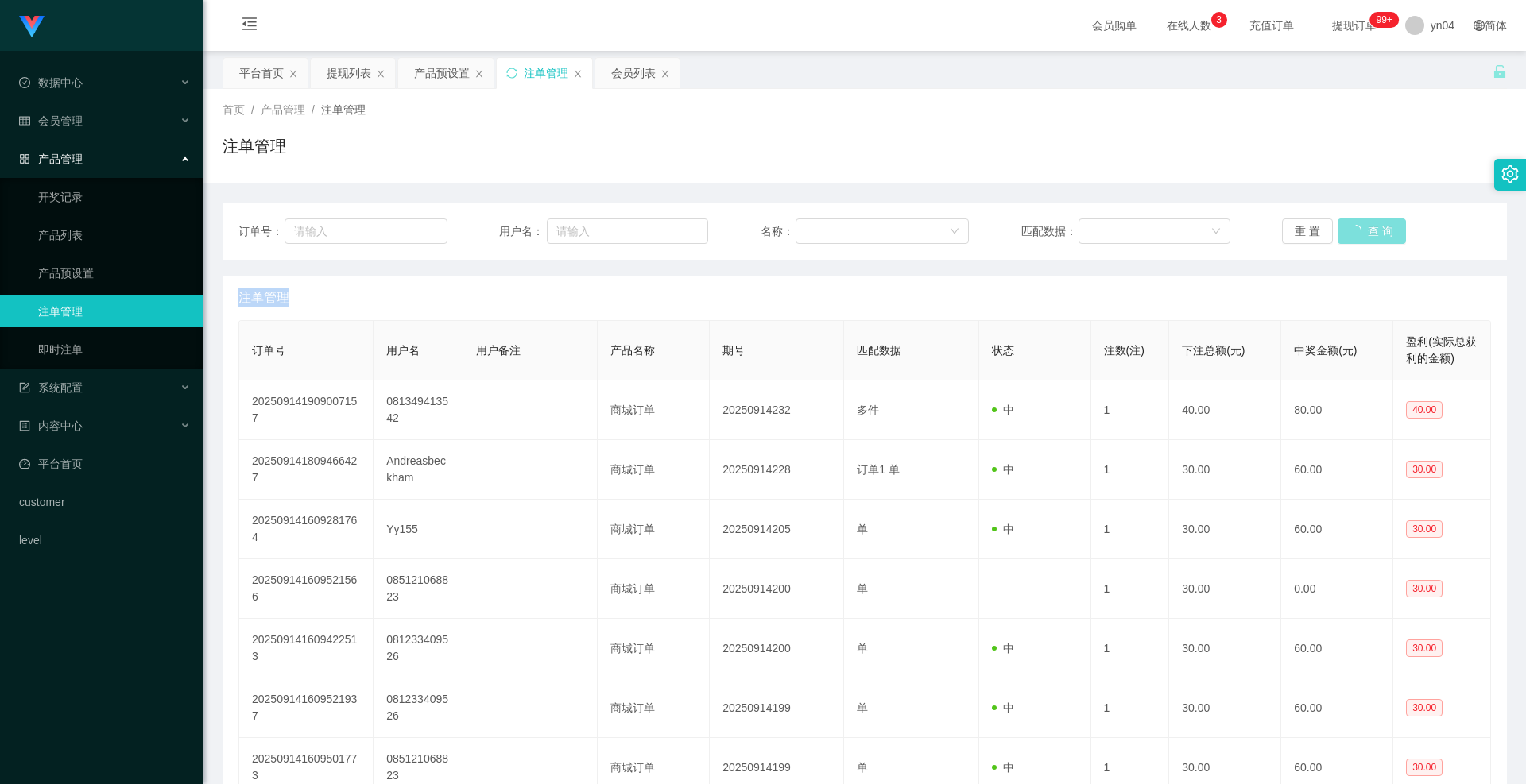
click at [1370, 234] on div "重 置 查 询" at bounding box center [1386, 231] width 209 height 26
click at [1347, 230] on button "查 询" at bounding box center [1363, 231] width 51 height 26
click at [1347, 230] on div "重 置 查 询" at bounding box center [1386, 231] width 209 height 26
click at [1347, 230] on button "查 询" at bounding box center [1363, 231] width 51 height 26
click at [1347, 230] on div "重 置 查 询" at bounding box center [1386, 231] width 209 height 26
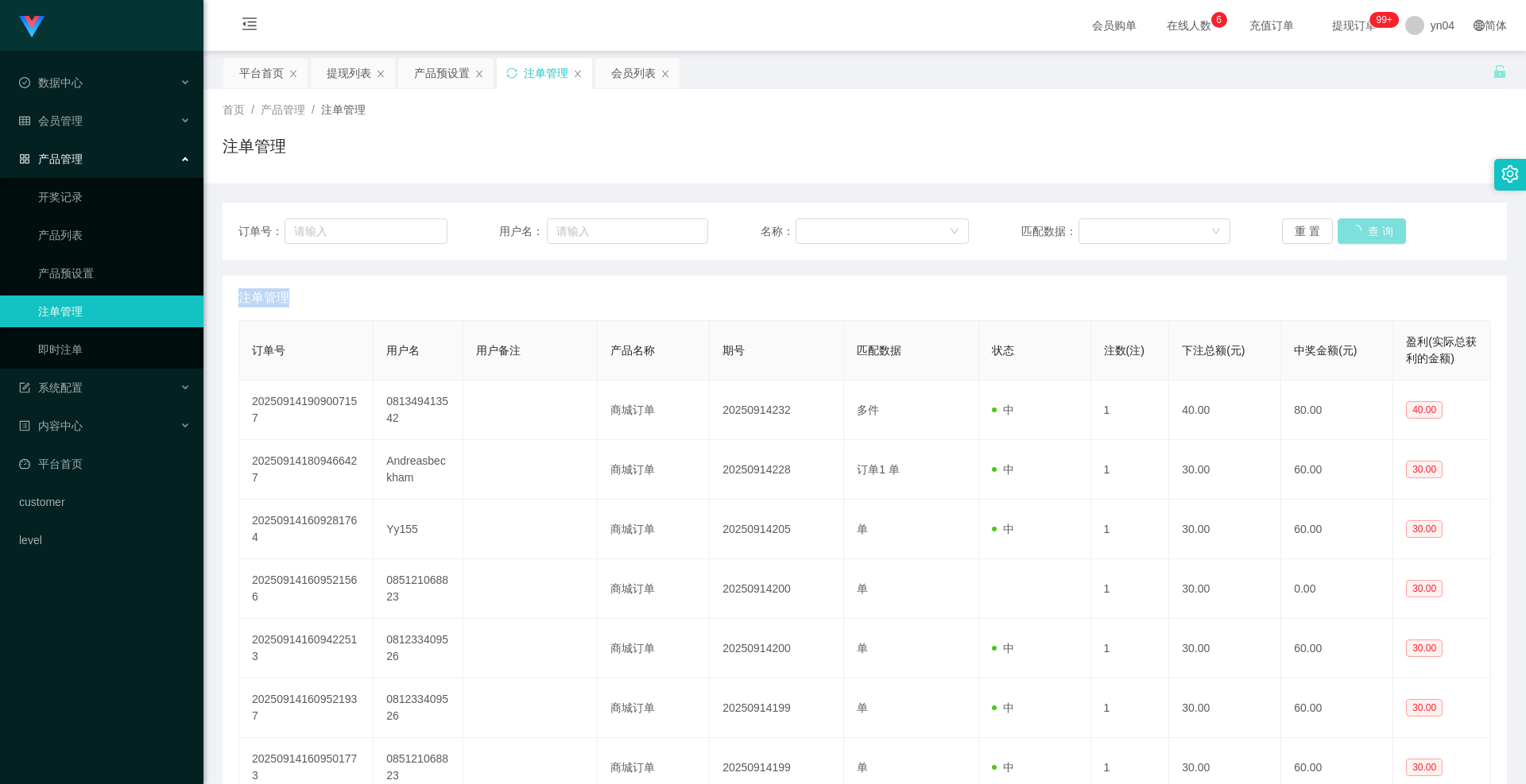
click at [1347, 230] on button "查 询" at bounding box center [1372, 231] width 69 height 26
drag, startPoint x: 1347, startPoint y: 230, endPoint x: 1177, endPoint y: 213, distance: 170.8
click at [1347, 230] on div "重 置 查 询" at bounding box center [1386, 231] width 209 height 26
click at [1374, 241] on button "查 询" at bounding box center [1363, 231] width 51 height 26
click at [1373, 241] on div "重 置 查 询" at bounding box center [1386, 231] width 209 height 26
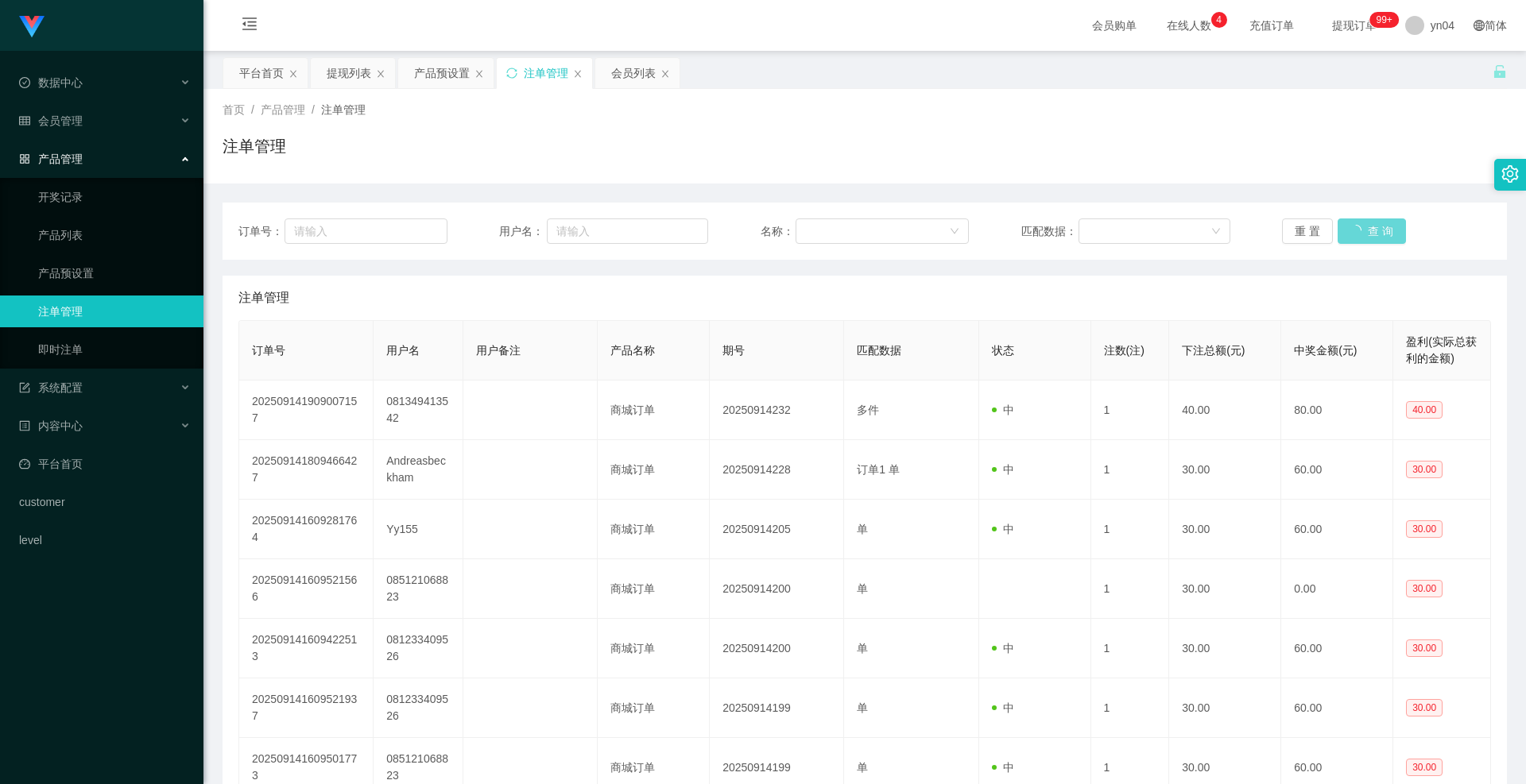
click at [1371, 241] on div "重 置 查 询" at bounding box center [1386, 231] width 209 height 26
click at [1367, 240] on div "重 置 查 询" at bounding box center [1386, 231] width 209 height 26
click at [1374, 226] on button "查 询" at bounding box center [1363, 231] width 51 height 26
click at [1374, 226] on div "重 置 查 询" at bounding box center [1386, 231] width 209 height 26
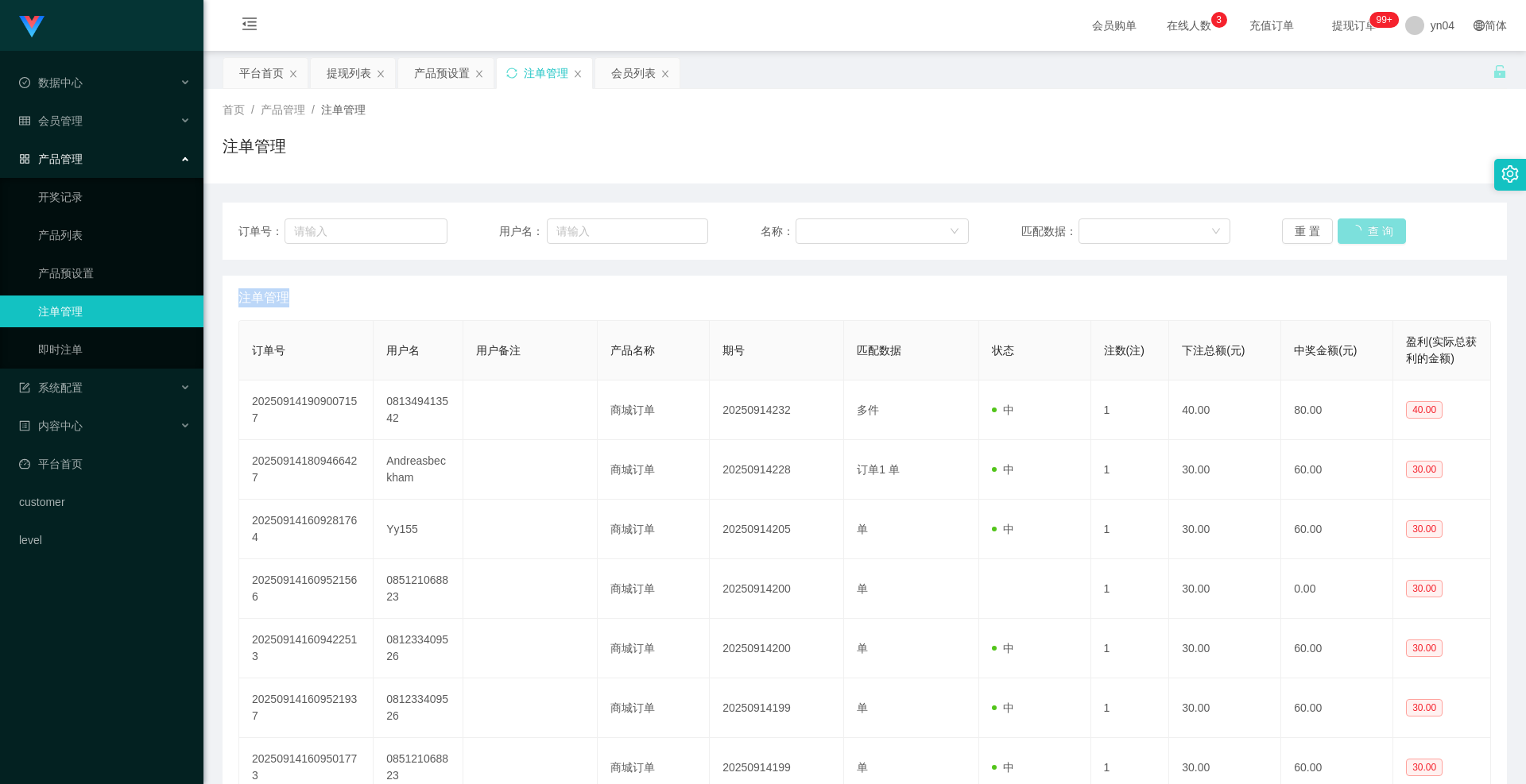
click at [1374, 226] on div "重 置 查 询" at bounding box center [1386, 231] width 209 height 26
drag, startPoint x: 1374, startPoint y: 226, endPoint x: 878, endPoint y: 251, distance: 496.6
click at [1349, 228] on div "重 置 查 询" at bounding box center [1386, 231] width 209 height 26
click at [1363, 229] on button "查 询" at bounding box center [1363, 231] width 51 height 26
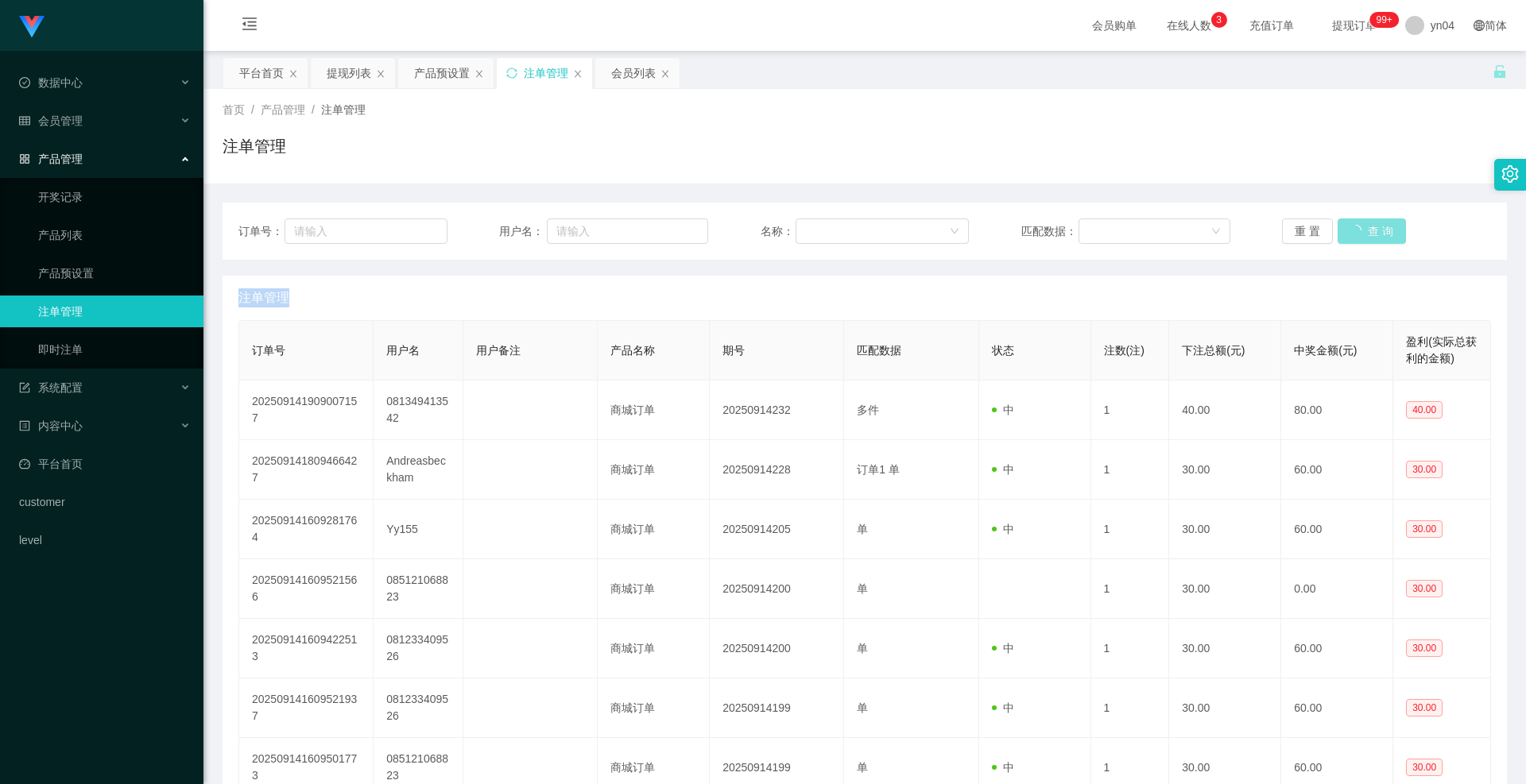
click at [1363, 229] on div "重 置 查 询" at bounding box center [1386, 231] width 209 height 26
click at [1363, 229] on button "查 询" at bounding box center [1363, 231] width 51 height 26
click at [1363, 229] on div "重 置 查 询" at bounding box center [1386, 231] width 209 height 26
click at [1363, 229] on button "查 询" at bounding box center [1363, 231] width 51 height 26
click at [1357, 234] on button "查 询" at bounding box center [1363, 231] width 51 height 26
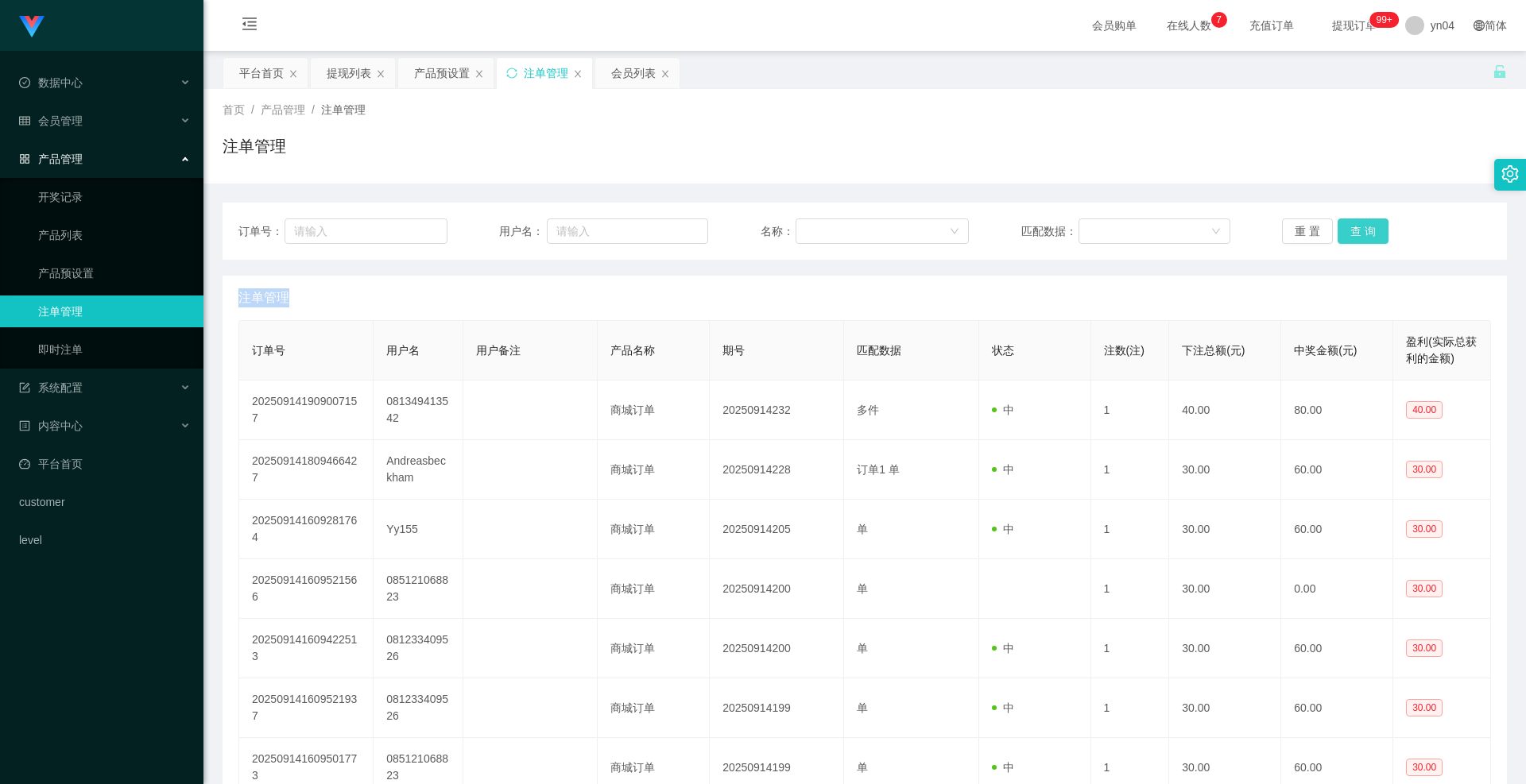
click at [1357, 234] on div "重 置 查 询" at bounding box center [1386, 231] width 209 height 26
click at [1357, 234] on button "查 询" at bounding box center [1363, 231] width 51 height 26
click at [1357, 234] on div "重 置 查 询" at bounding box center [1386, 231] width 209 height 26
click at [1365, 230] on button "查 询" at bounding box center [1363, 231] width 51 height 26
click at [1365, 230] on div "重 置 查 询" at bounding box center [1386, 231] width 209 height 26
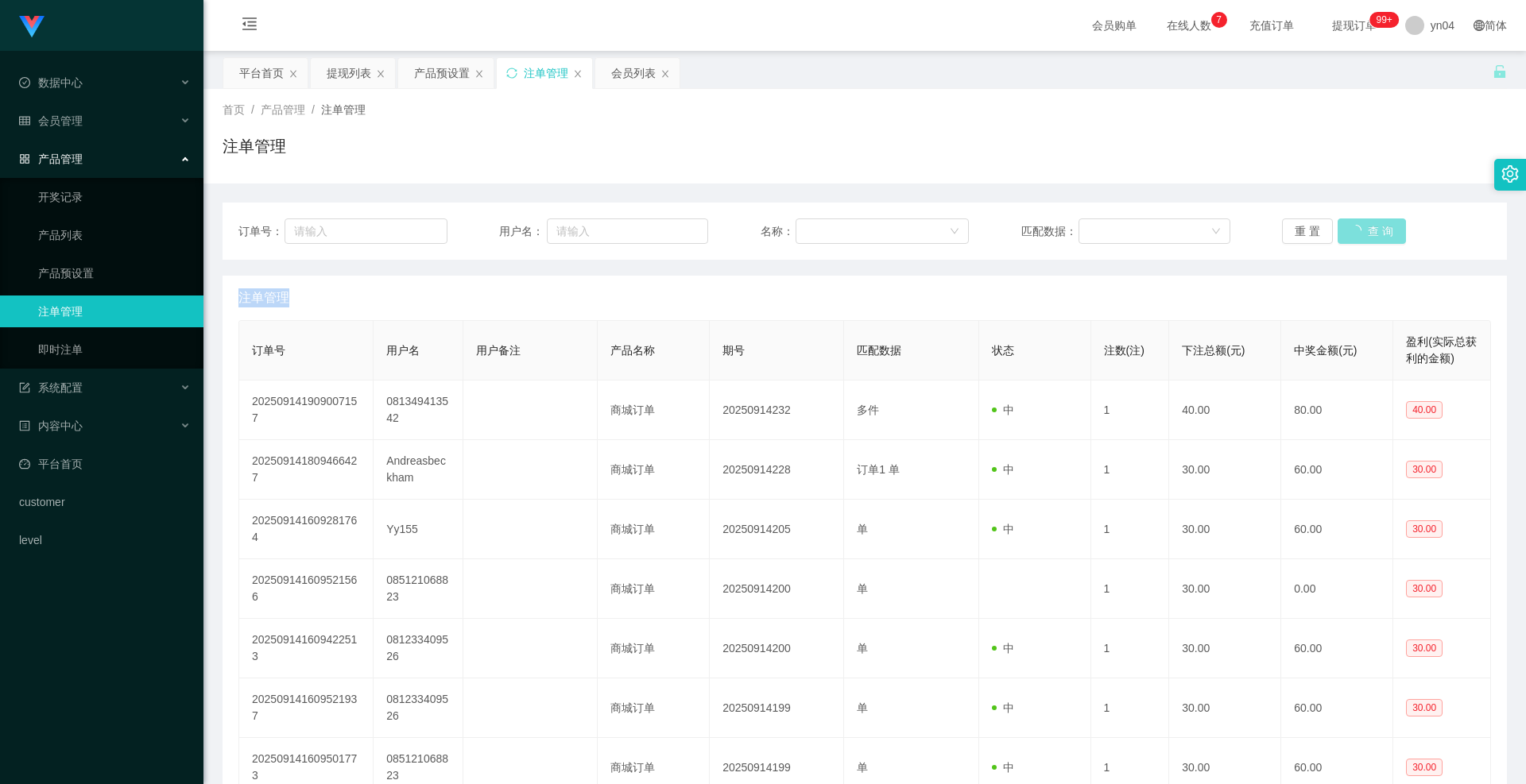
click at [1365, 230] on button "查 询" at bounding box center [1372, 231] width 69 height 26
click at [1365, 230] on div "重 置 查 询" at bounding box center [1386, 231] width 209 height 26
click at [1365, 230] on button "查 询" at bounding box center [1363, 231] width 51 height 26
click at [1365, 230] on div "重 置 查 询" at bounding box center [1386, 231] width 209 height 26
click at [1365, 230] on button "查 询" at bounding box center [1363, 231] width 51 height 26
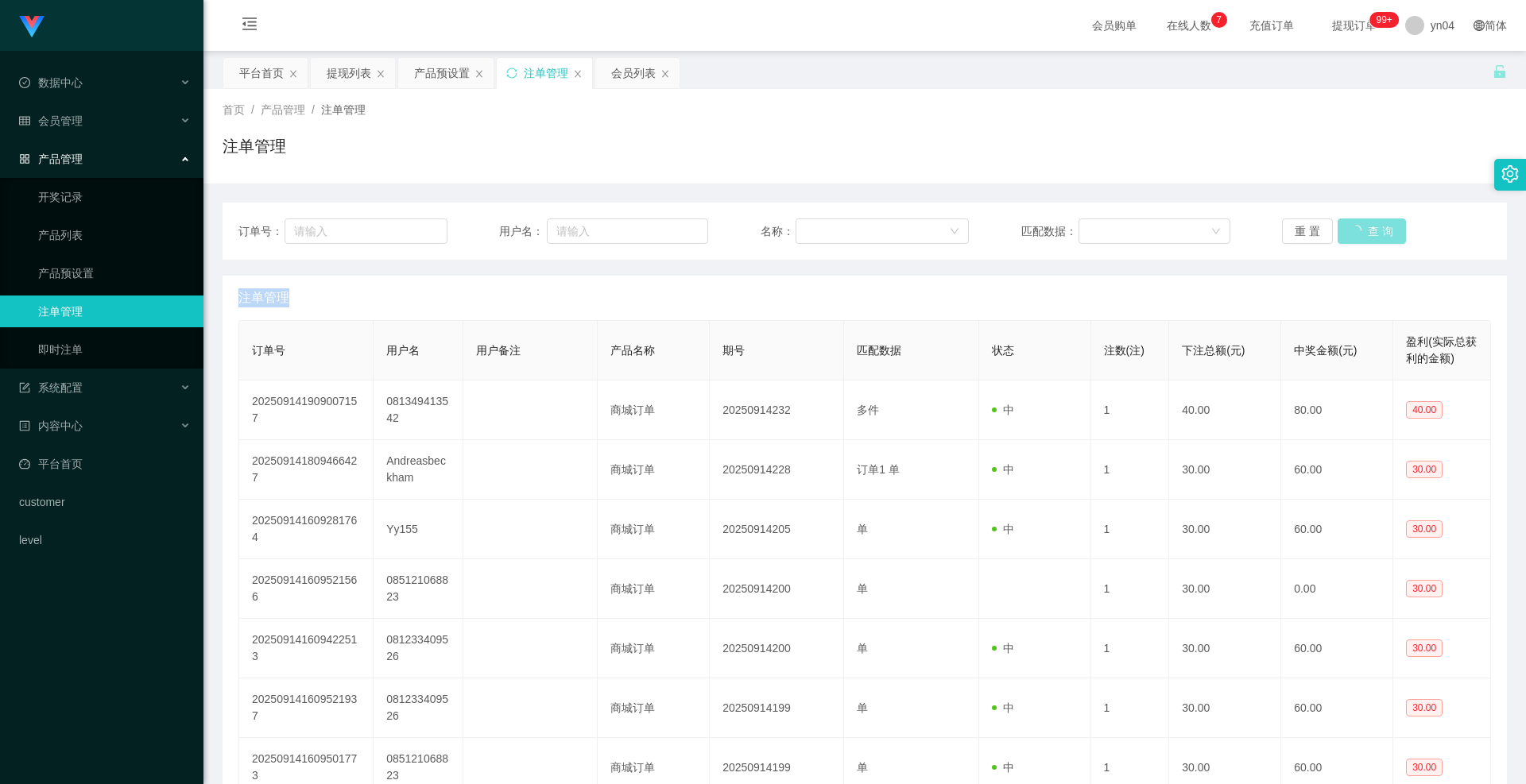
click at [1365, 230] on div "重 置 查 询" at bounding box center [1386, 231] width 209 height 26
click at [1365, 230] on button "查 询" at bounding box center [1363, 231] width 51 height 26
click at [1365, 230] on div "重 置 查 询" at bounding box center [1386, 231] width 209 height 26
click at [1365, 230] on button "查 询" at bounding box center [1363, 231] width 51 height 26
click at [1365, 230] on div "重 置 查 询" at bounding box center [1386, 231] width 209 height 26
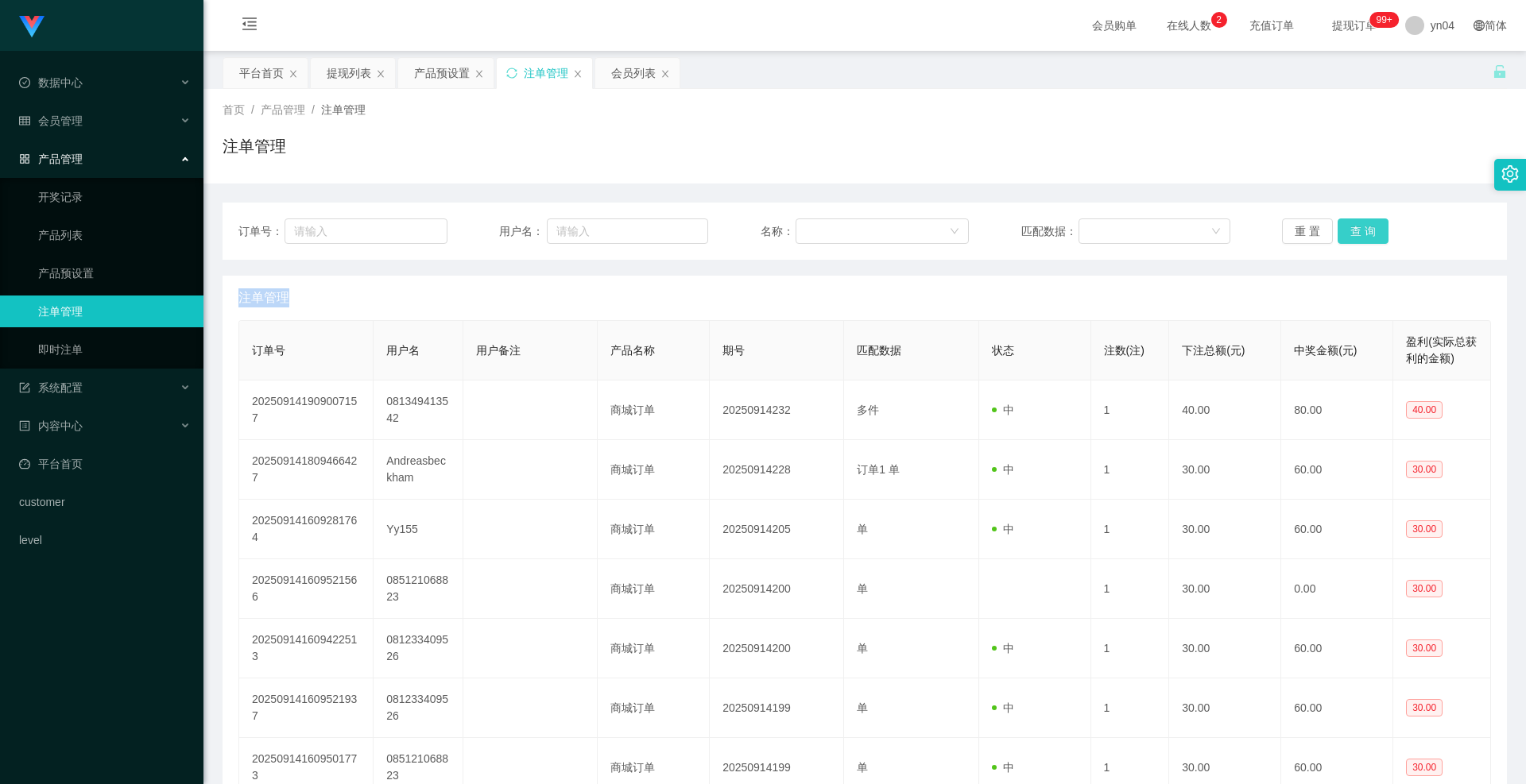
click at [1368, 243] on button "查 询" at bounding box center [1363, 231] width 51 height 26
click at [1368, 243] on div "重 置 查 询" at bounding box center [1386, 231] width 209 height 26
click at [1365, 240] on button "查 询" at bounding box center [1372, 231] width 69 height 26
click at [1365, 240] on div "重 置 查 询" at bounding box center [1386, 231] width 209 height 26
click at [1365, 240] on button "查 询" at bounding box center [1363, 231] width 51 height 26
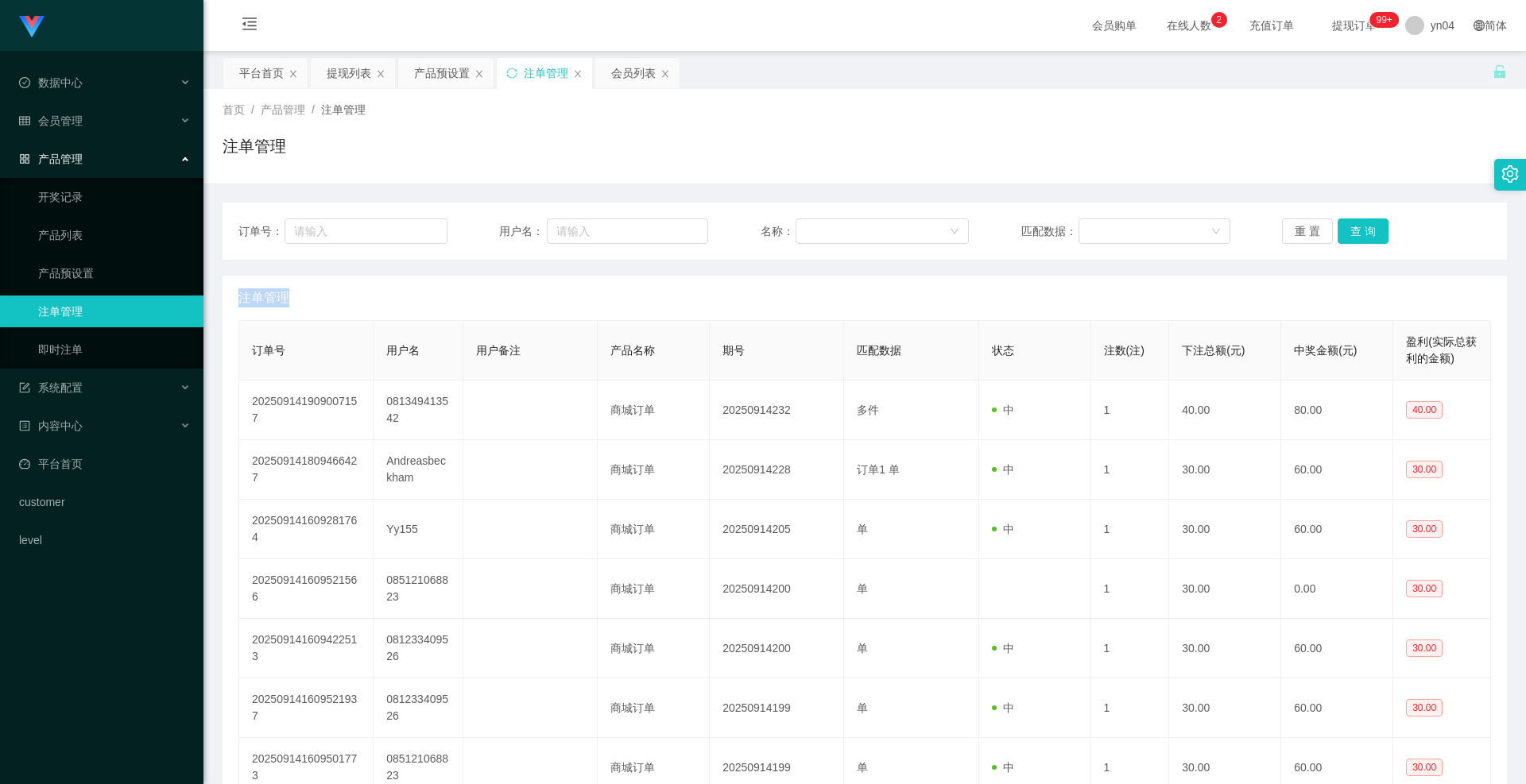
click at [1365, 238] on div "重 置 查 询" at bounding box center [1386, 231] width 209 height 26
click at [1363, 232] on button "查 询" at bounding box center [1363, 231] width 51 height 26
click at [1338, 219] on button "查 询" at bounding box center [1363, 231] width 51 height 26
click at [1368, 217] on div "订单号： 用户名： 名称： 匹配数据： 重 置 查 询" at bounding box center [865, 231] width 1284 height 57
click at [1369, 215] on div "订单号： 用户名： 名称： 匹配数据： 重 置 查 询" at bounding box center [865, 231] width 1284 height 57
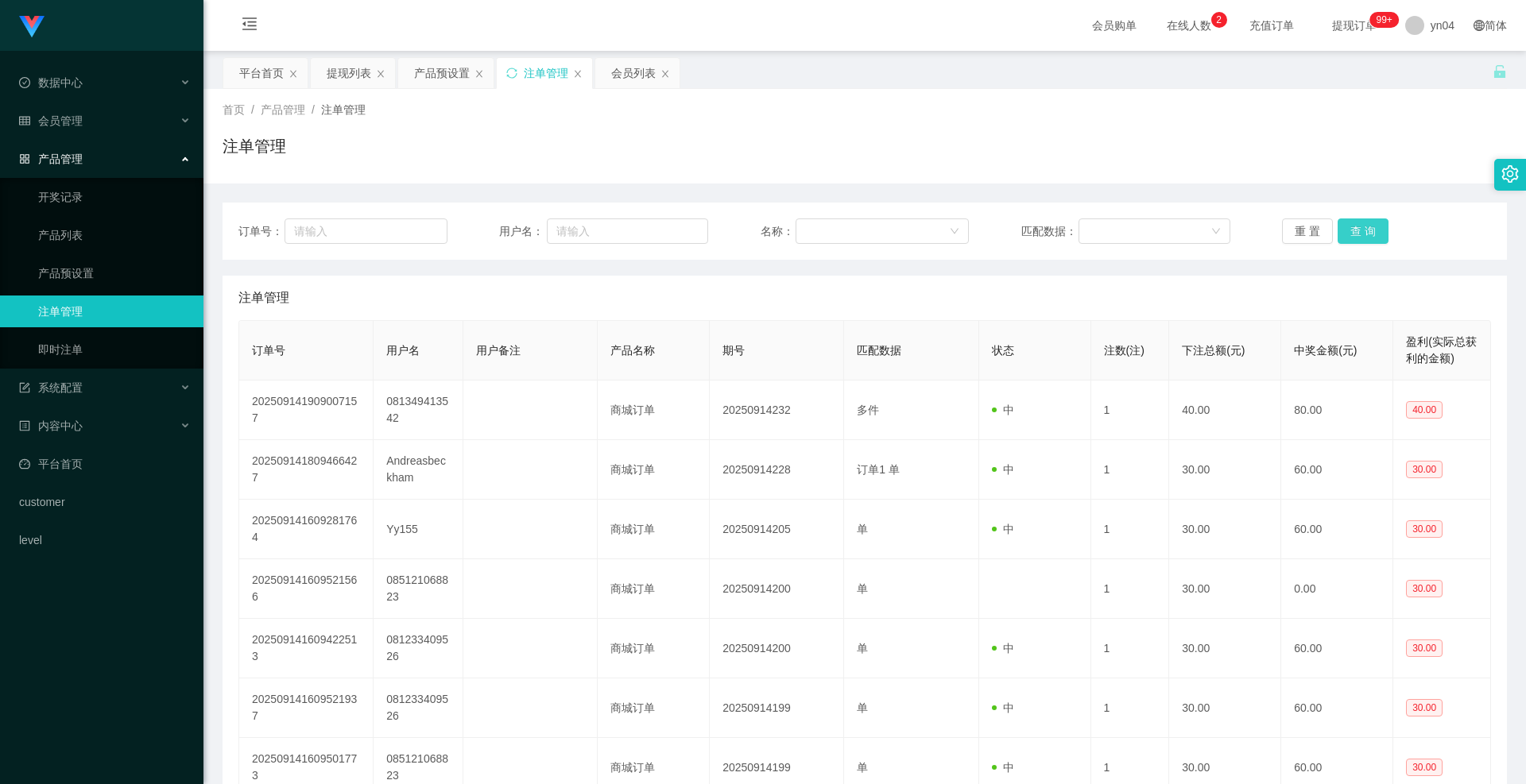
click at [1369, 228] on button "查 询" at bounding box center [1363, 231] width 51 height 26
click at [1349, 222] on button "查 询" at bounding box center [1363, 231] width 51 height 26
click at [1349, 222] on div "重 置 查 询" at bounding box center [1386, 231] width 209 height 26
click at [1349, 222] on button "查 询" at bounding box center [1363, 231] width 51 height 26
click at [1349, 222] on div "重 置 查 询" at bounding box center [1386, 231] width 209 height 26
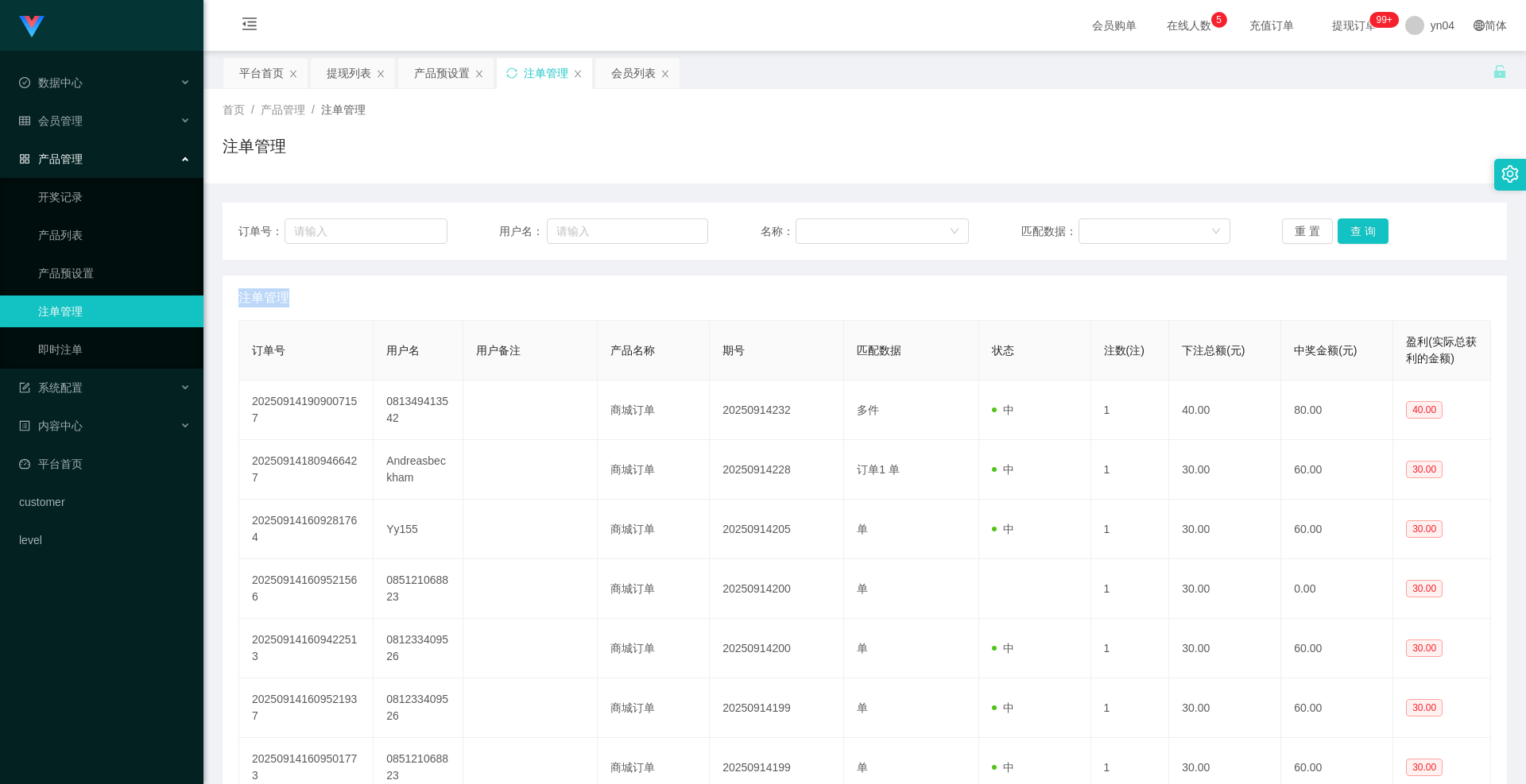
click at [1389, 233] on div "重 置 查 询" at bounding box center [1386, 231] width 209 height 26
click at [1374, 233] on button "查 询" at bounding box center [1363, 231] width 51 height 26
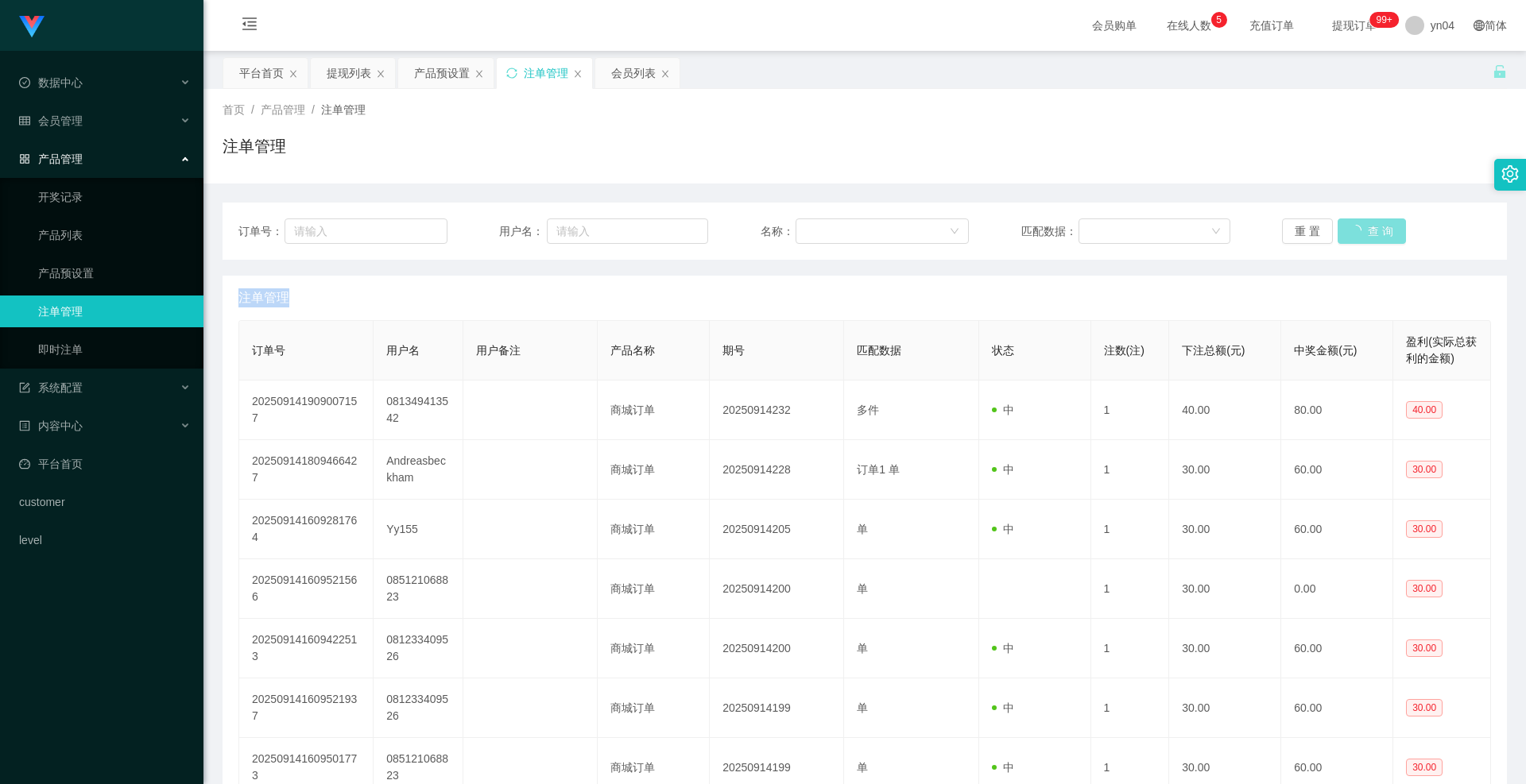
click at [1374, 233] on div "重 置 查 询" at bounding box center [1386, 231] width 209 height 26
click at [1374, 233] on button "查 询" at bounding box center [1372, 231] width 69 height 26
click at [1374, 233] on div "重 置 查 询" at bounding box center [1386, 231] width 209 height 26
click at [1374, 233] on button "查 询" at bounding box center [1363, 231] width 51 height 26
click at [72, 140] on ul "数据中心 会员管理 会员列表 会员加减打码量 提现列表 赠送彩金 在线用户 陪玩用户 充值列表 会员加扣款 产品管理 开奖记录 产品列表 产品预设置 注单管理…" at bounding box center [101, 312] width 203 height 522
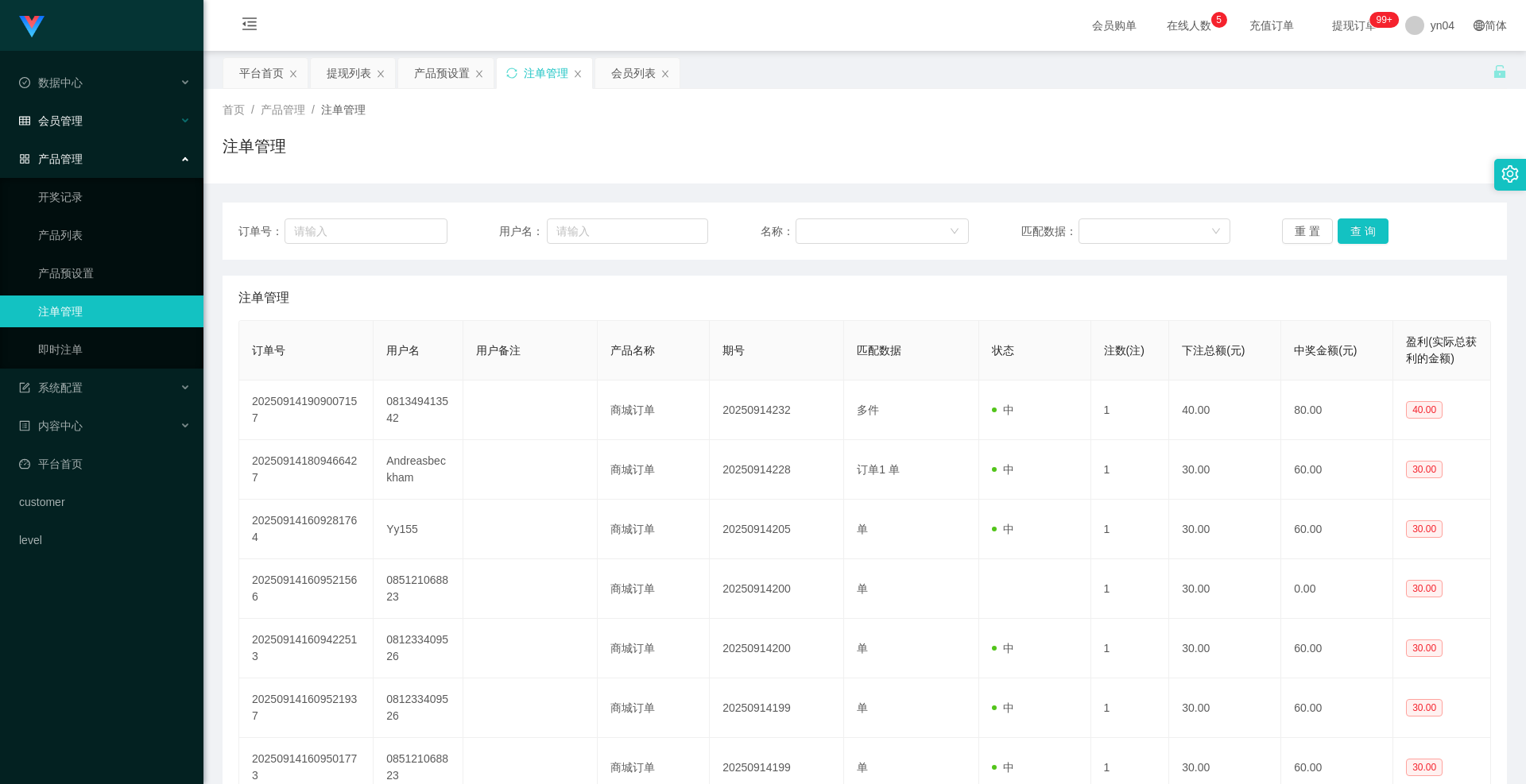
click at [73, 128] on div "会员管理" at bounding box center [101, 121] width 203 height 32
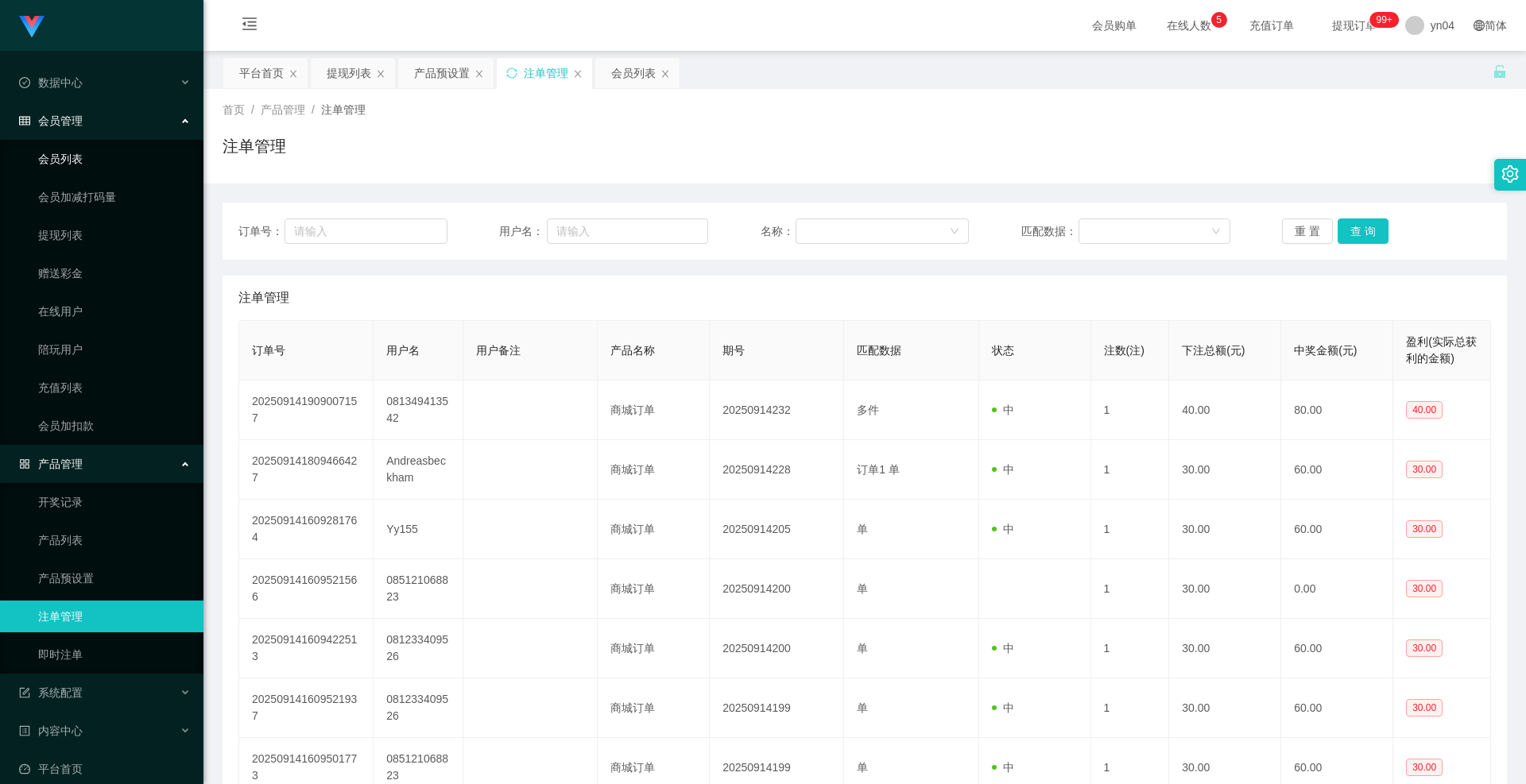
click at [75, 155] on link "会员列表" at bounding box center [114, 159] width 152 height 32
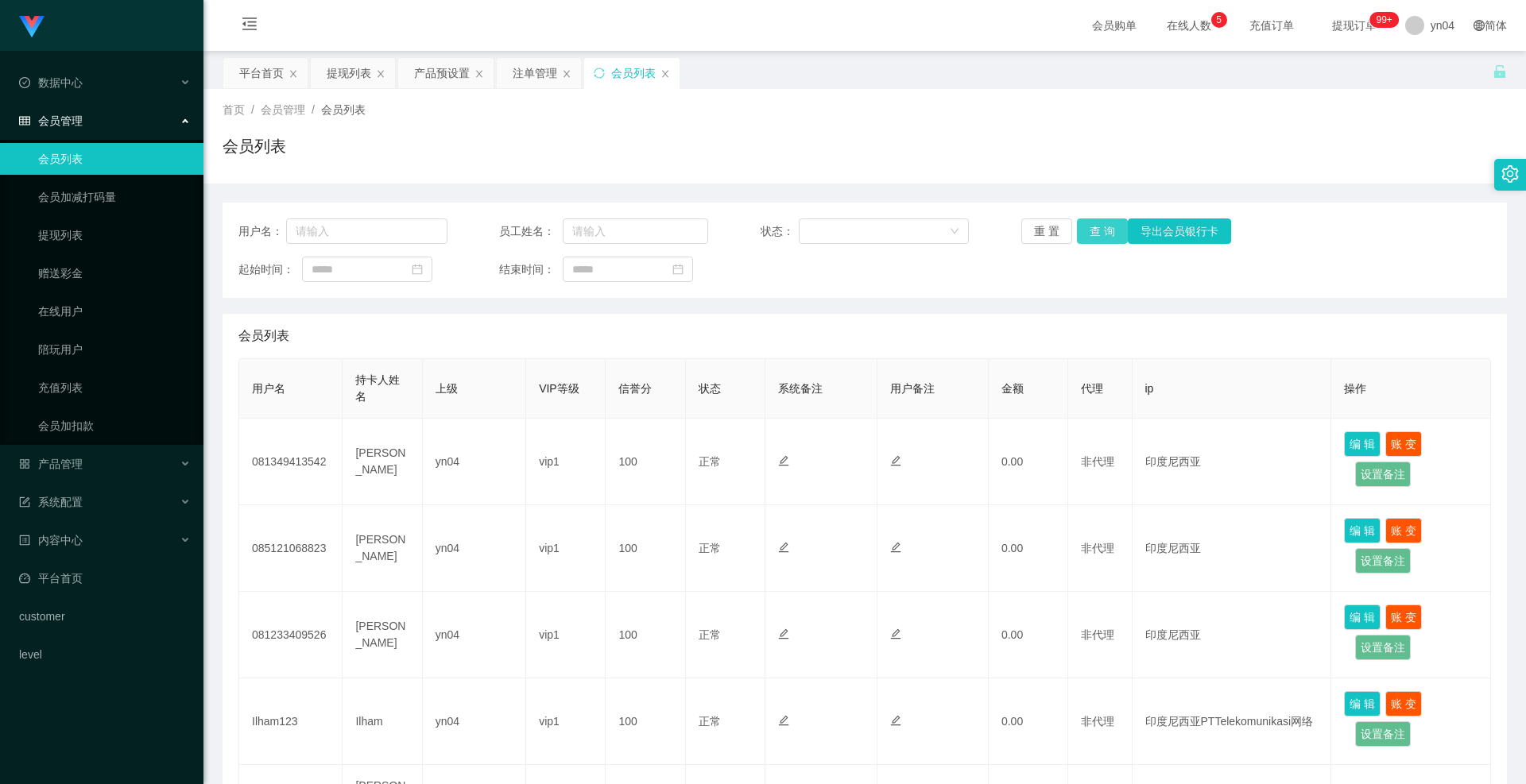
click at [1102, 222] on button "查 询" at bounding box center [1102, 231] width 51 height 26
click at [1102, 222] on div "重 置 查 询 导出会员银行卡" at bounding box center [1126, 231] width 209 height 26
click at [1102, 222] on button "查 询" at bounding box center [1111, 231] width 69 height 26
click at [1102, 222] on div "重 置 查 询 导出会员银行卡" at bounding box center [1126, 231] width 209 height 26
click at [1102, 222] on button "查 询" at bounding box center [1102, 231] width 51 height 26
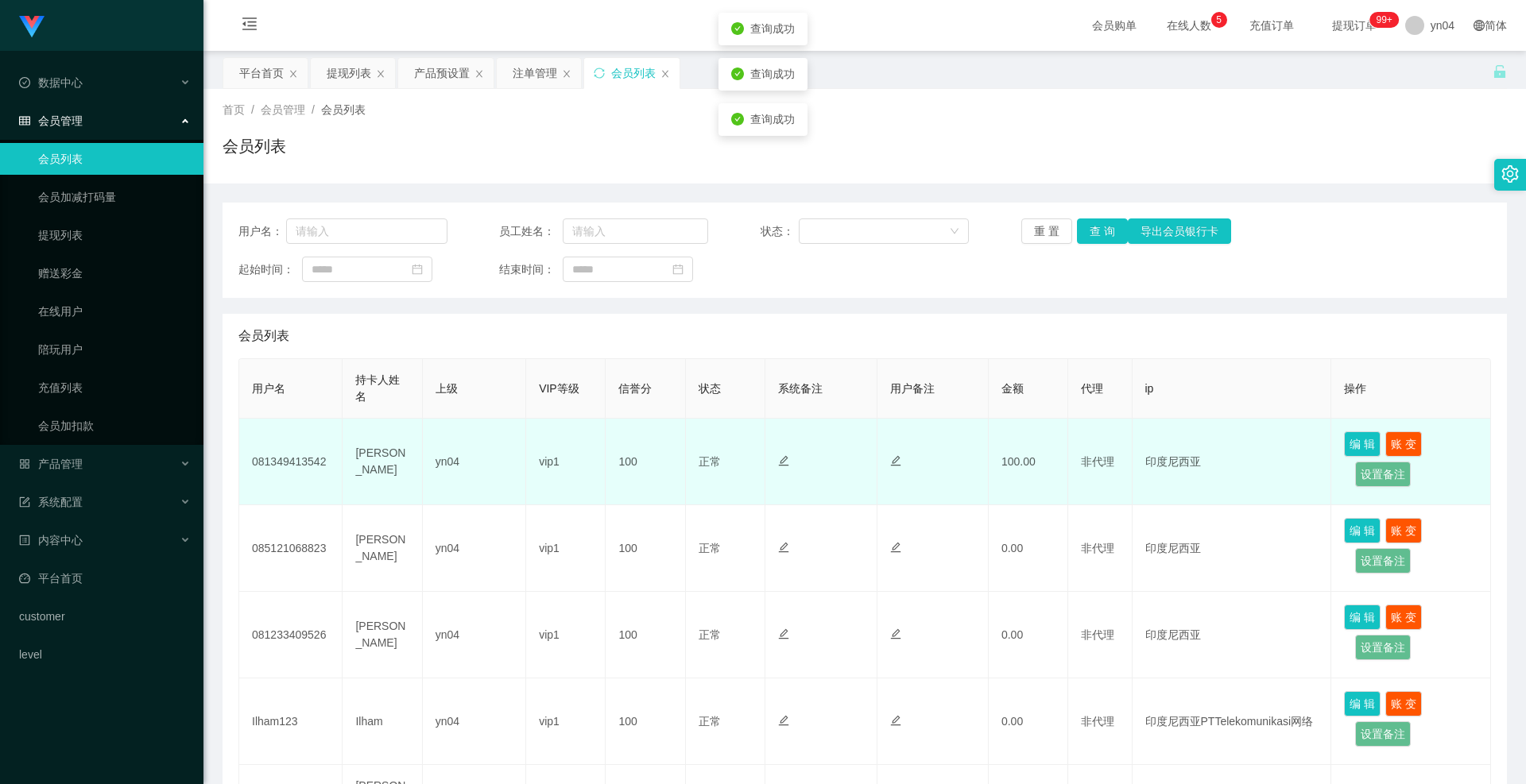
click at [294, 459] on td "081349413542" at bounding box center [291, 462] width 104 height 87
copy td "081349413542"
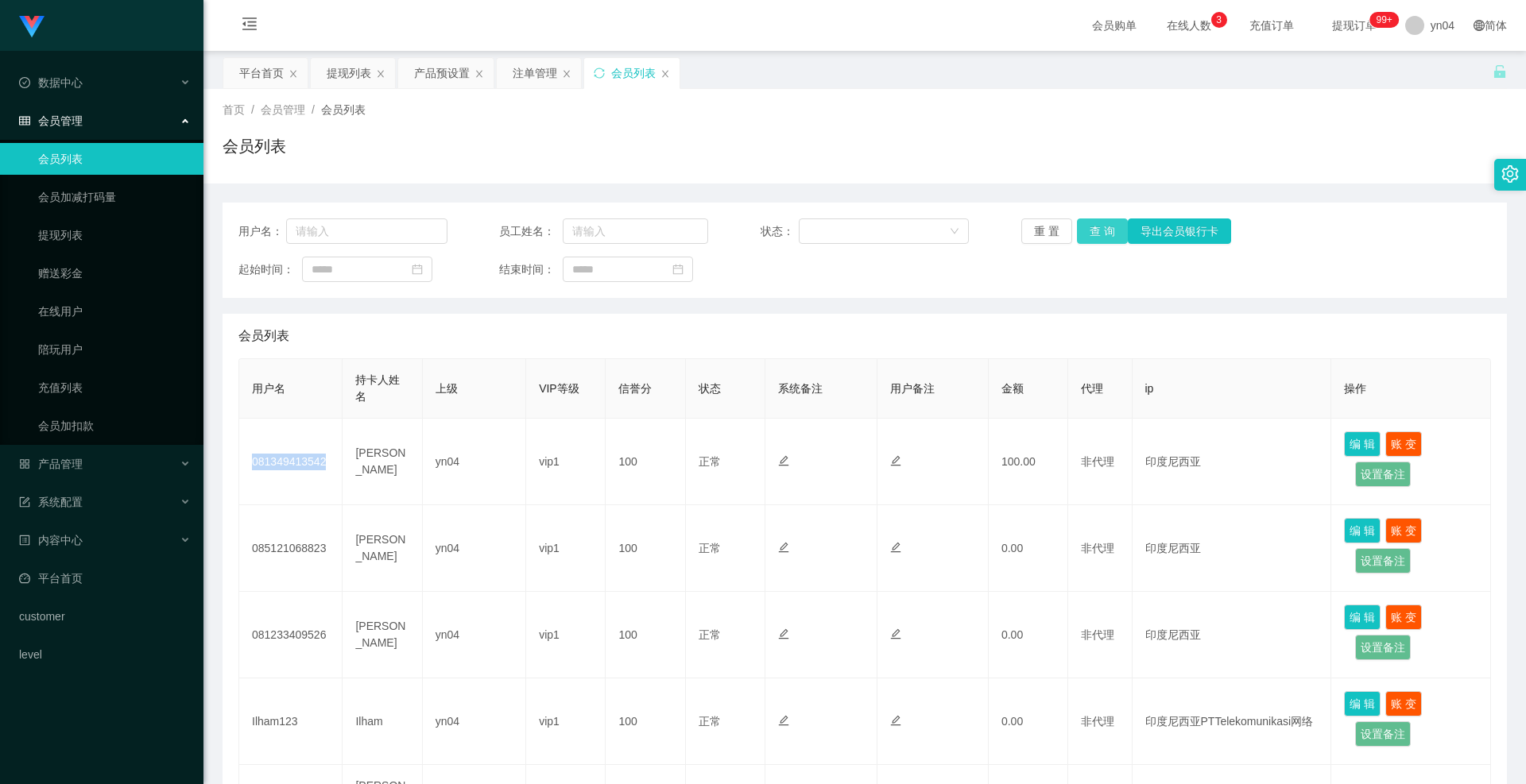
click at [1098, 234] on button "查 询" at bounding box center [1102, 231] width 51 height 26
click at [1098, 234] on div "重 置 查 询 导出会员银行卡" at bounding box center [1126, 231] width 209 height 26
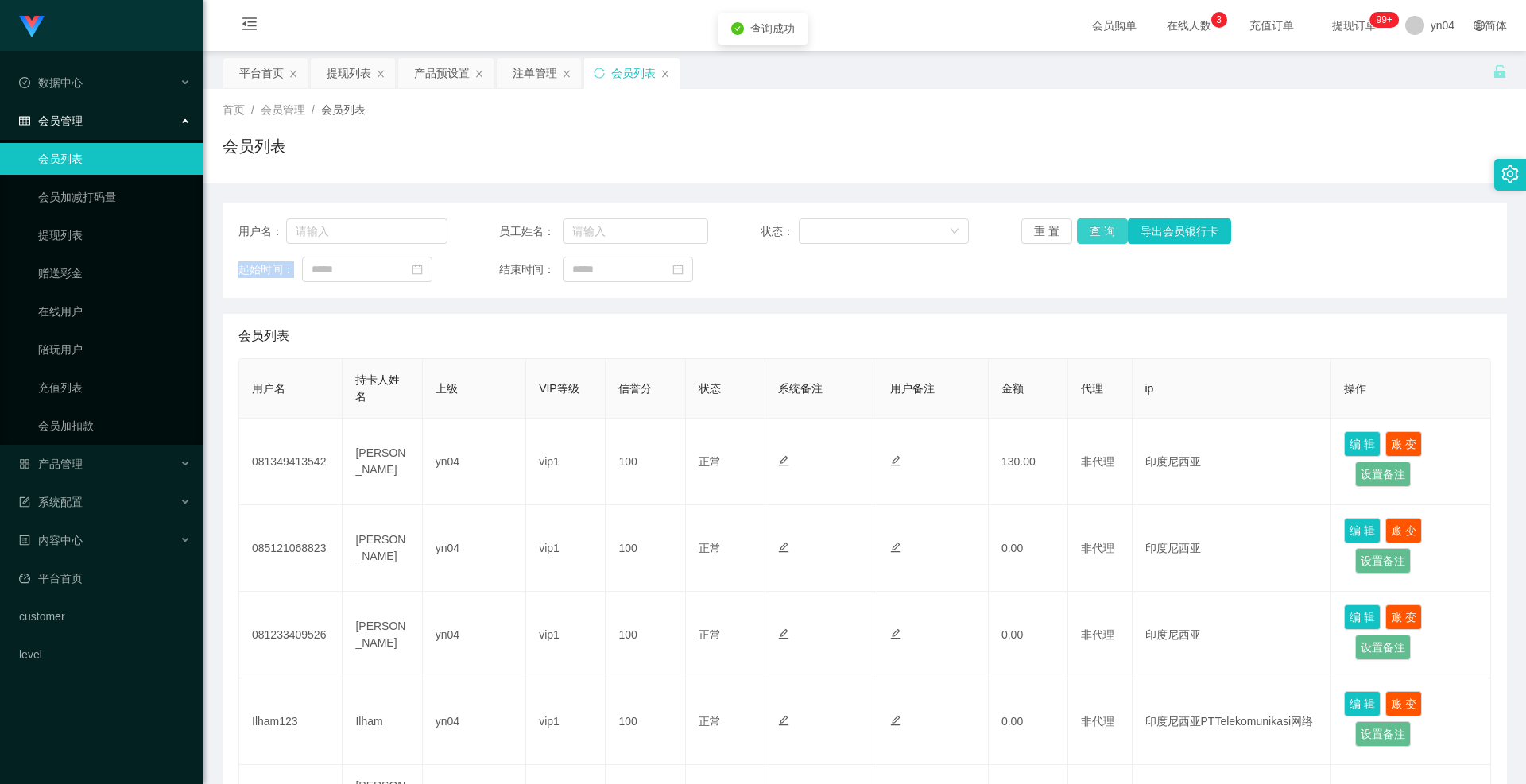
click at [1098, 234] on button "查 询" at bounding box center [1102, 231] width 51 height 26
drag, startPoint x: 1098, startPoint y: 234, endPoint x: 1062, endPoint y: 222, distance: 37.9
click at [1094, 231] on div "重 置 查 询 导出会员银行卡" at bounding box center [1126, 231] width 209 height 26
click at [1100, 232] on button "查 询" at bounding box center [1102, 231] width 51 height 26
click at [1100, 232] on div "重 置 查 询 导出会员银行卡" at bounding box center [1126, 231] width 209 height 26
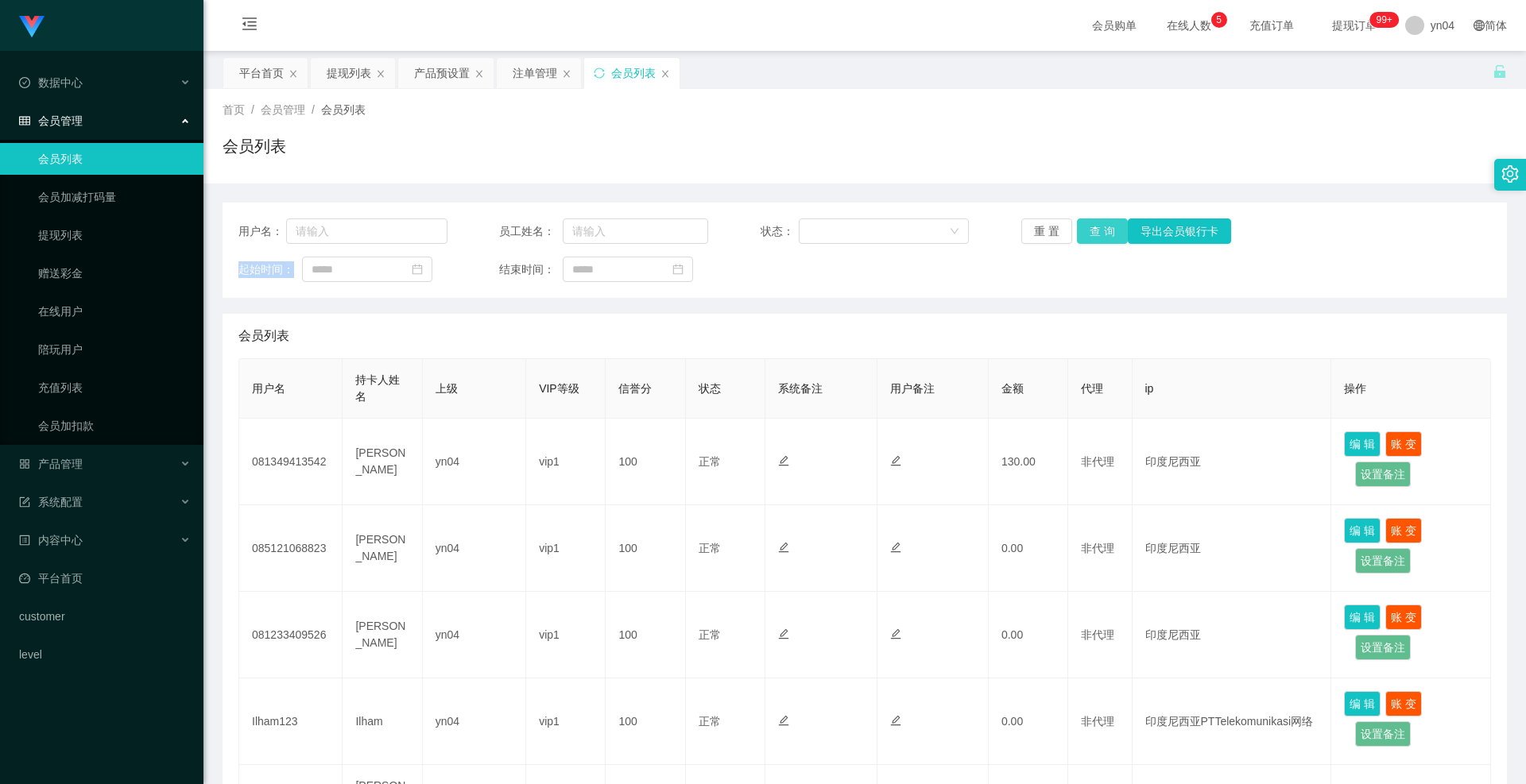
click at [1100, 232] on button "查 询" at bounding box center [1102, 231] width 51 height 26
click at [1100, 232] on div "重 置 查 询 导出会员银行卡" at bounding box center [1126, 231] width 209 height 26
drag, startPoint x: 1100, startPoint y: 232, endPoint x: 787, endPoint y: 222, distance: 313.2
click at [1100, 232] on button "查 询" at bounding box center [1102, 231] width 51 height 26
click at [1090, 227] on button "查 询" at bounding box center [1102, 231] width 51 height 26
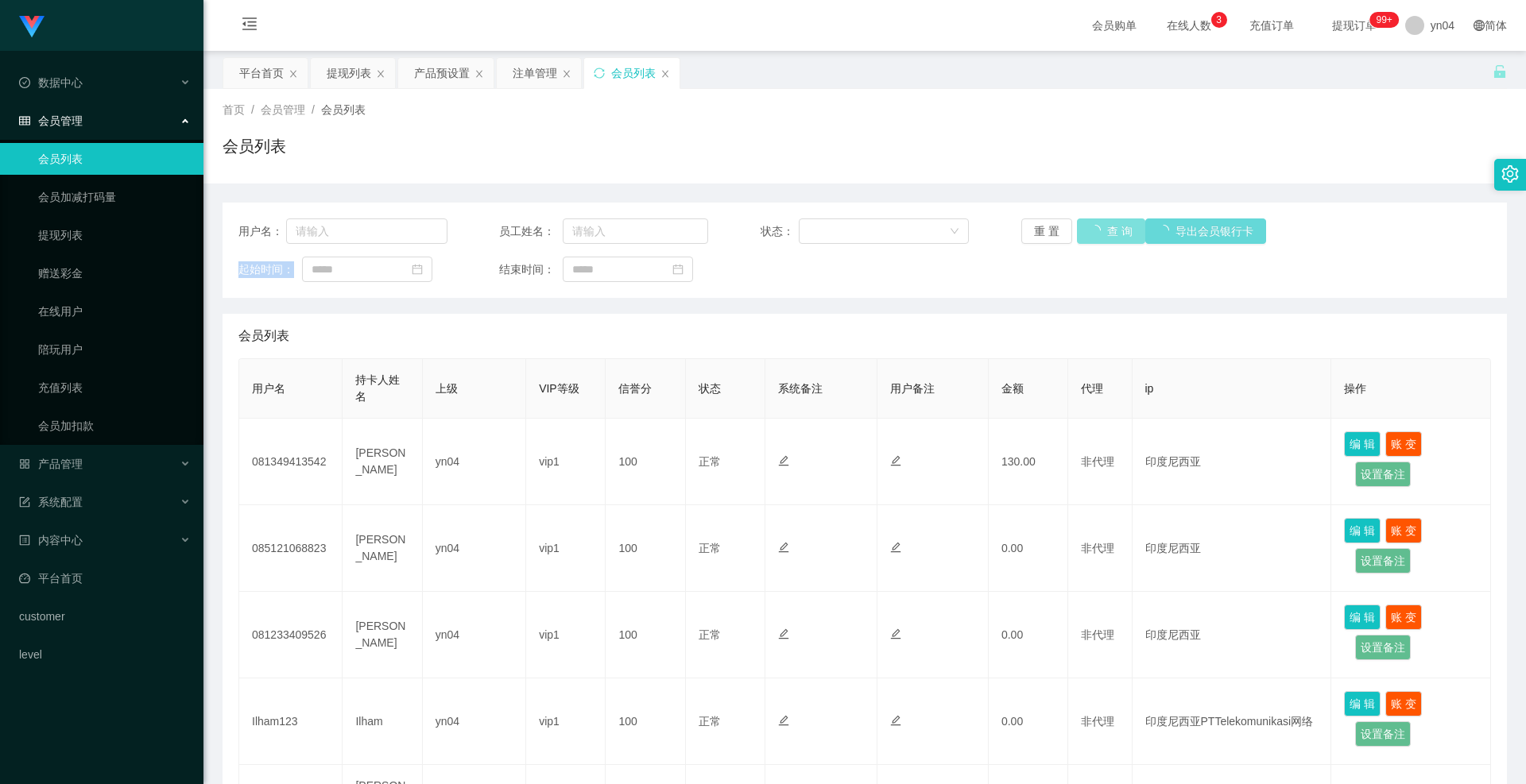
click at [1090, 227] on div "重 置 查 询 导出会员银行卡" at bounding box center [1126, 231] width 209 height 26
click at [1090, 227] on button "查 询" at bounding box center [1102, 231] width 51 height 26
click at [1090, 227] on div "重 置 查 询 导出会员银行卡" at bounding box center [1126, 231] width 209 height 26
click at [1101, 228] on button "查 询" at bounding box center [1102, 231] width 51 height 26
click at [1101, 228] on div "重 置 查 询 导出会员银行卡" at bounding box center [1126, 231] width 209 height 26
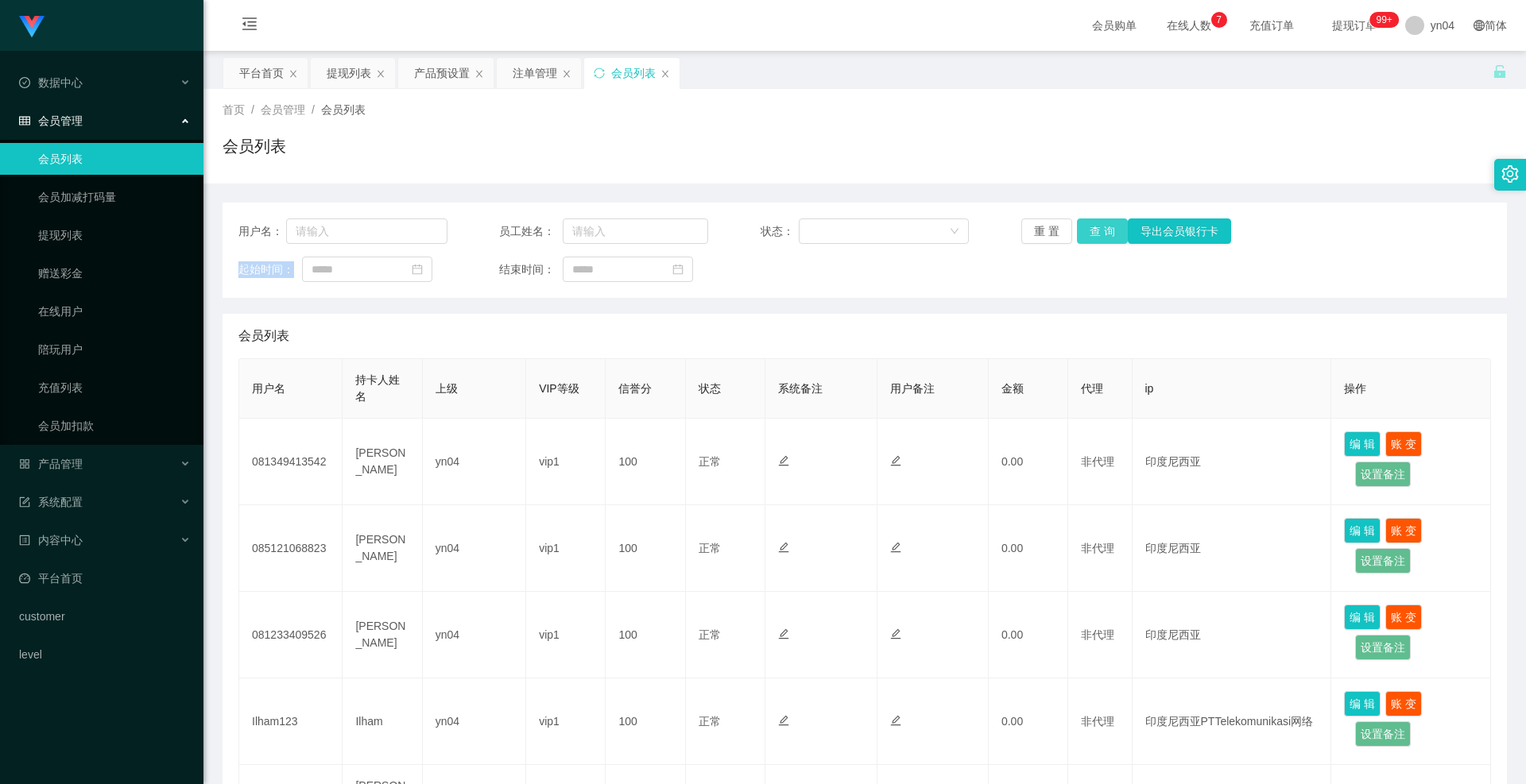
click at [1101, 228] on button "查 询" at bounding box center [1102, 231] width 51 height 26
click at [1101, 228] on div "重 置 查 询 导出会员银行卡" at bounding box center [1126, 231] width 209 height 26
click at [110, 239] on link "提现列表" at bounding box center [114, 235] width 152 height 32
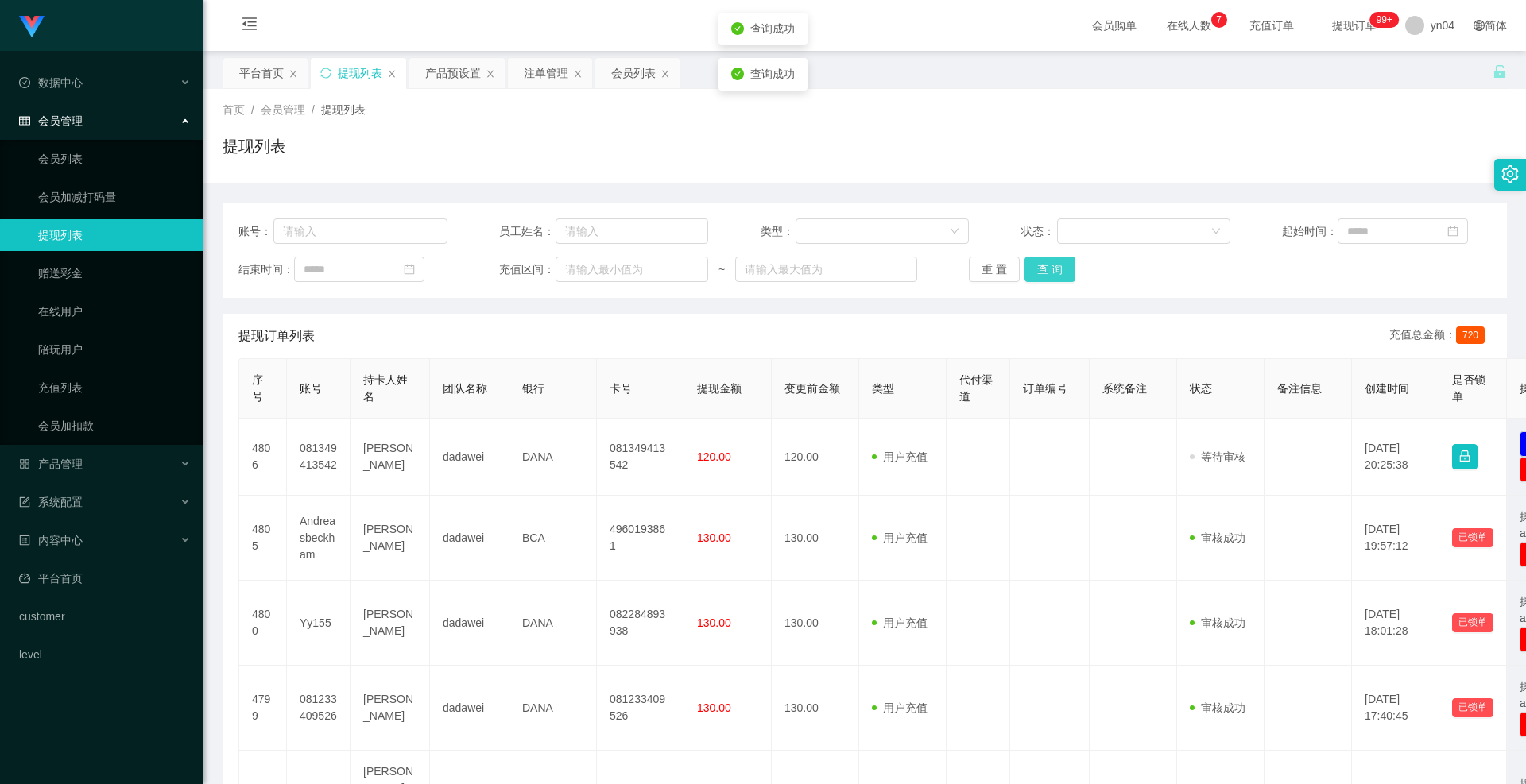
click at [1050, 273] on button "查 询" at bounding box center [1050, 270] width 51 height 26
click at [1050, 273] on div "重 置 查 询" at bounding box center [1074, 270] width 209 height 26
click at [1050, 273] on button "查 询" at bounding box center [1050, 270] width 51 height 26
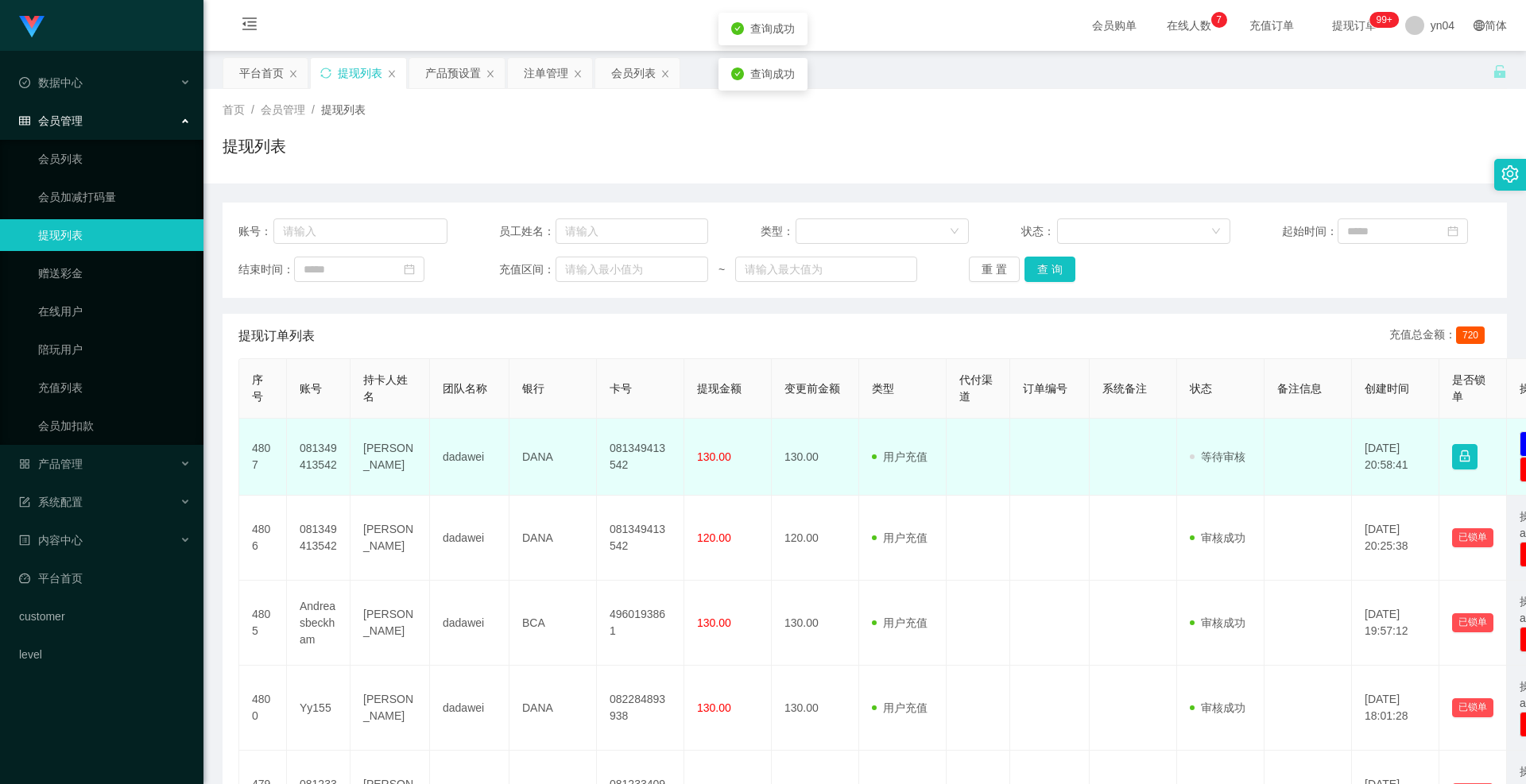
click at [313, 460] on td "081349413542" at bounding box center [319, 457] width 64 height 77
copy td "081349413542"
